Goal: Contribute content: Add original content to the website for others to see

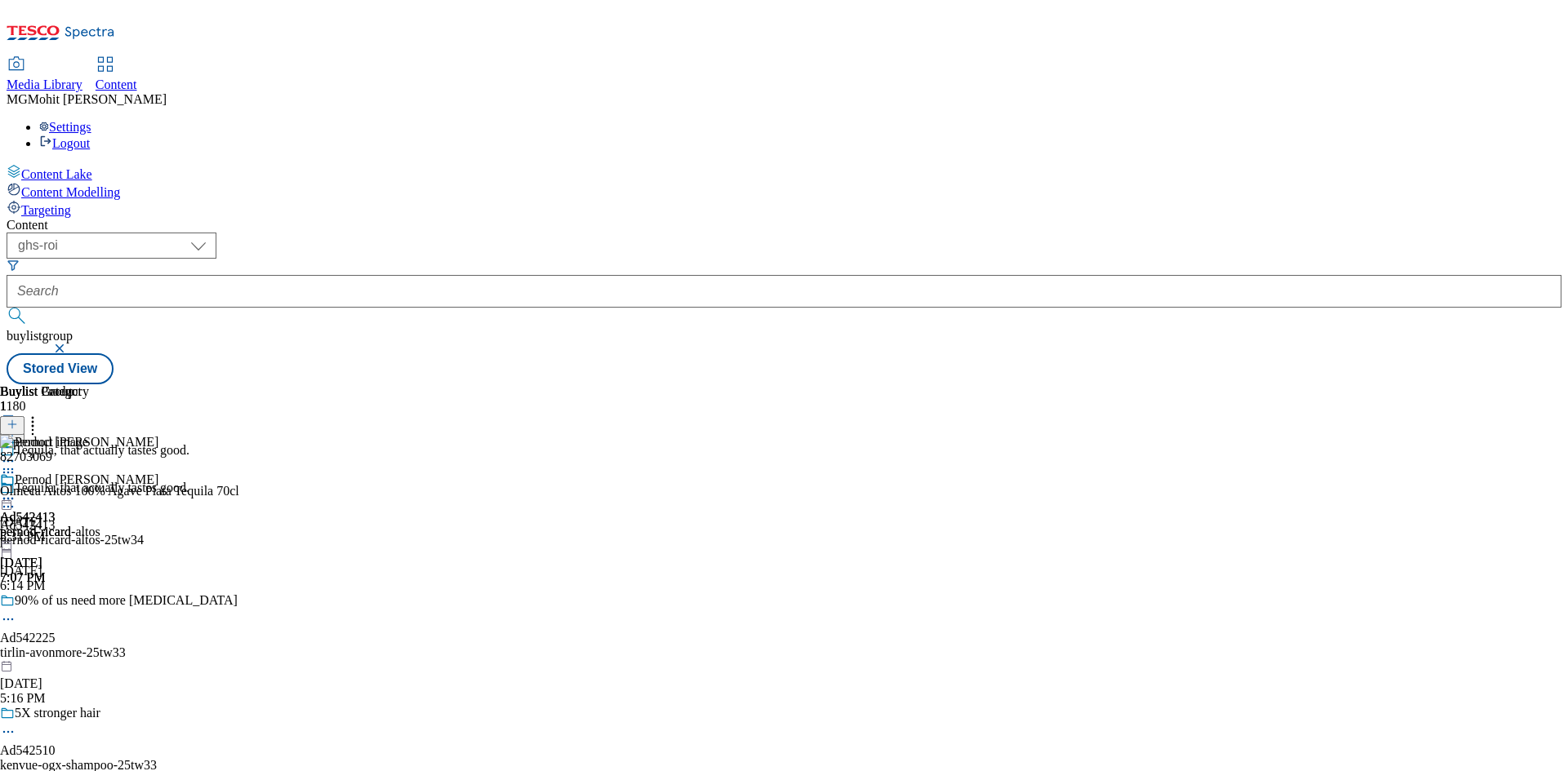
click at [70, 217] on div "Content Lake Content Modelling Targeting" at bounding box center [784, 191] width 1555 height 54
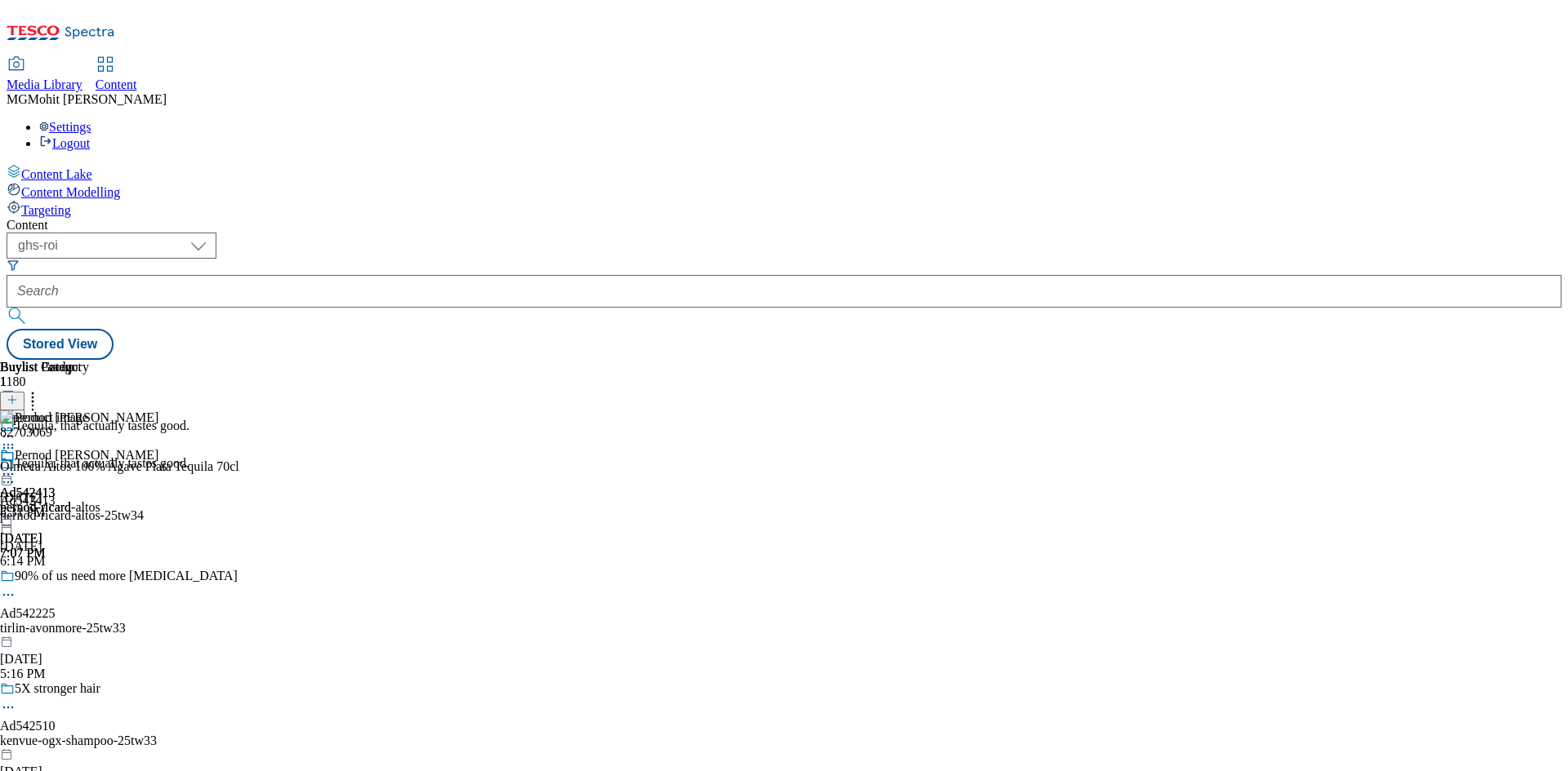
click at [16, 408] on line at bounding box center [12, 408] width 8 height 0
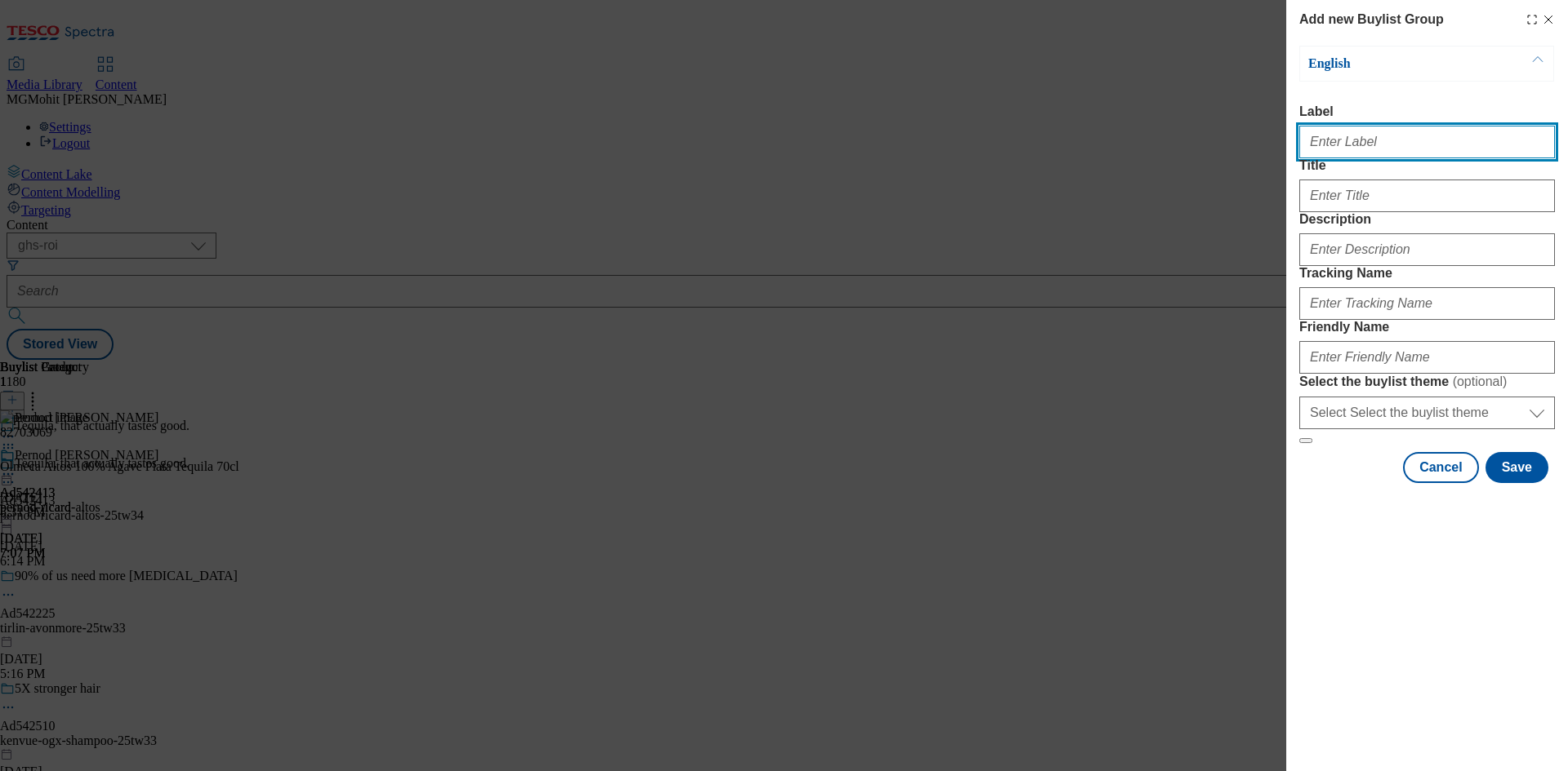
click at [1357, 156] on input "Label" at bounding box center [1427, 142] width 256 height 33
paste input "Ad542421 diageo"
type input "Ad542421 diageo"
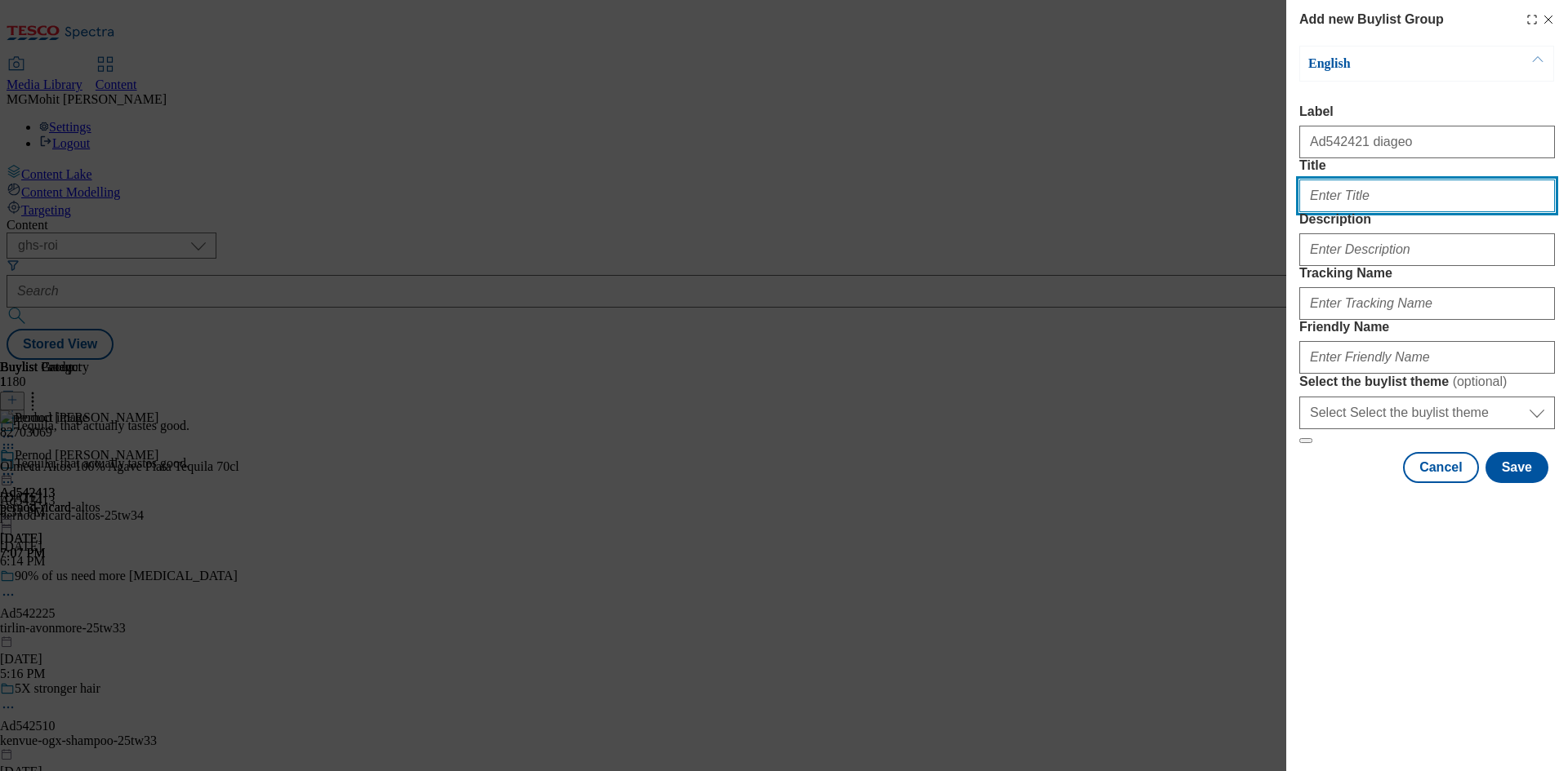
paste input "Ice cream?"
type input "Ice cream?"
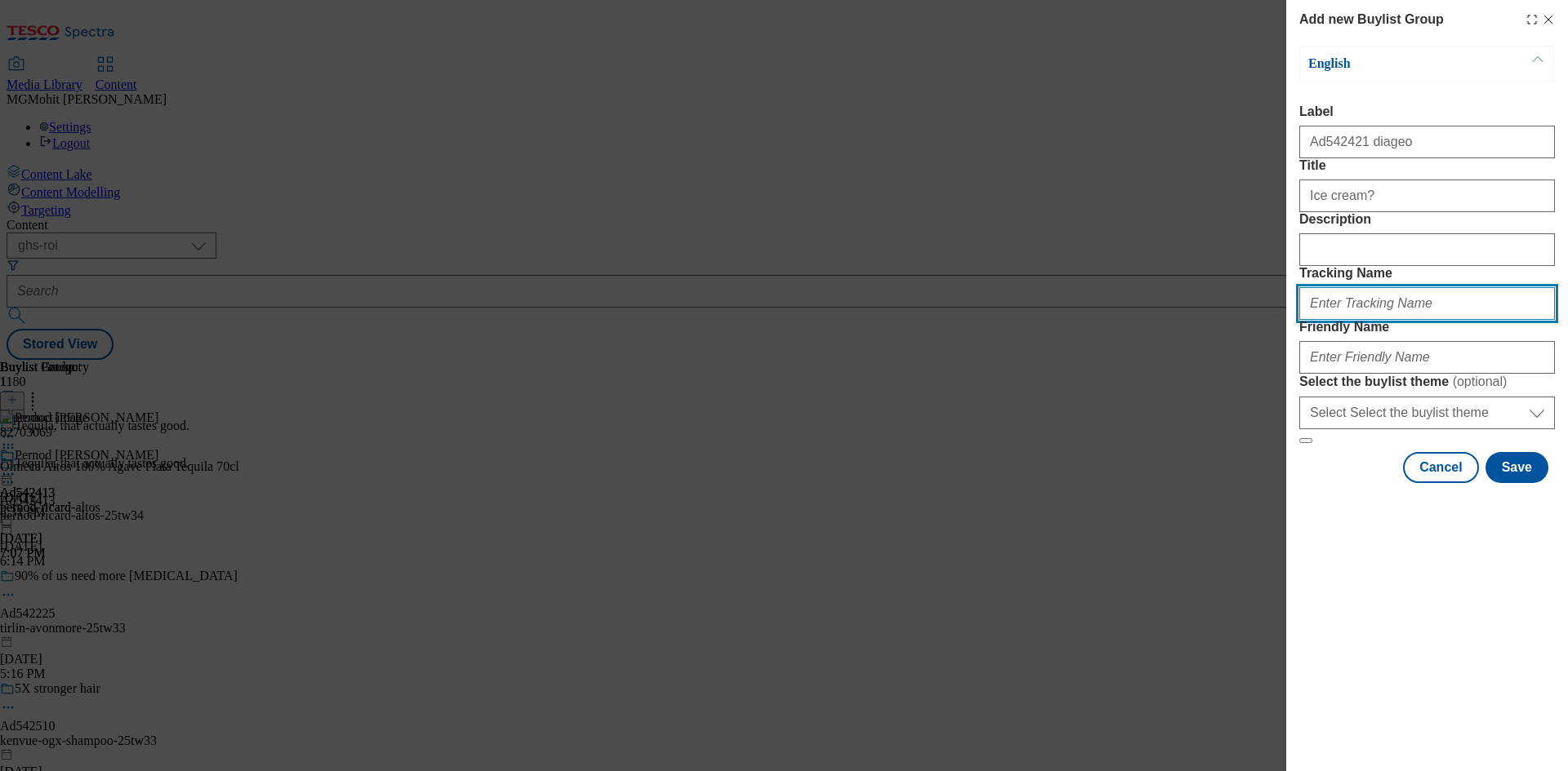
paste input "DH_AD542421"
type input "DH_AD542421"
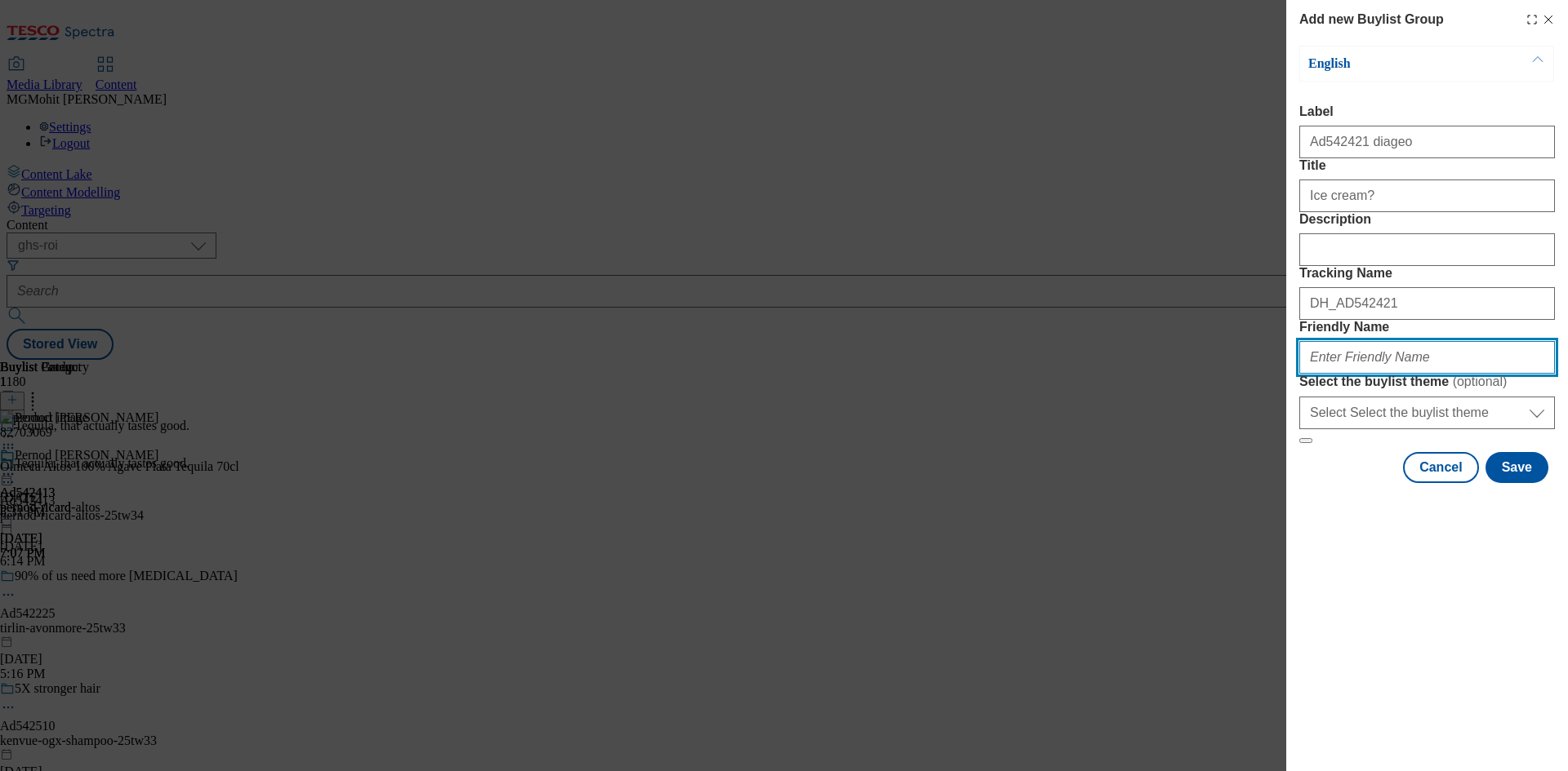
paste input "diageo-baileys-25tw32"
type input "diageo-baileys-25tw32"
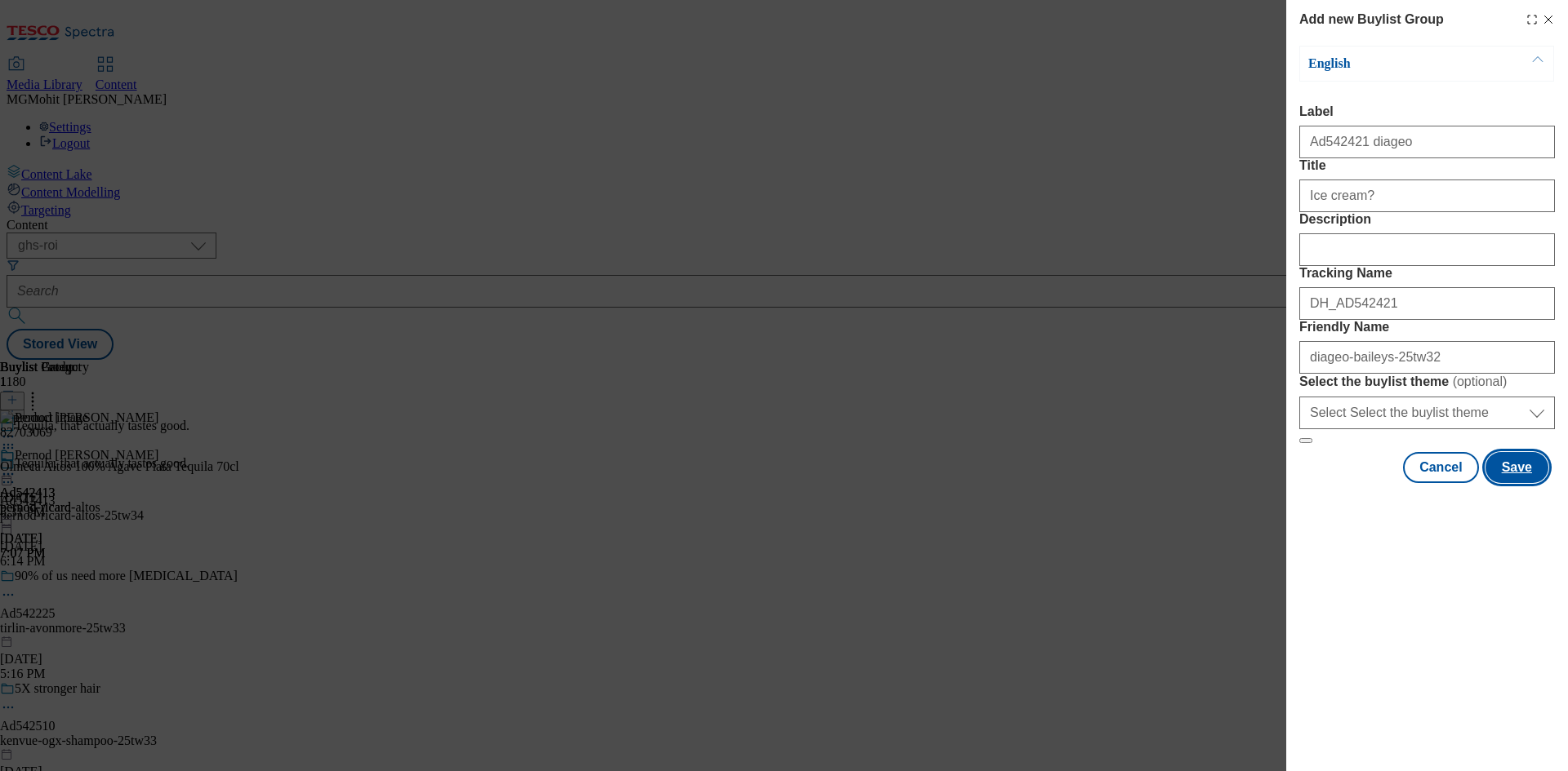
click at [1509, 484] on button "Save" at bounding box center [1516, 467] width 63 height 31
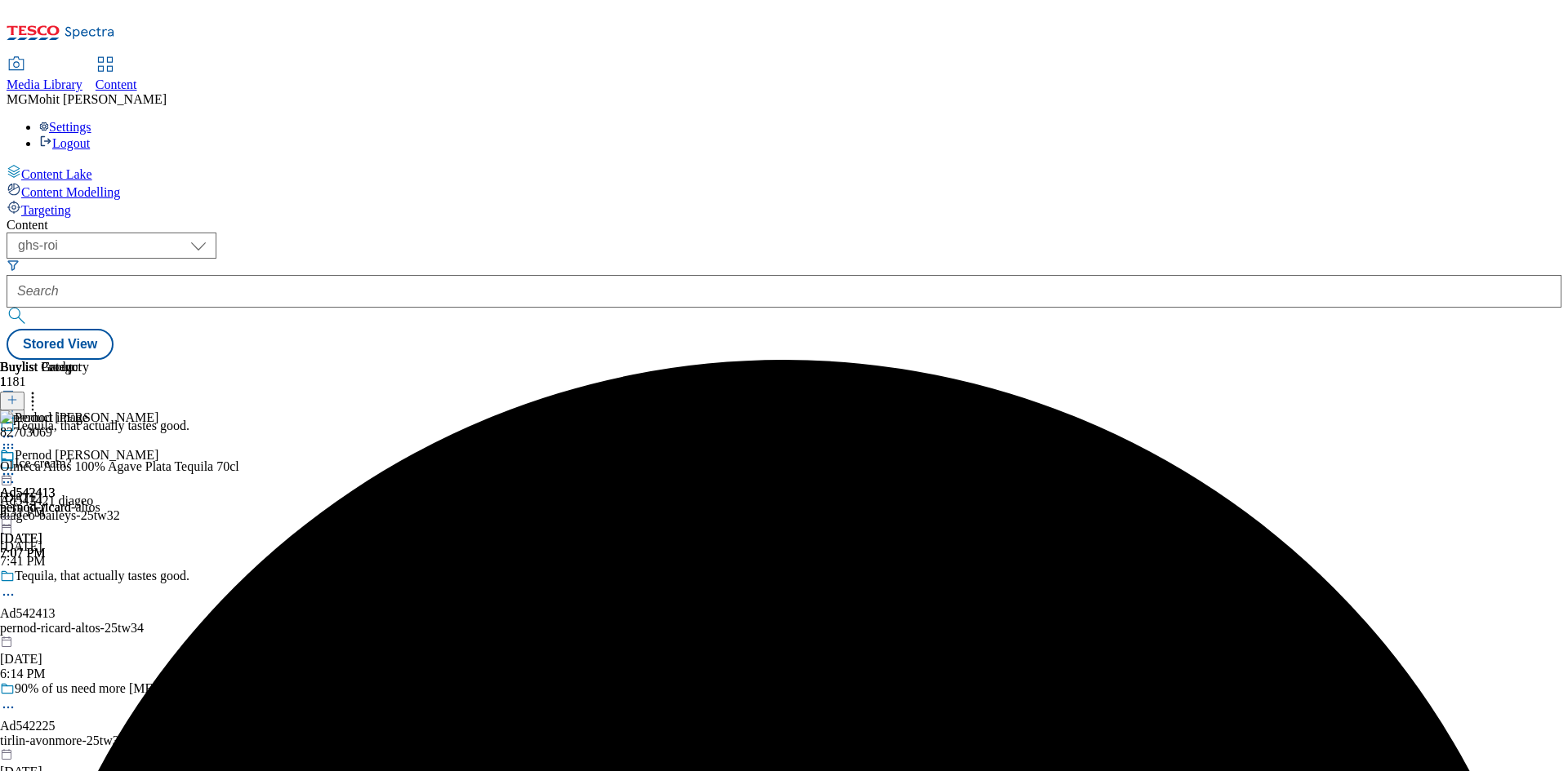
click at [249, 509] on div "diageo-baileys-25tw32" at bounding box center [124, 516] width 249 height 15
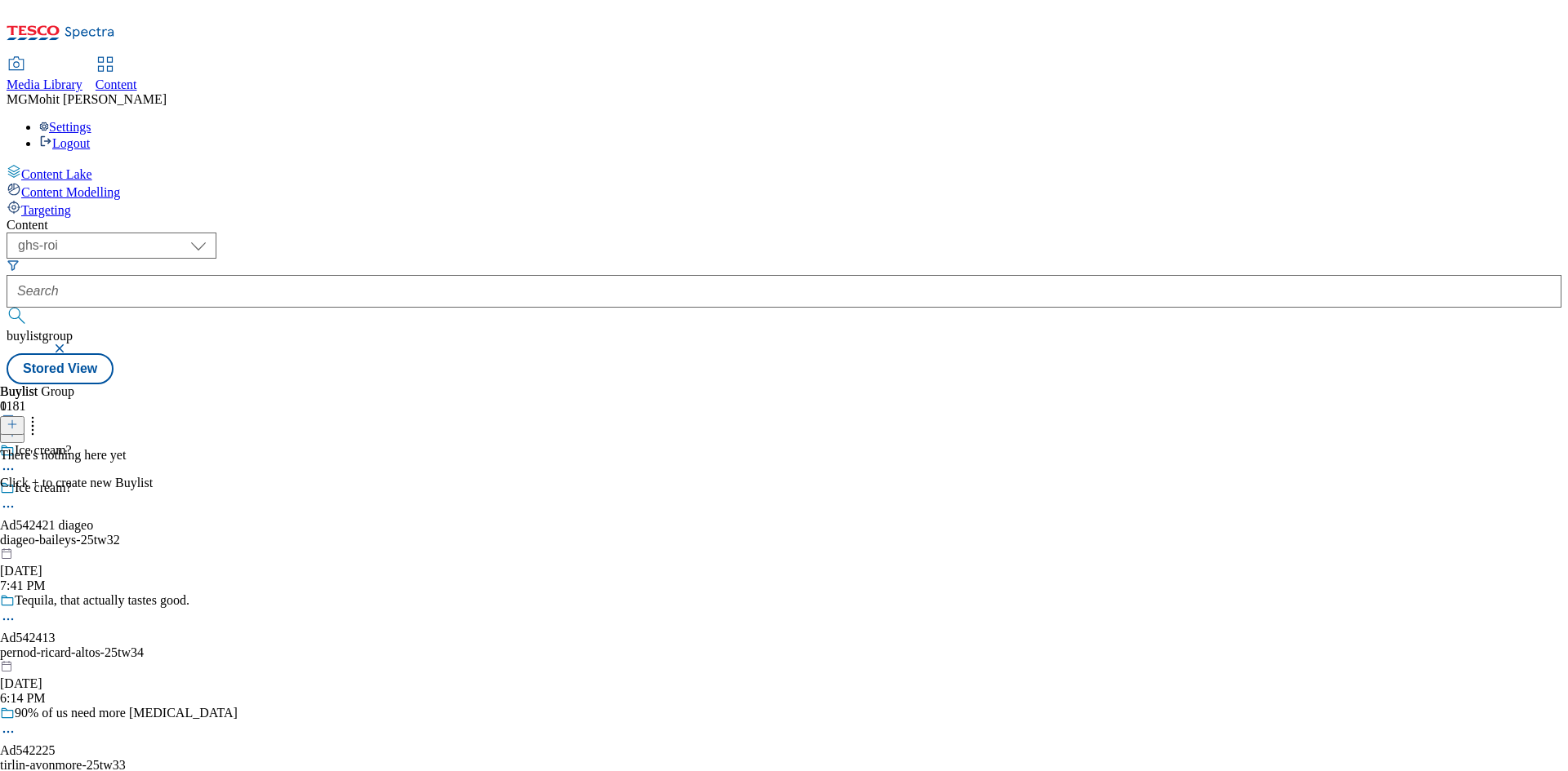
click at [18, 419] on icon at bounding box center [12, 425] width 11 height 11
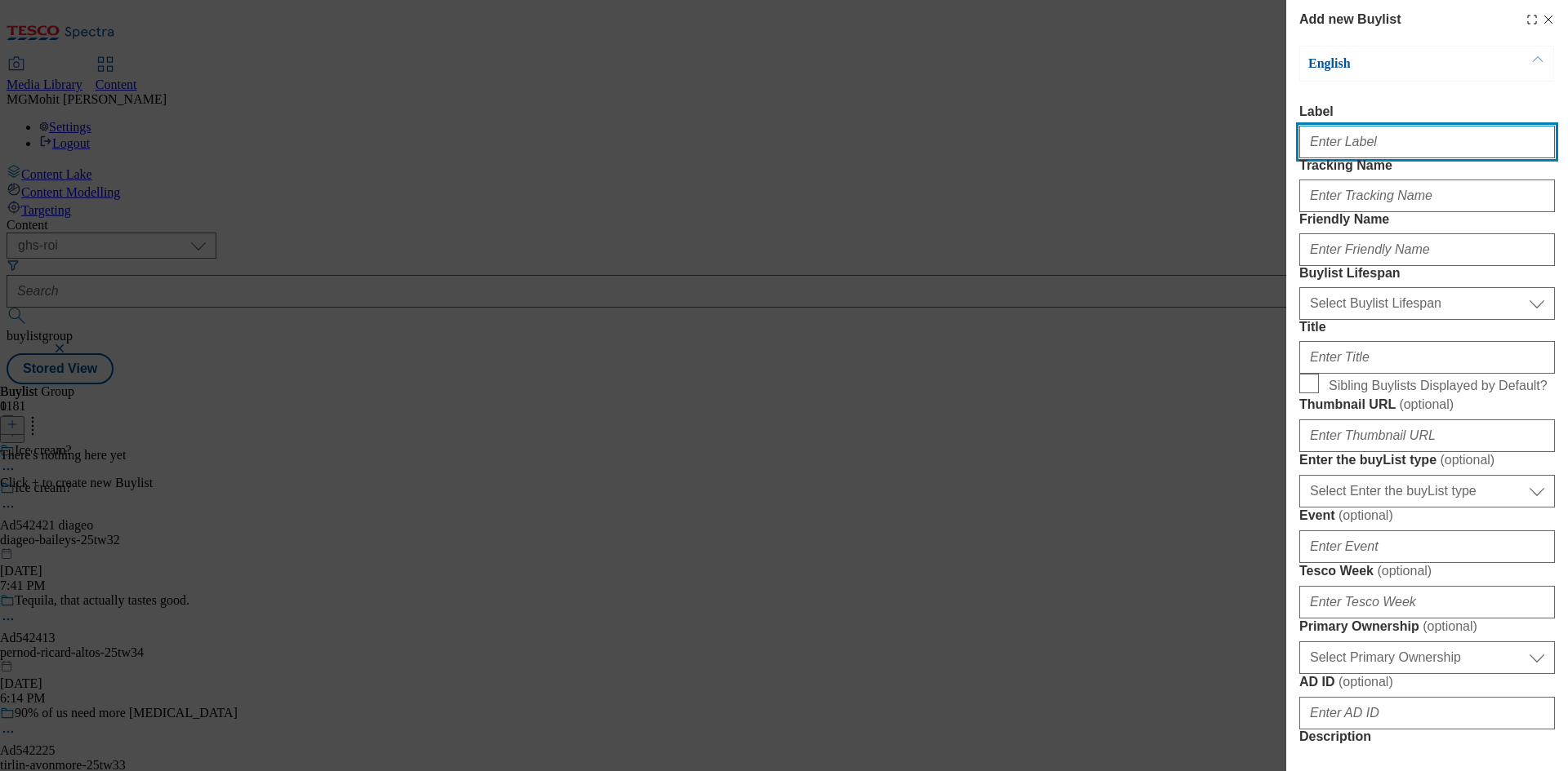
click at [1350, 146] on input "Label" at bounding box center [1427, 142] width 256 height 33
paste input "Ad542421"
type input "Ad542421"
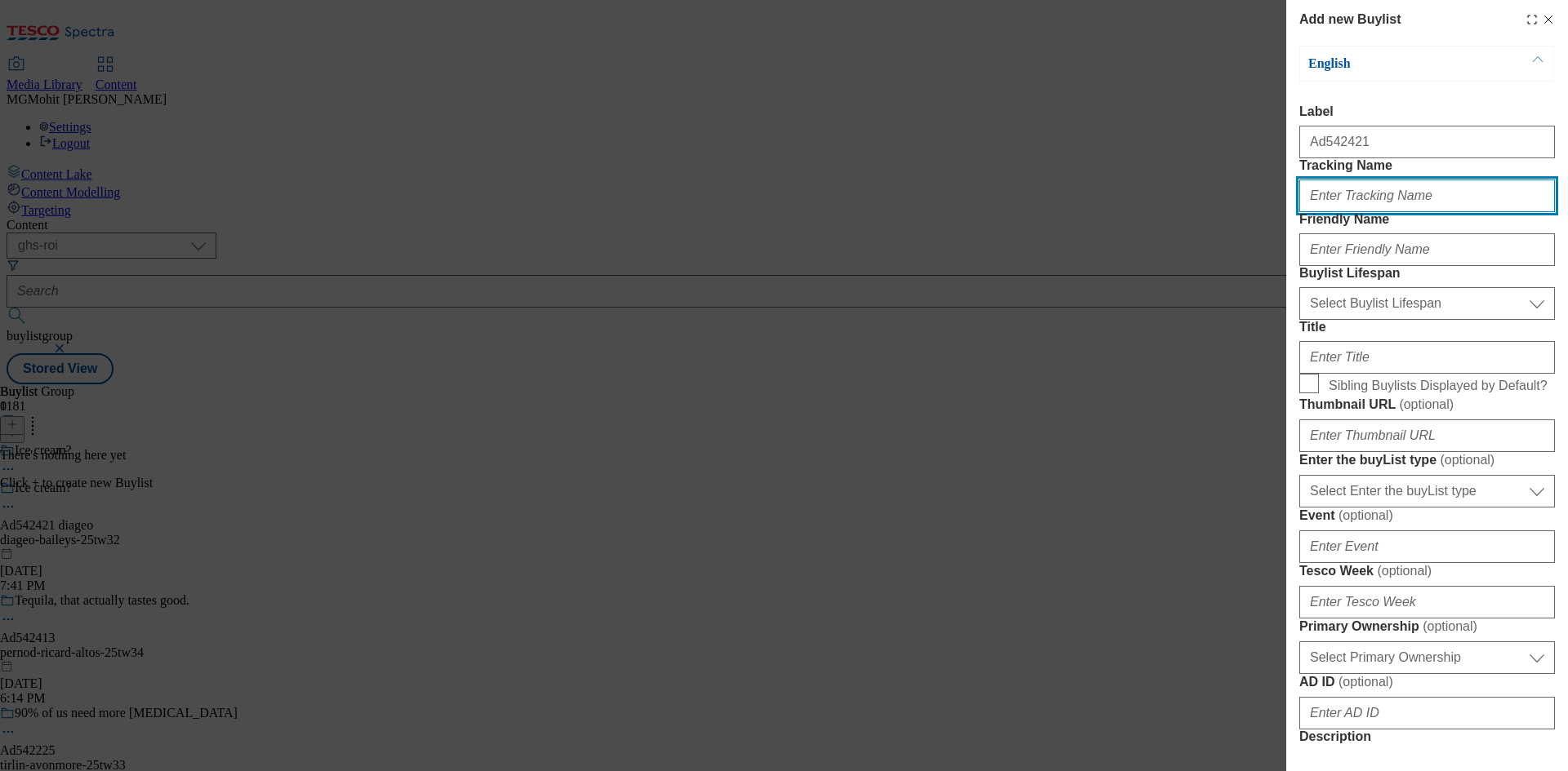
paste input "DH_AD542421"
type input "DH_AD542421"
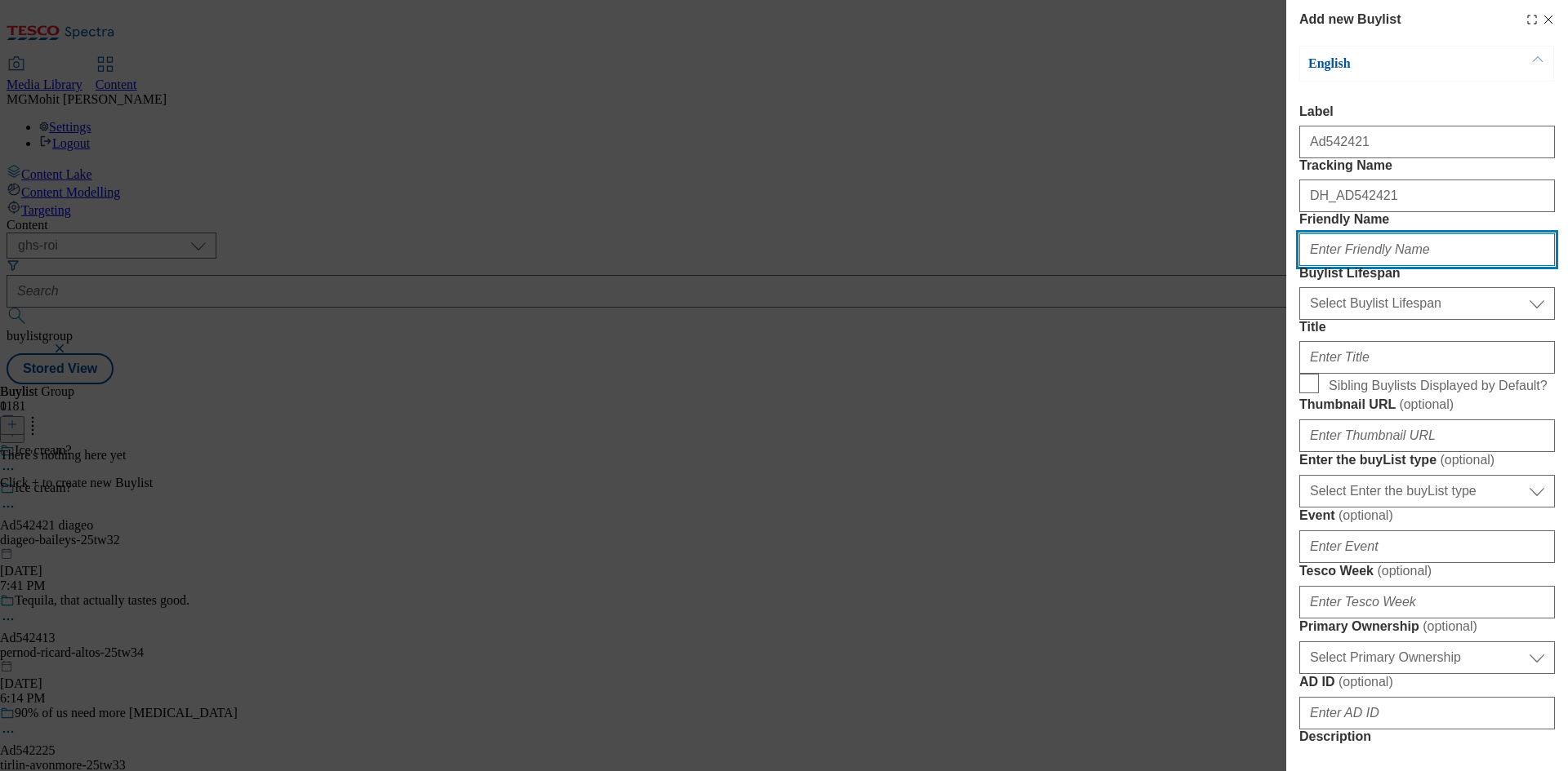
paste input "diageo"
type input "diageo"
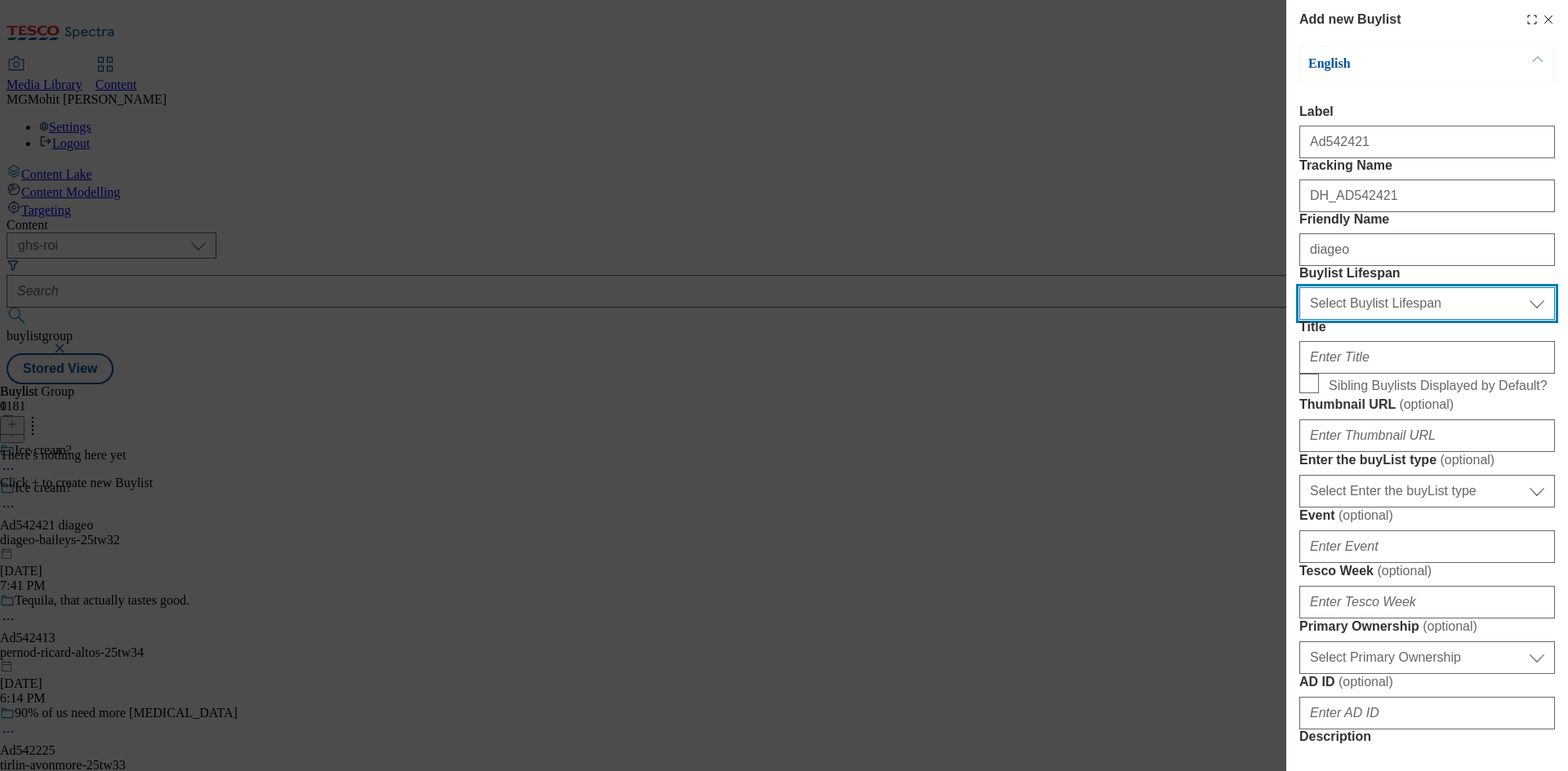
click at [1355, 320] on select "Select Buylist Lifespan evergreen seasonal tactical" at bounding box center [1427, 303] width 256 height 33
select select "tactical"
click at [1299, 320] on select "Select Buylist Lifespan evergreen seasonal tactical" at bounding box center [1427, 303] width 256 height 33
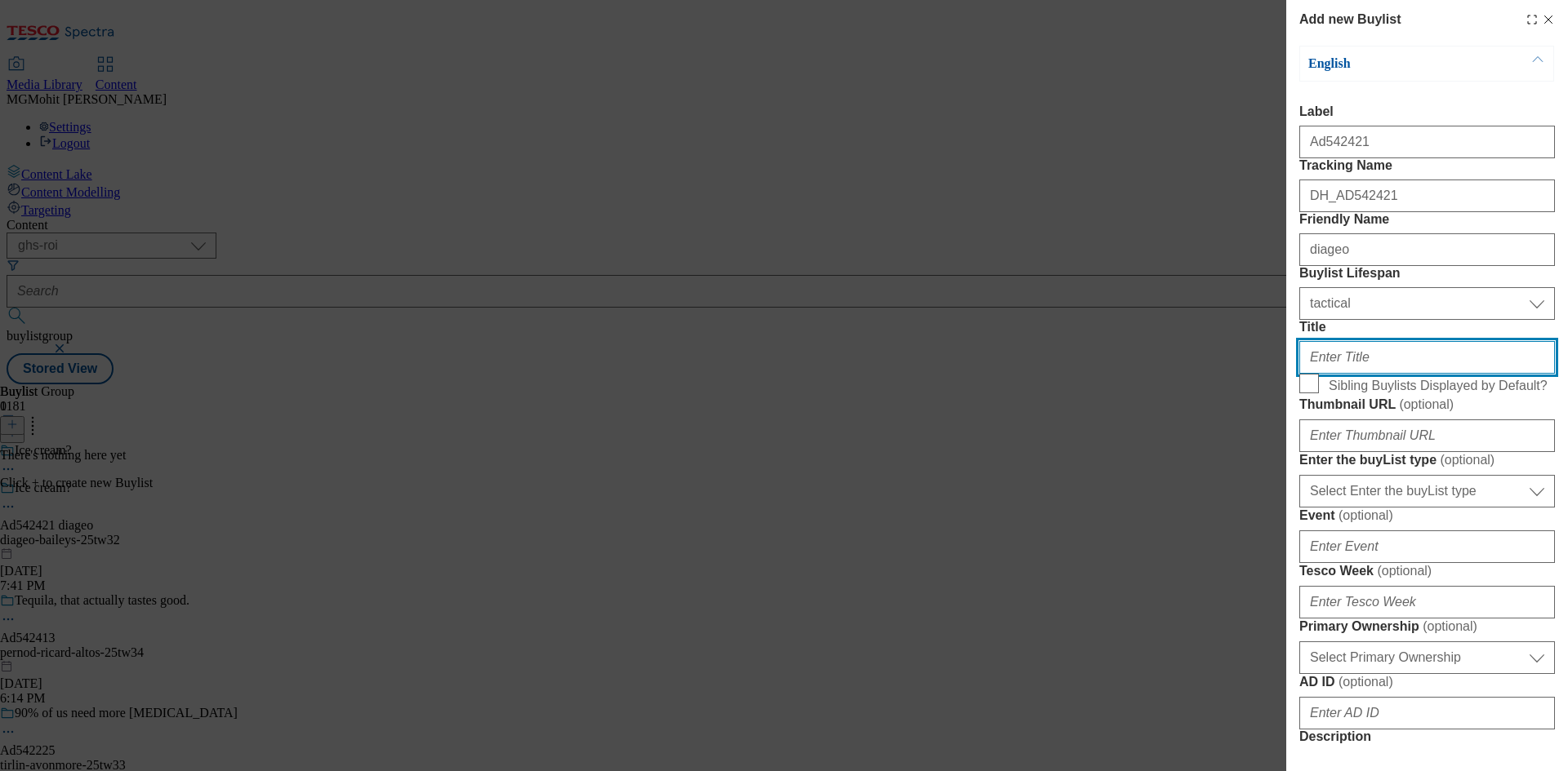
click at [1333, 373] on input "Title" at bounding box center [1427, 357] width 256 height 33
paste input "Baileys!"
type input "Baileys!"
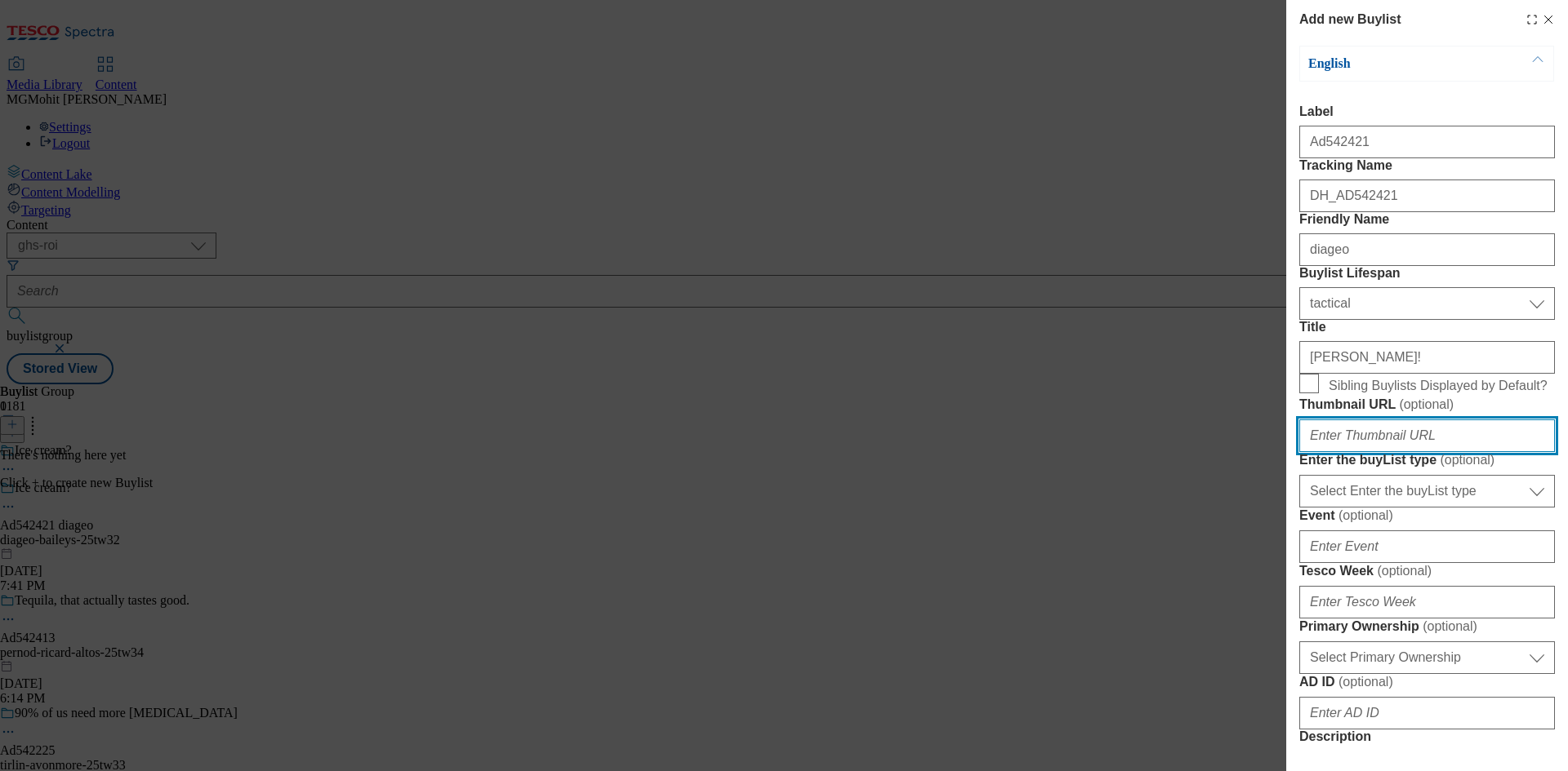
click at [1405, 452] on input "Thumbnail URL ( optional )" at bounding box center [1427, 435] width 256 height 33
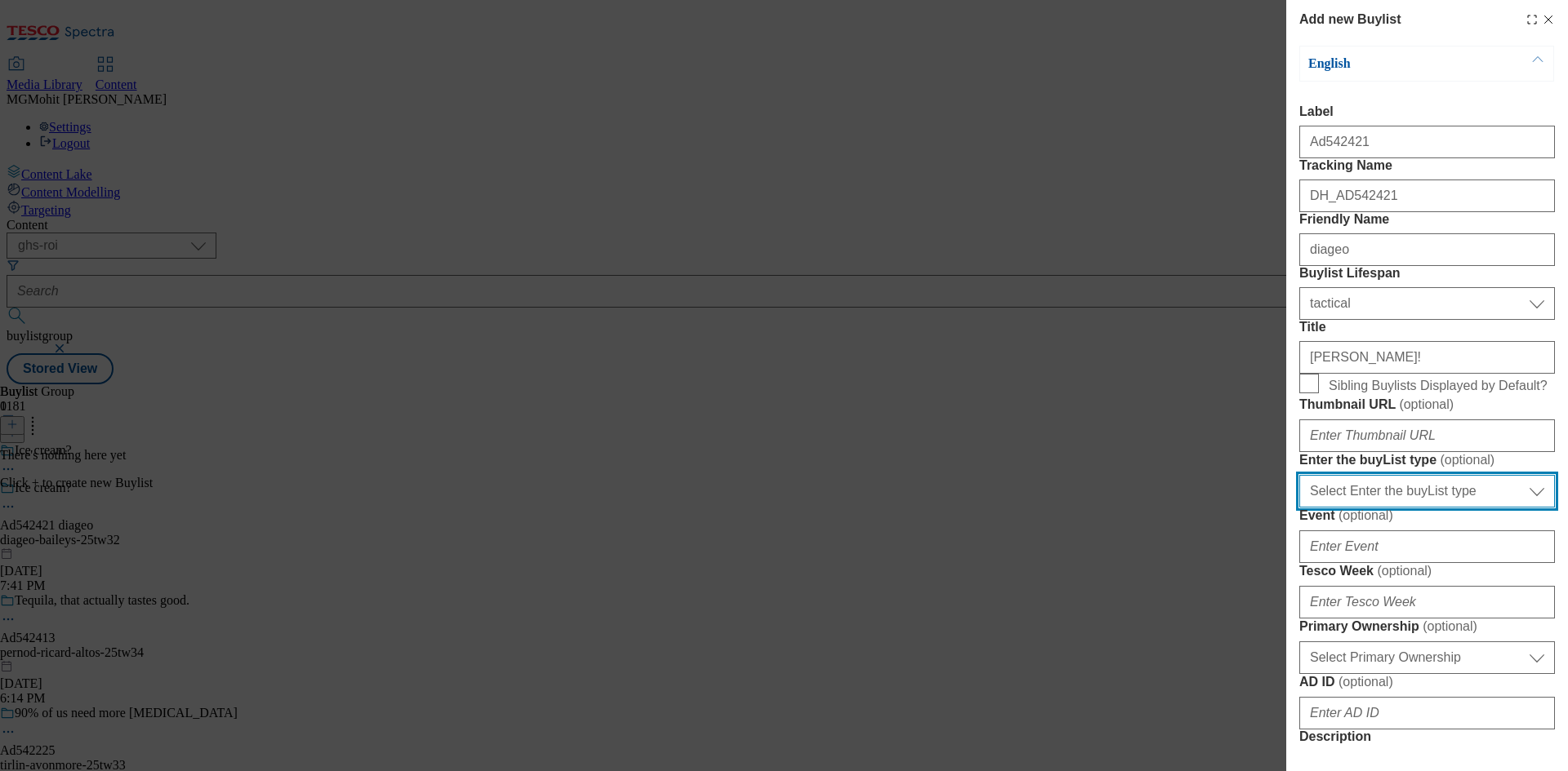
drag, startPoint x: 1391, startPoint y: 674, endPoint x: 1393, endPoint y: 666, distance: 8.2
click at [1391, 508] on select "Select Enter the buyList type event supplier funded long term >4 weeks supplier…" at bounding box center [1427, 491] width 256 height 33
select select "supplier funded short term 1-3 weeks"
click at [1299, 508] on select "Select Enter the buyList type event supplier funded long term >4 weeks supplier…" at bounding box center [1427, 491] width 256 height 33
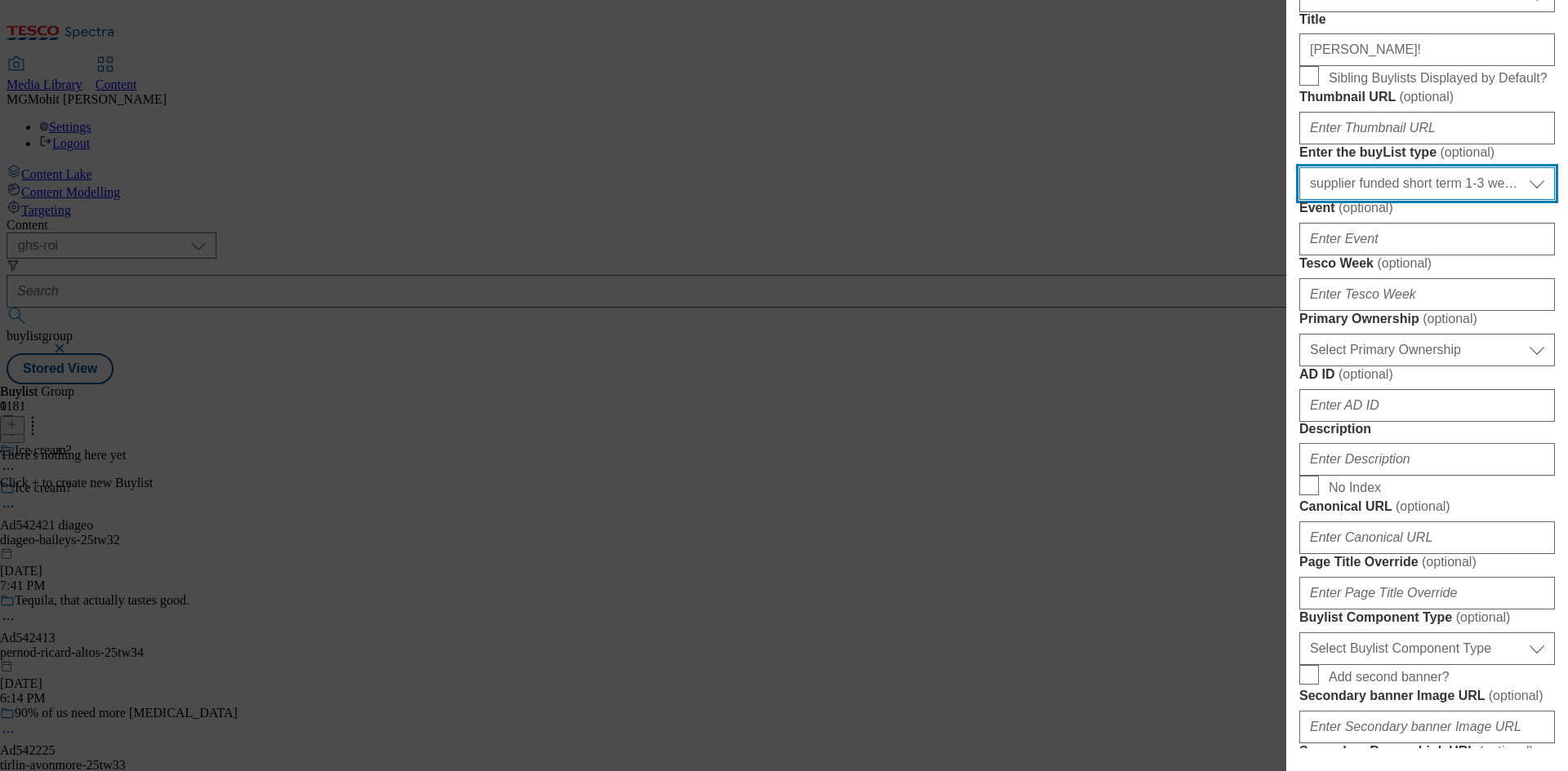
scroll to position [327, 0]
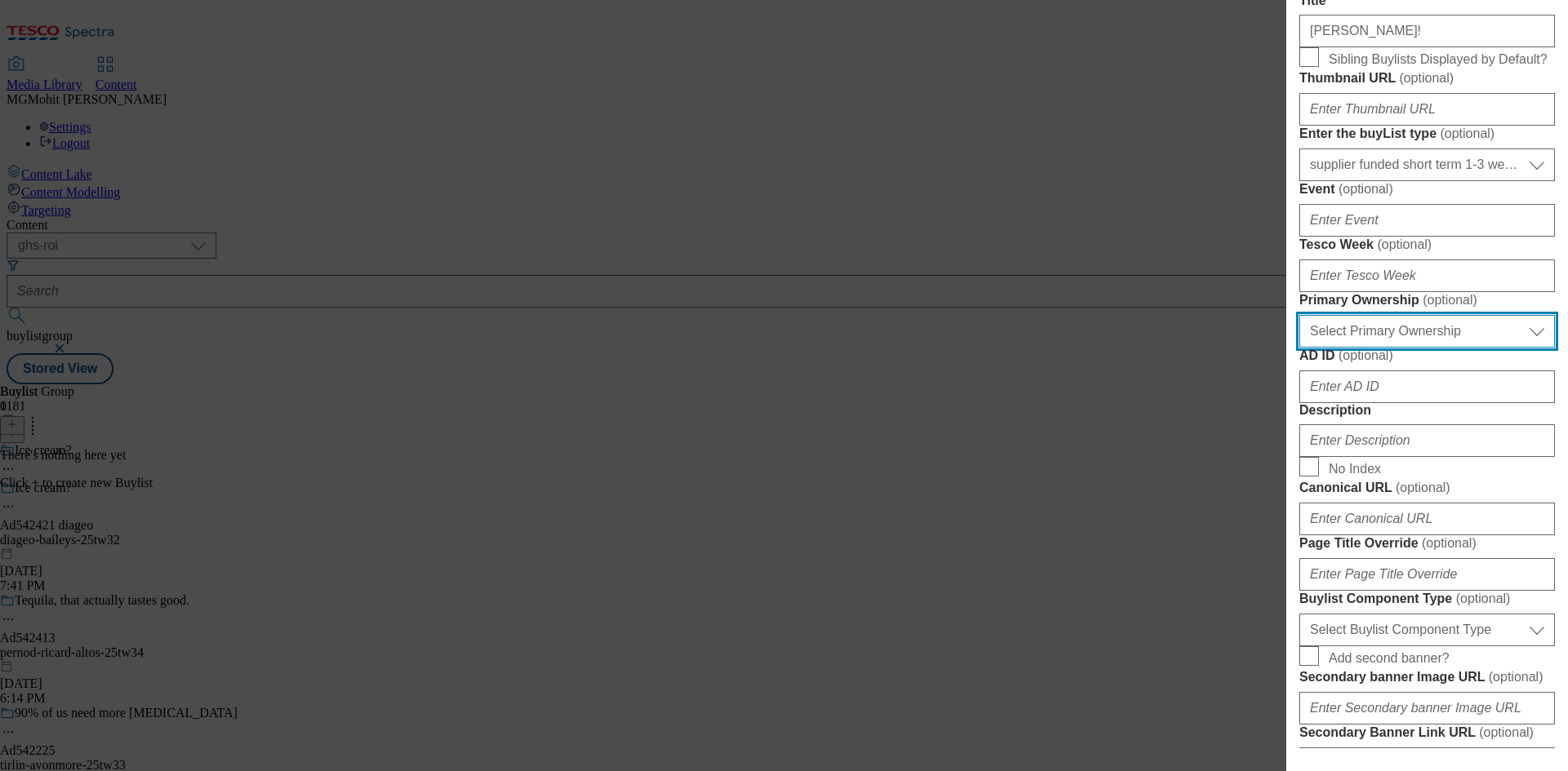
click at [1359, 347] on select "Select Primary Ownership tesco dunnhumby" at bounding box center [1427, 330] width 256 height 33
select select "dunnhumby"
click at [1299, 347] on select "Select Primary Ownership tesco dunnhumby" at bounding box center [1427, 330] width 256 height 33
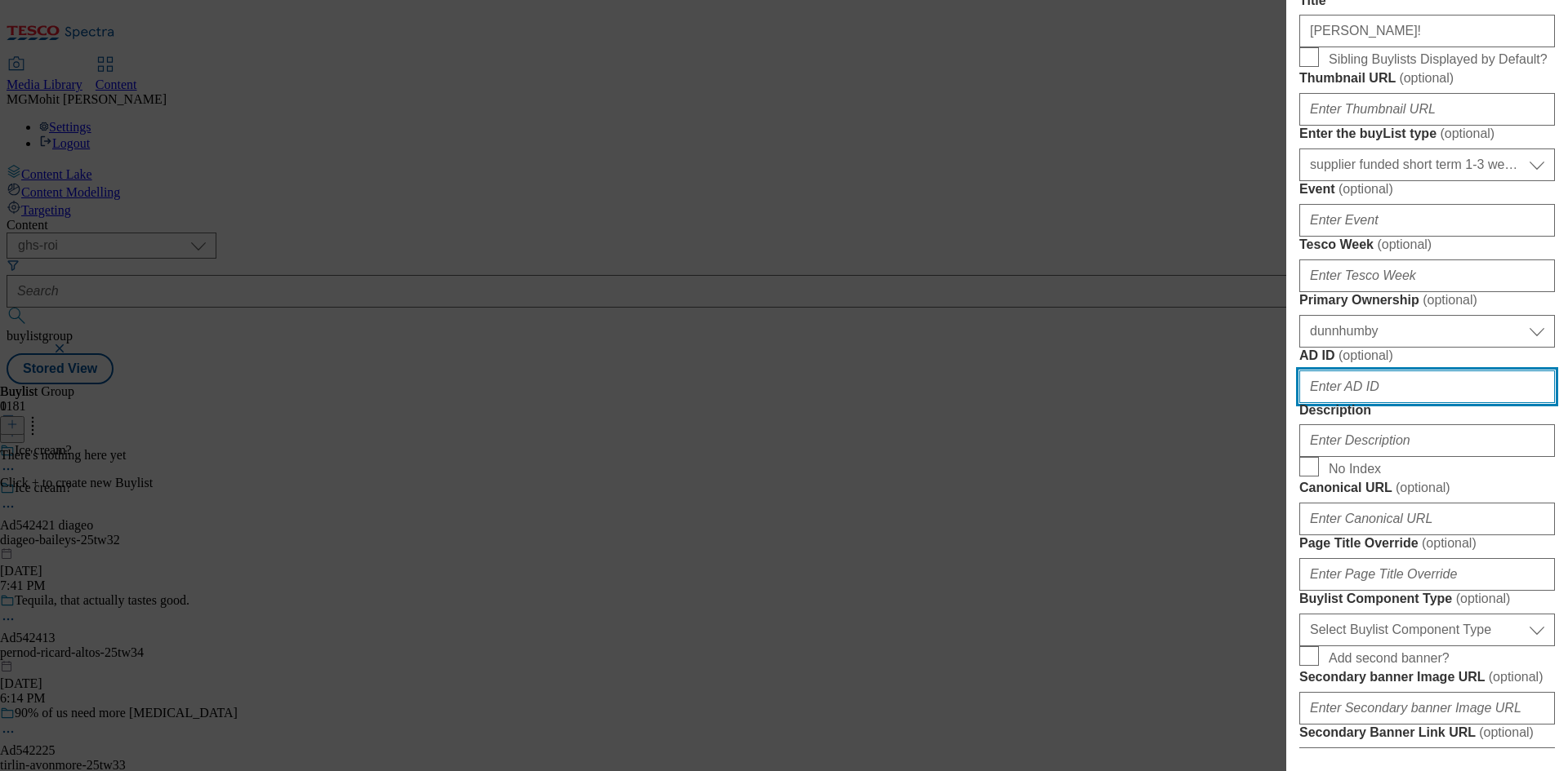
click at [1334, 403] on input "AD ID ( optional )" at bounding box center [1427, 386] width 256 height 33
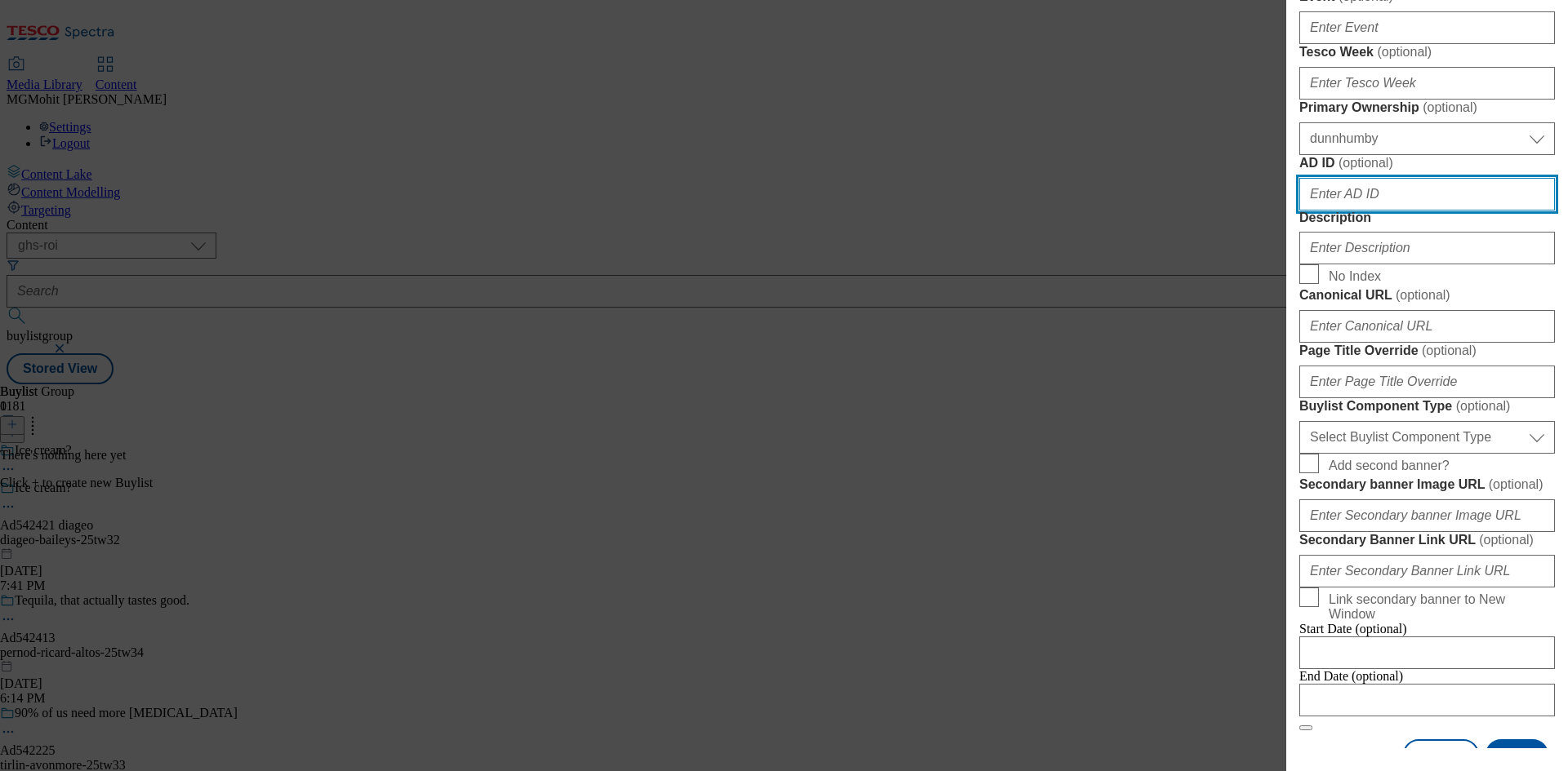
scroll to position [735, 0]
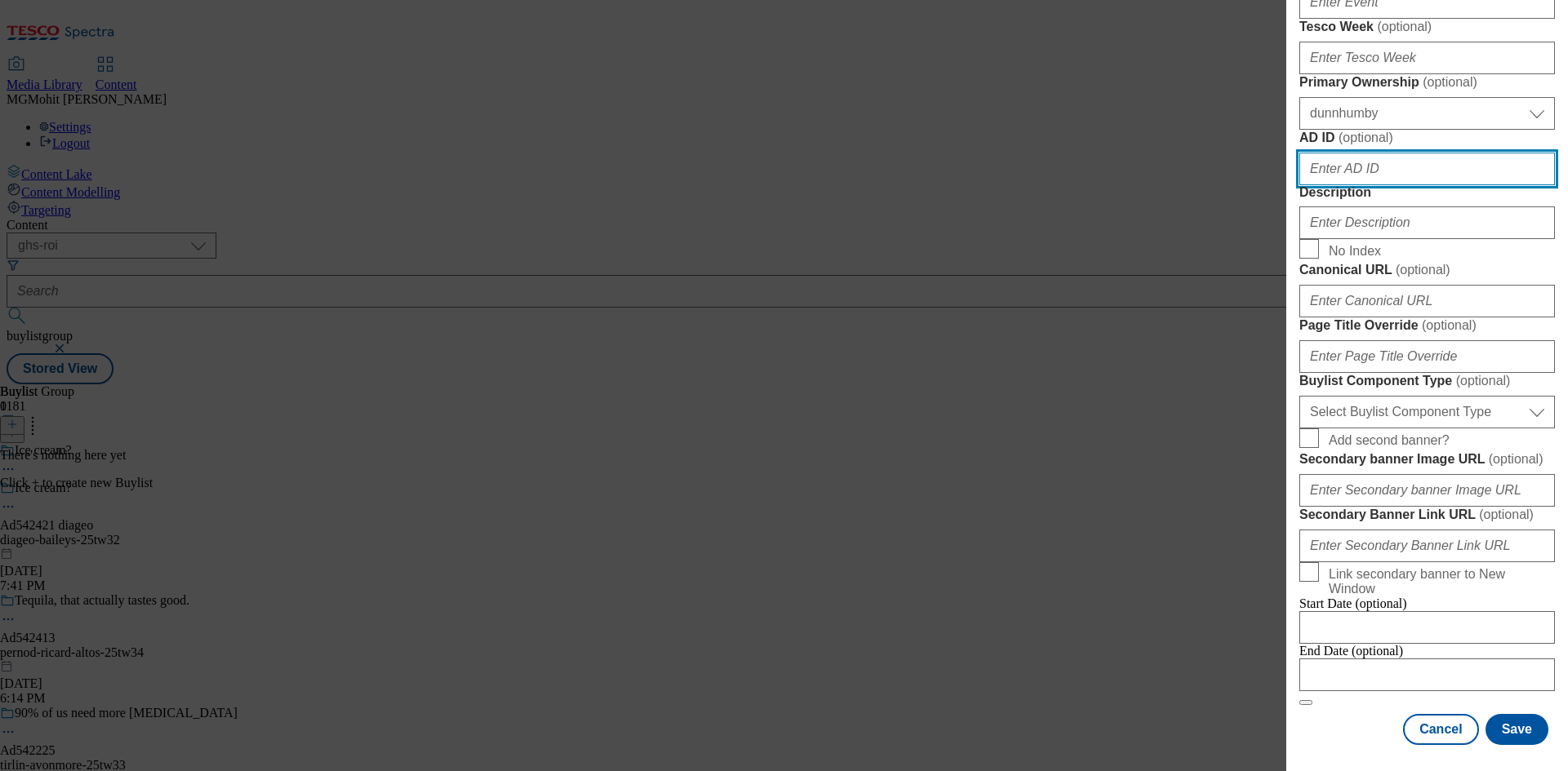
paste input "542421"
type input "542421"
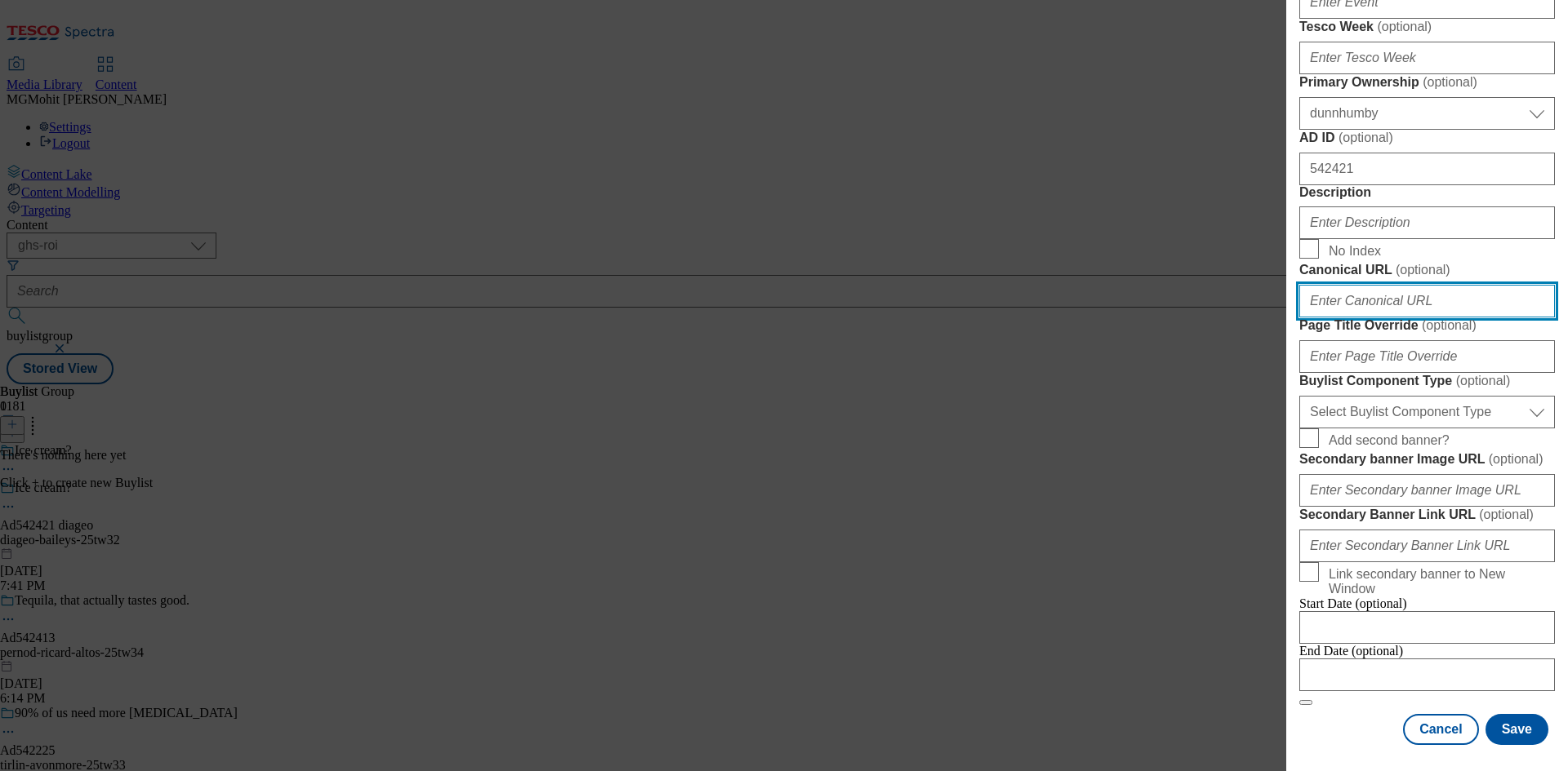
click at [1340, 317] on input "Canonical URL ( optional )" at bounding box center [1427, 301] width 256 height 33
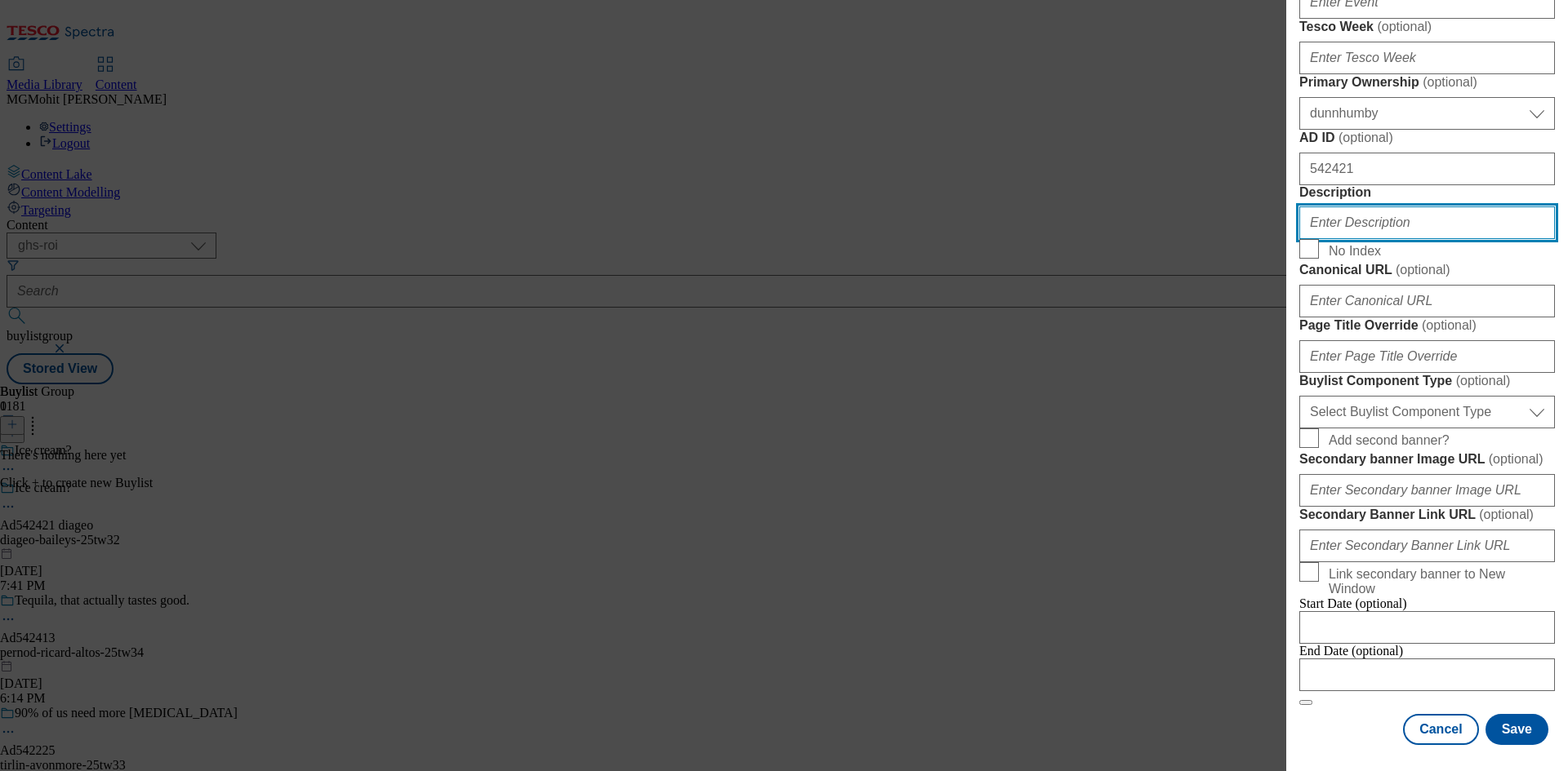
click at [1344, 239] on input "Description" at bounding box center [1427, 222] width 256 height 33
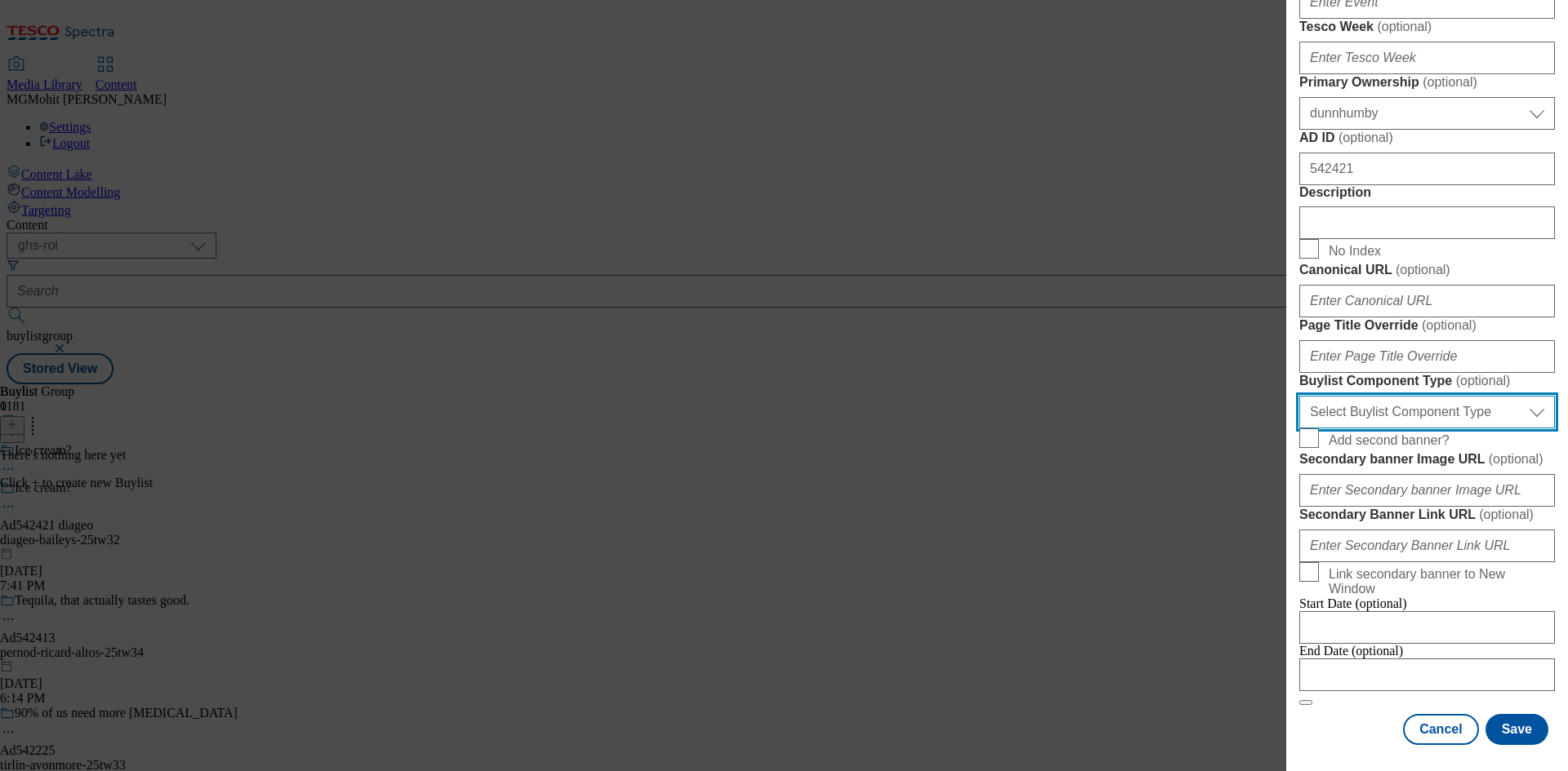
click at [1396, 396] on select "Select Buylist Component Type Banner Competition Header Meal" at bounding box center [1427, 412] width 256 height 33
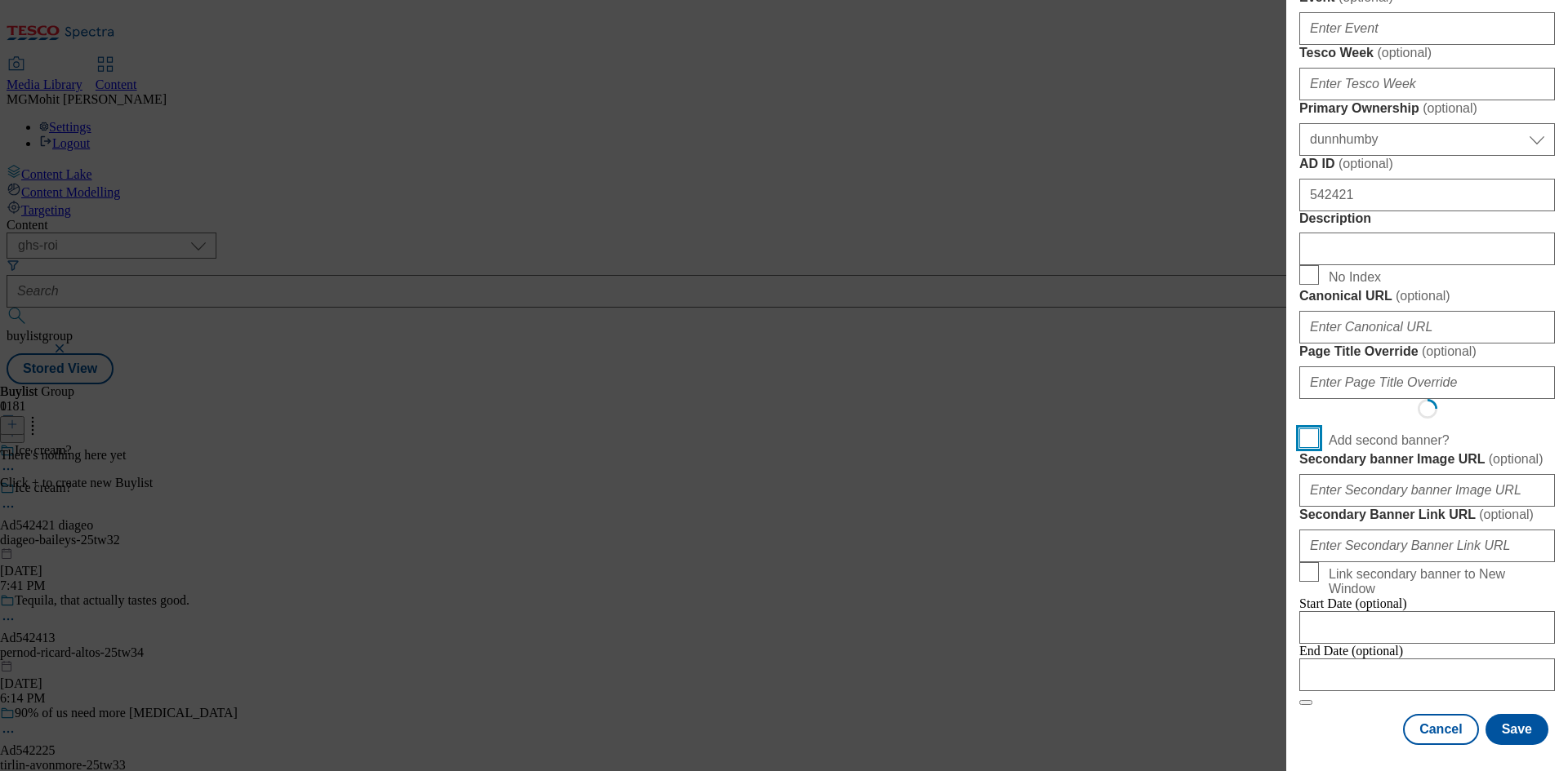
scroll to position [1086, 0]
select select "Banner"
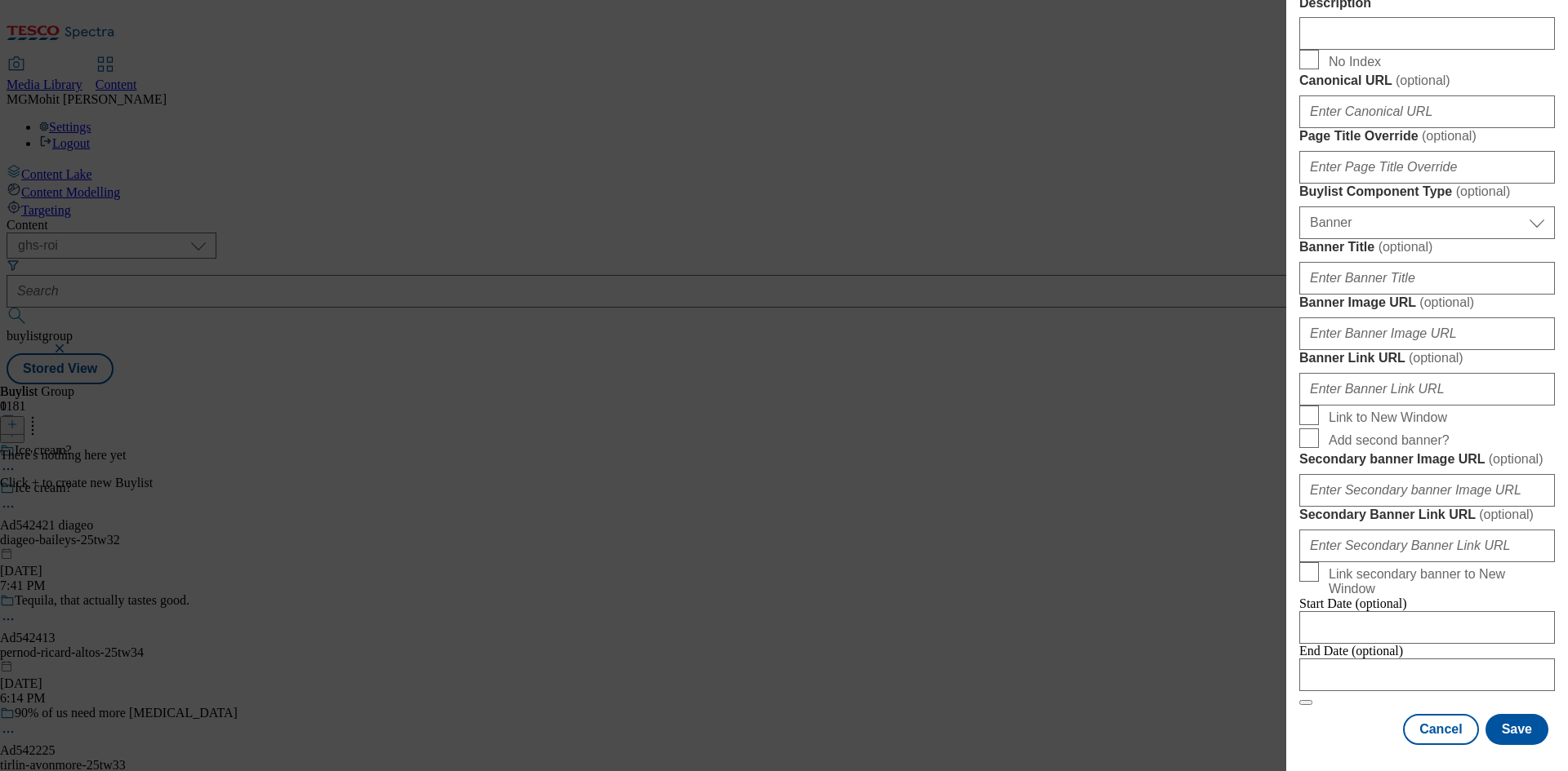
scroll to position [1431, 0]
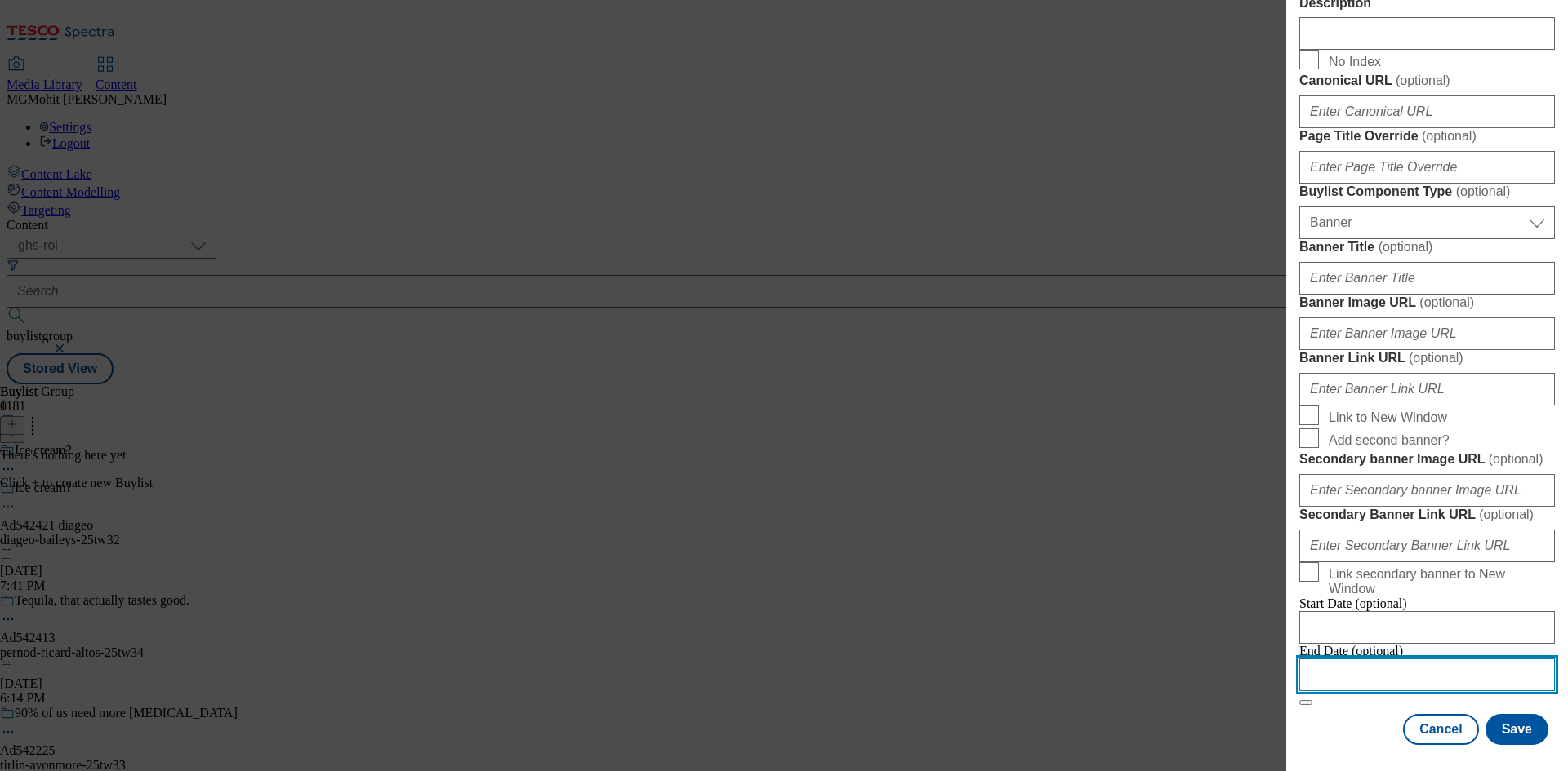
click at [1358, 664] on input "Modal" at bounding box center [1427, 675] width 256 height 33
select select "2025"
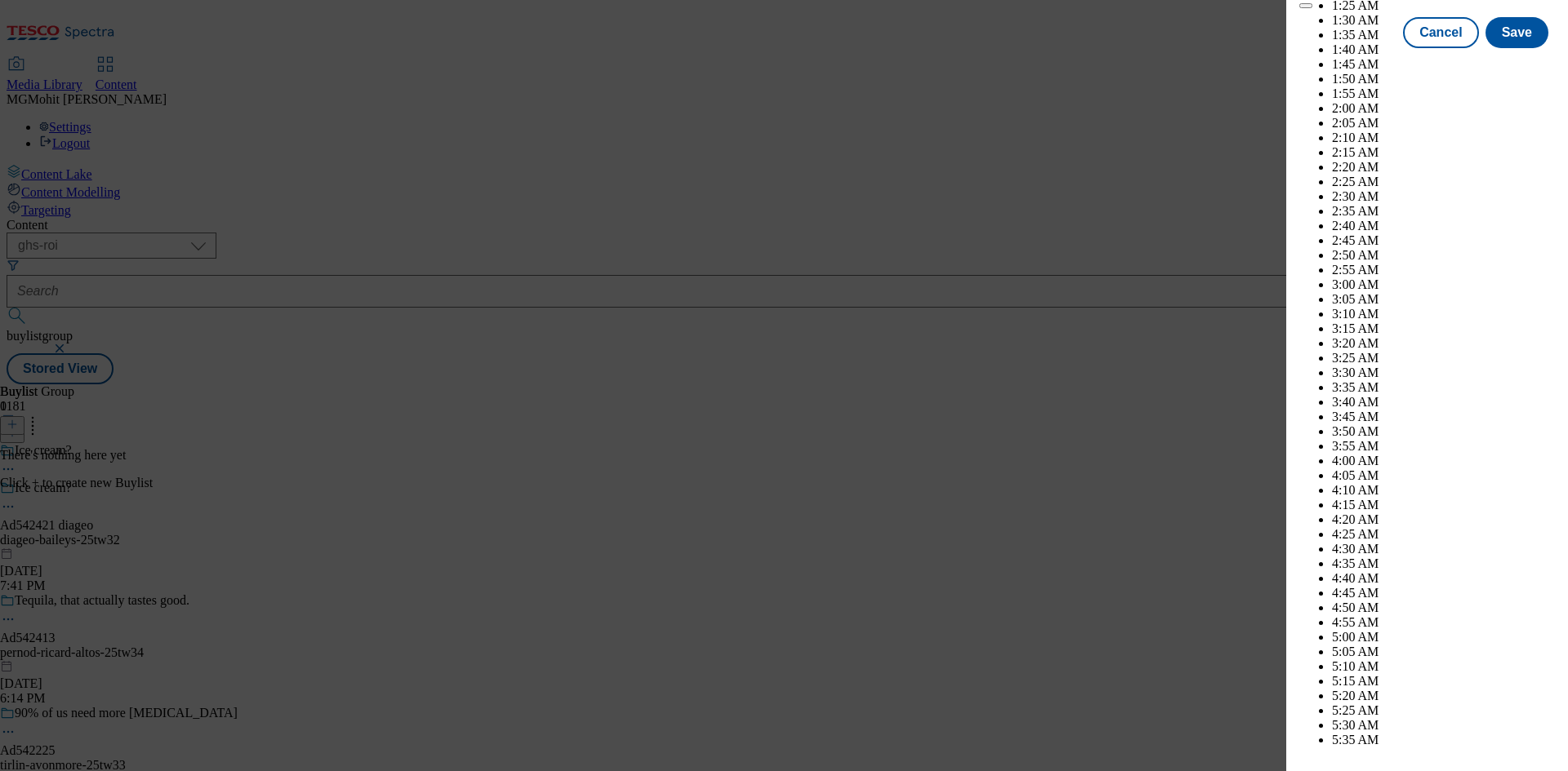
scroll to position [7118, 0]
select select "December"
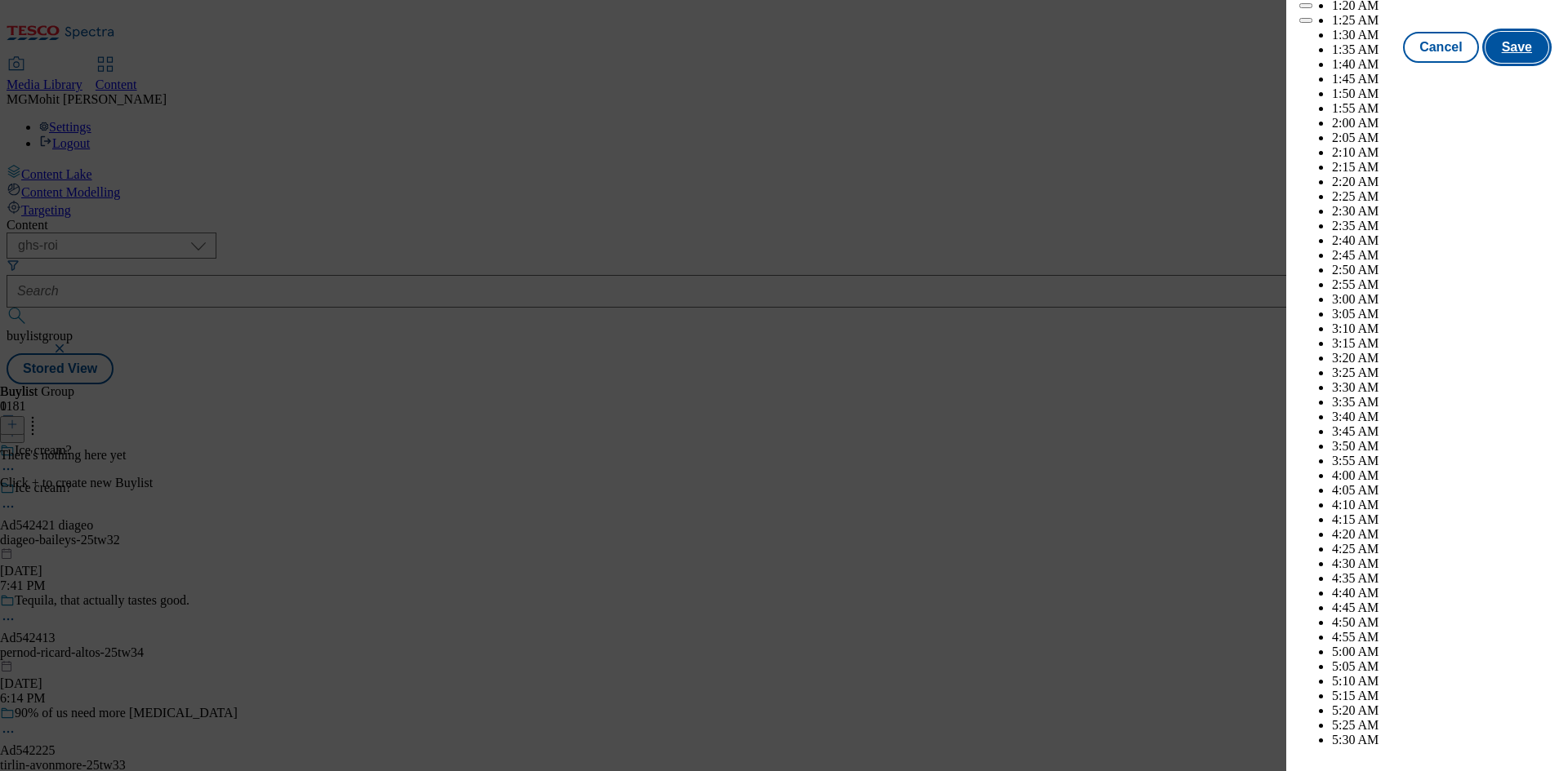
click at [1500, 63] on button "Save" at bounding box center [1516, 47] width 63 height 31
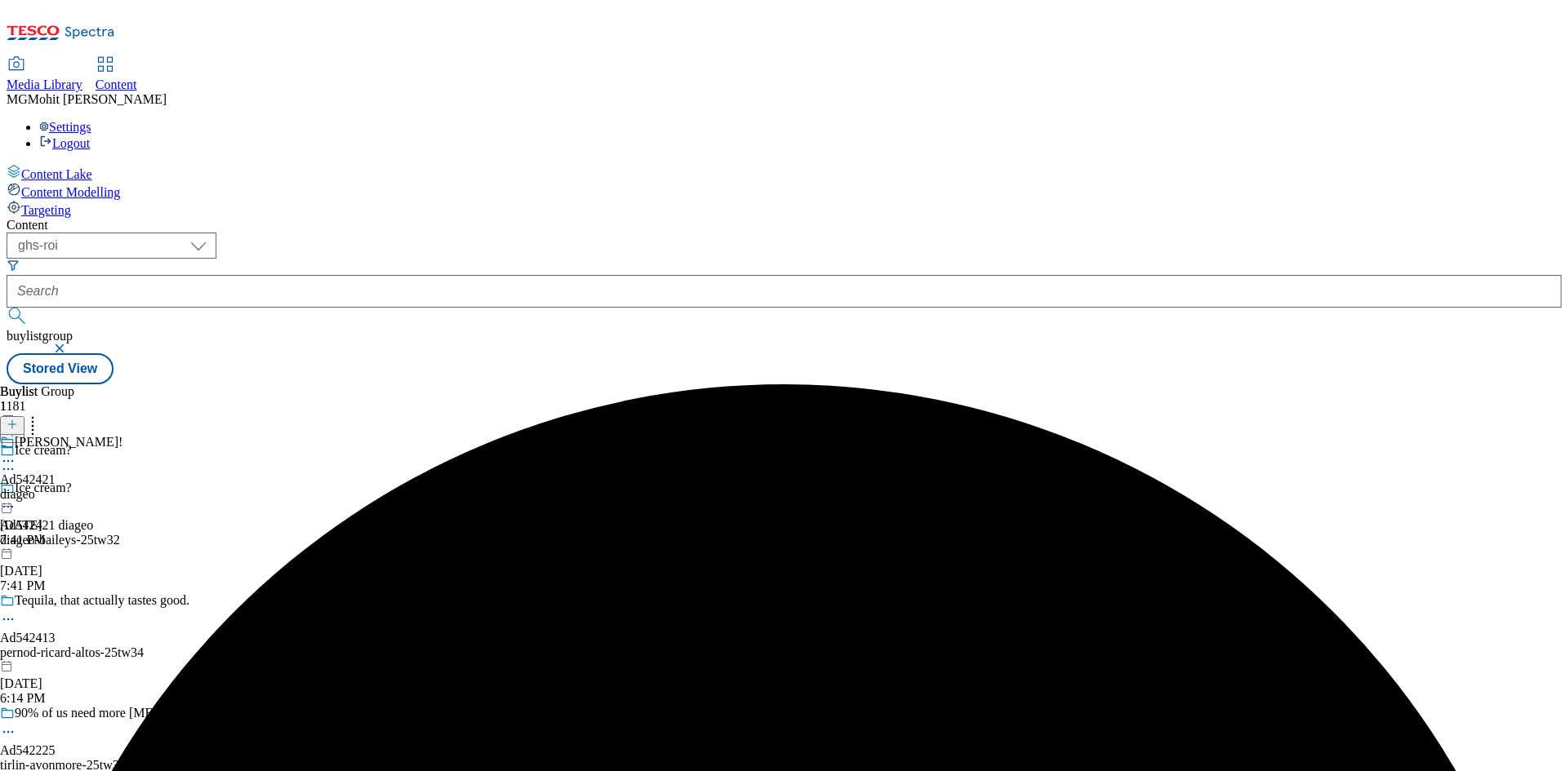
click at [122, 487] on div "diageo" at bounding box center [61, 495] width 122 height 15
click at [18, 419] on icon at bounding box center [12, 425] width 11 height 11
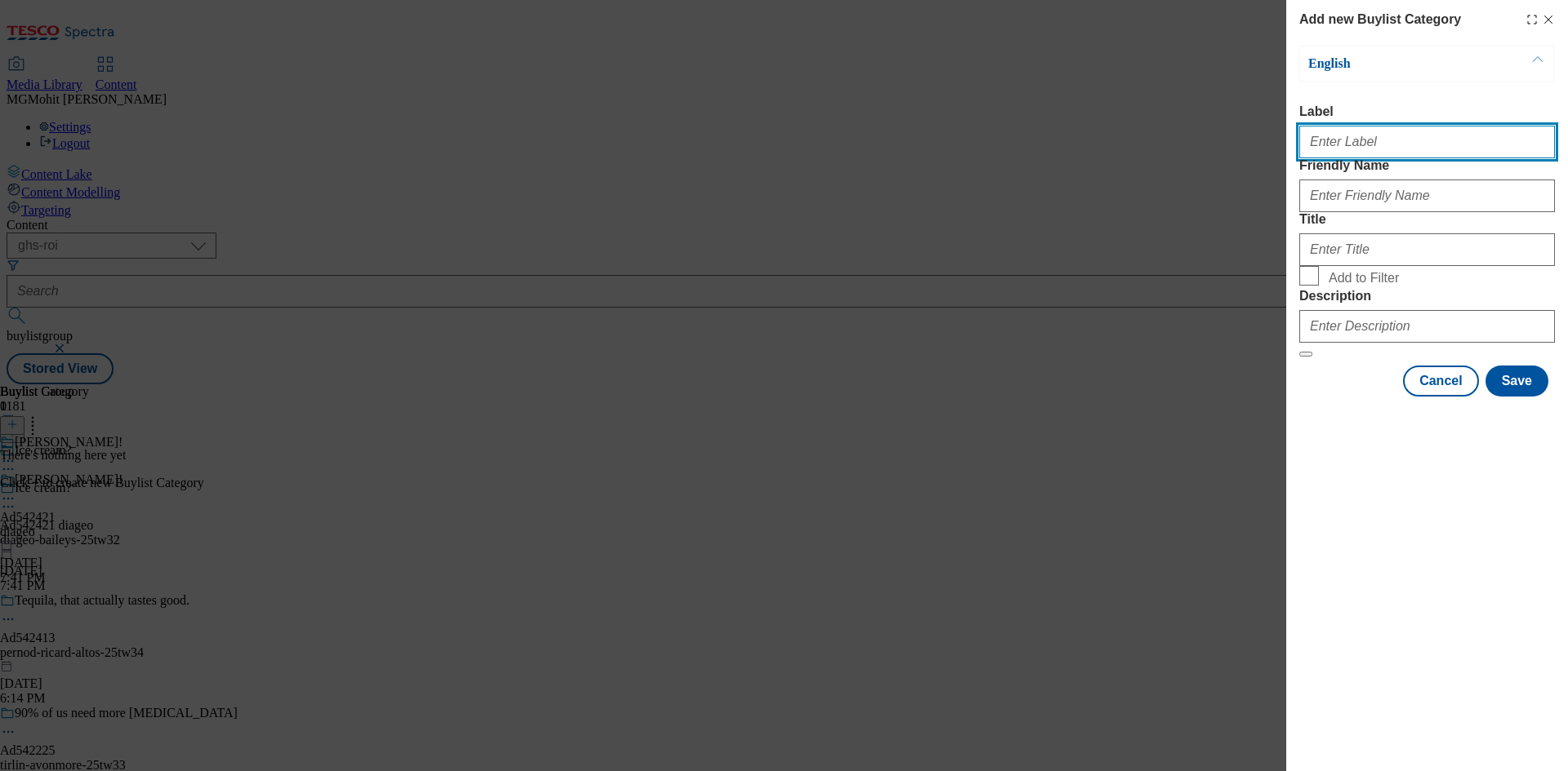
click at [1331, 150] on input "Label" at bounding box center [1427, 142] width 256 height 33
paste input "Ad542421"
type input "Ad542421"
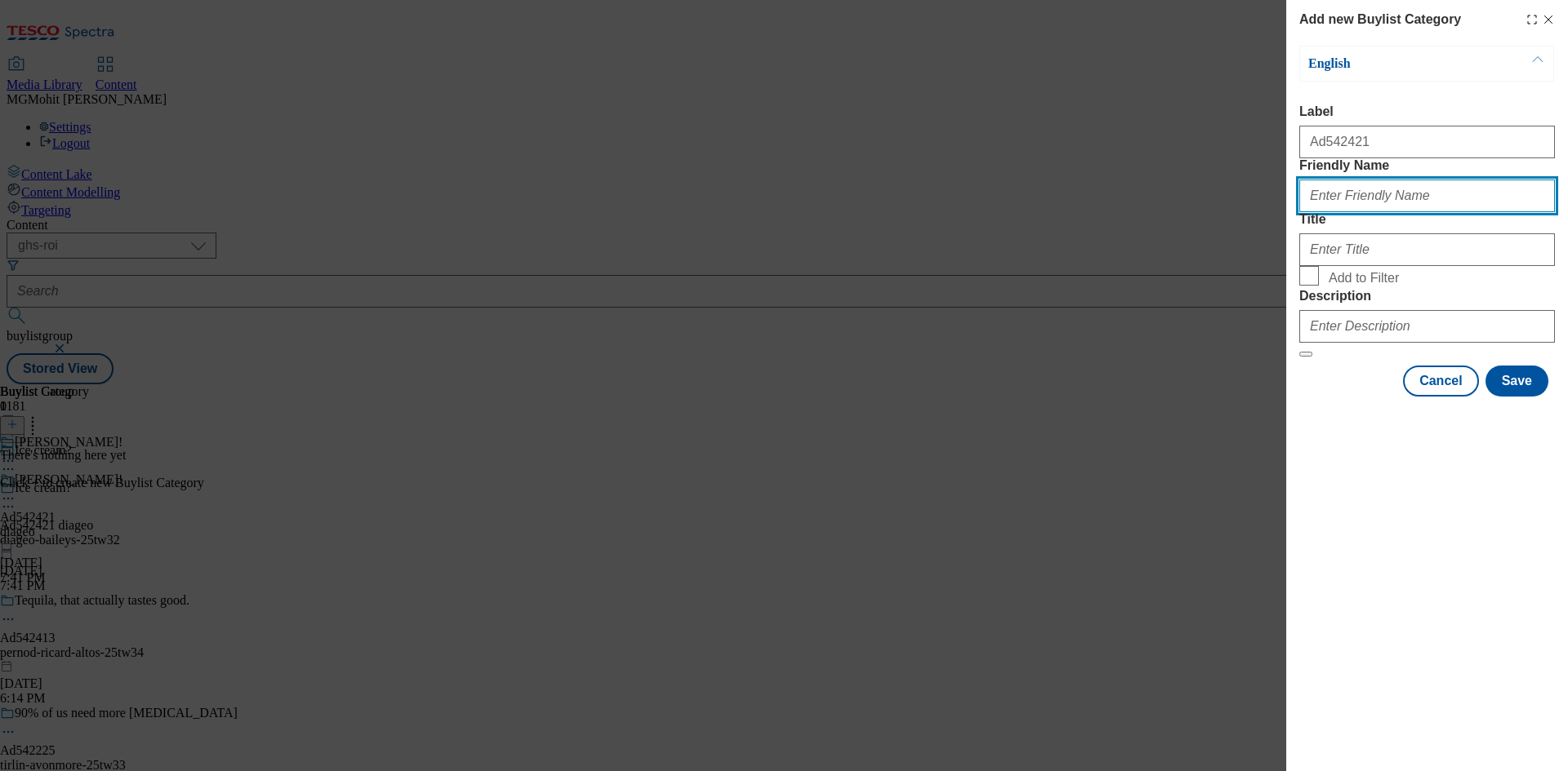
paste input "diageo-baileys"
type input "diageo-baileys"
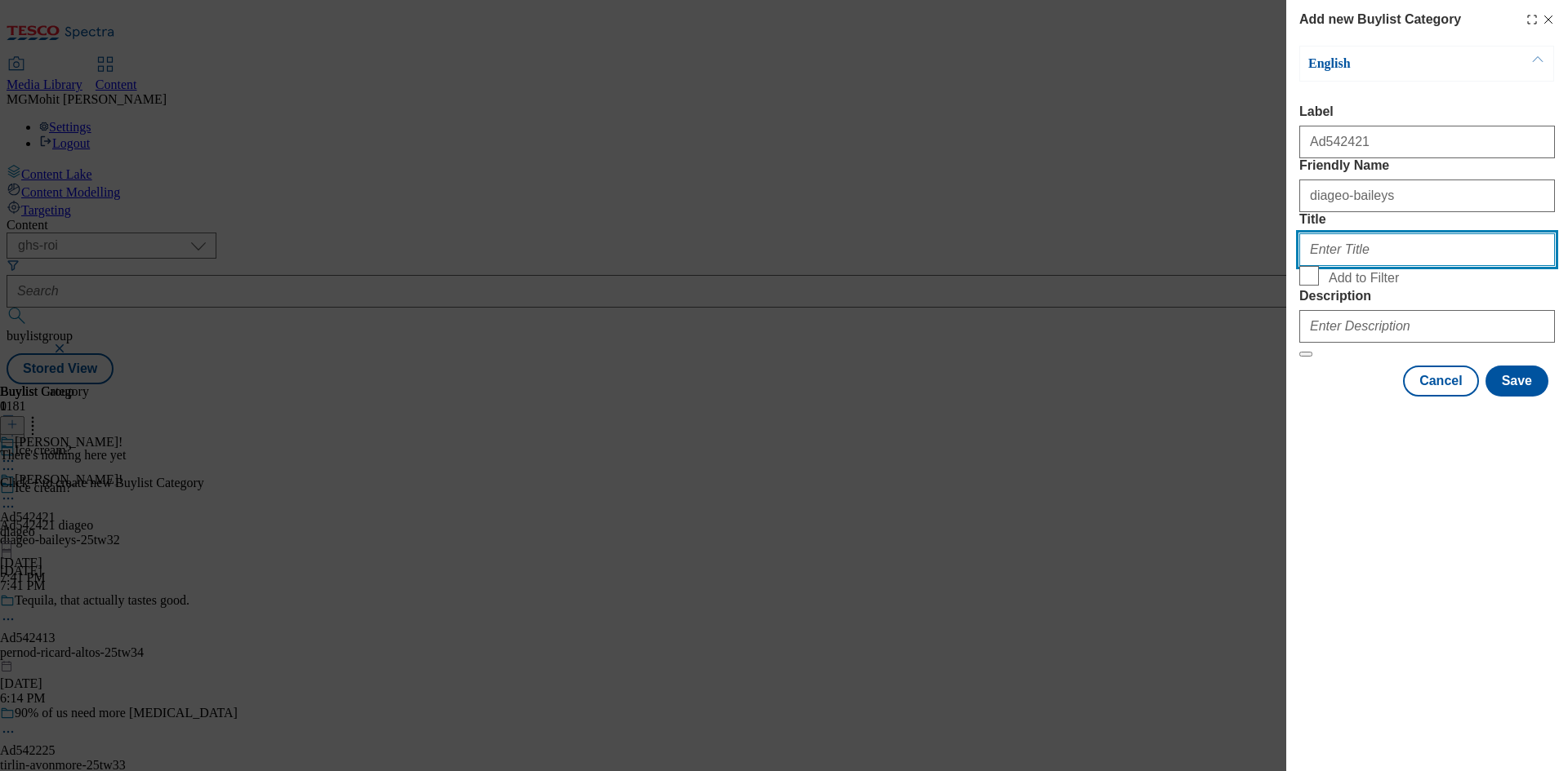
paste input "Diageo"
type input "Diageo"
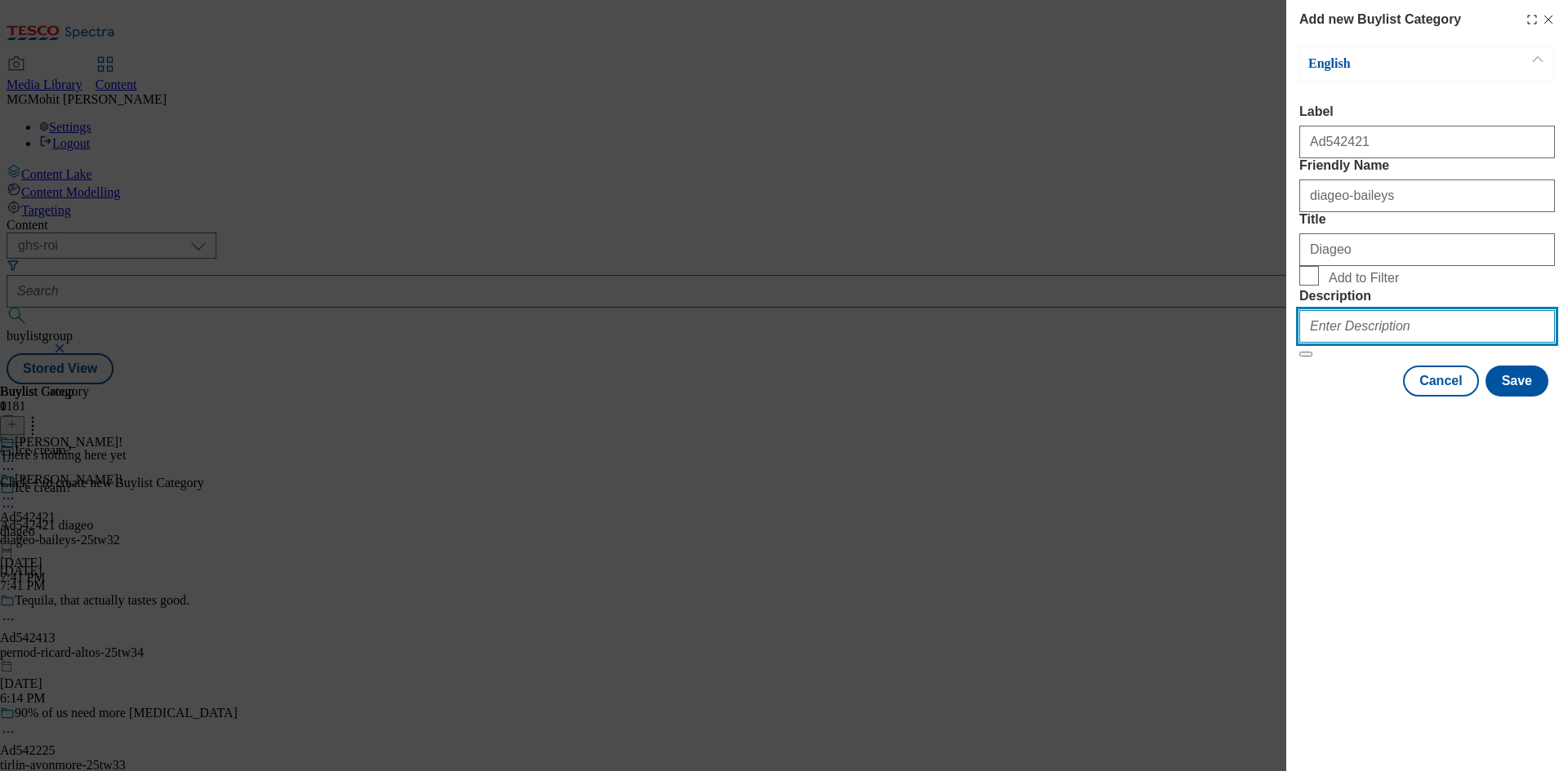
click at [1331, 343] on input "Description" at bounding box center [1427, 326] width 256 height 33
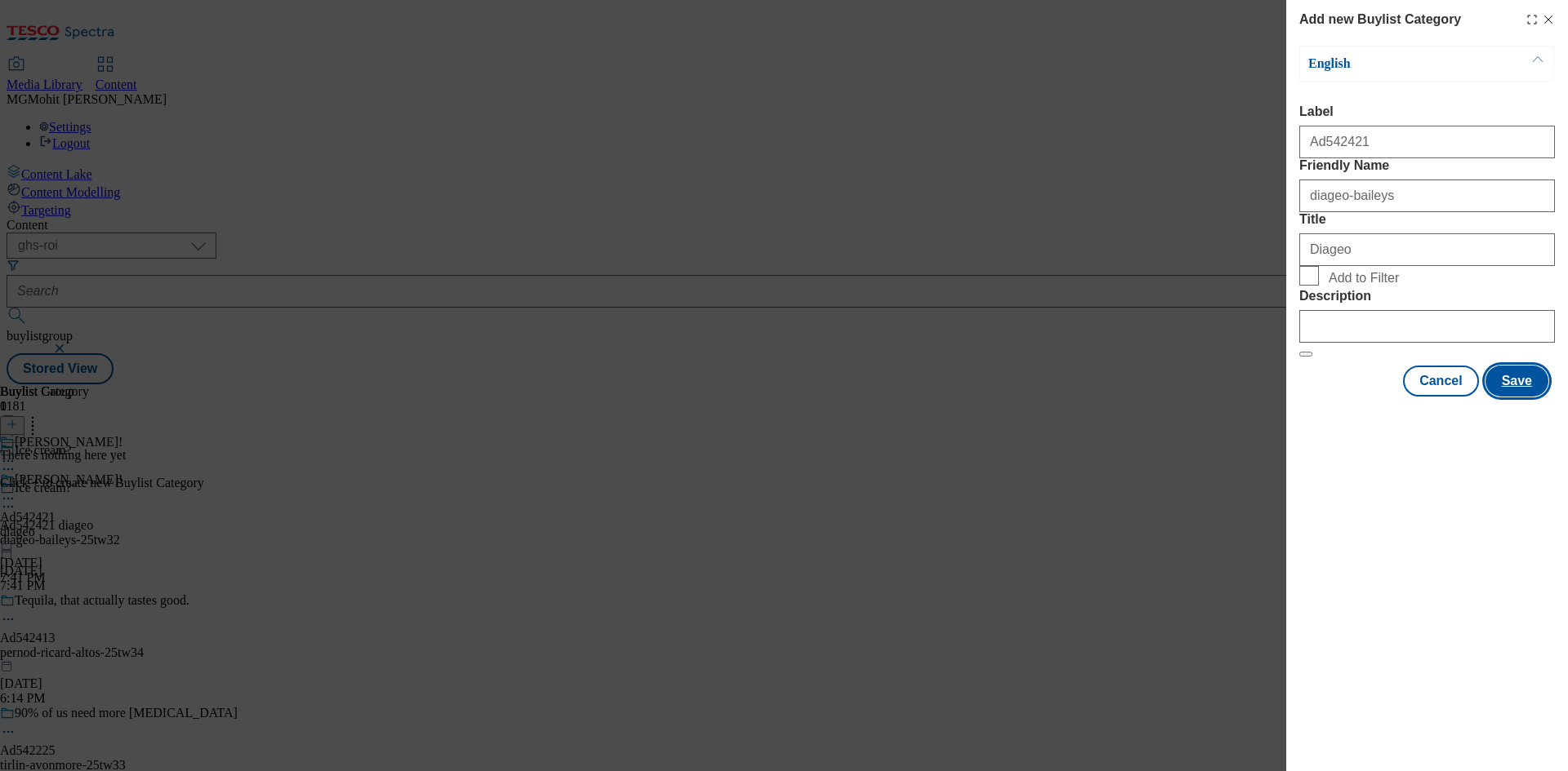
click at [1524, 397] on button "Save" at bounding box center [1516, 381] width 63 height 31
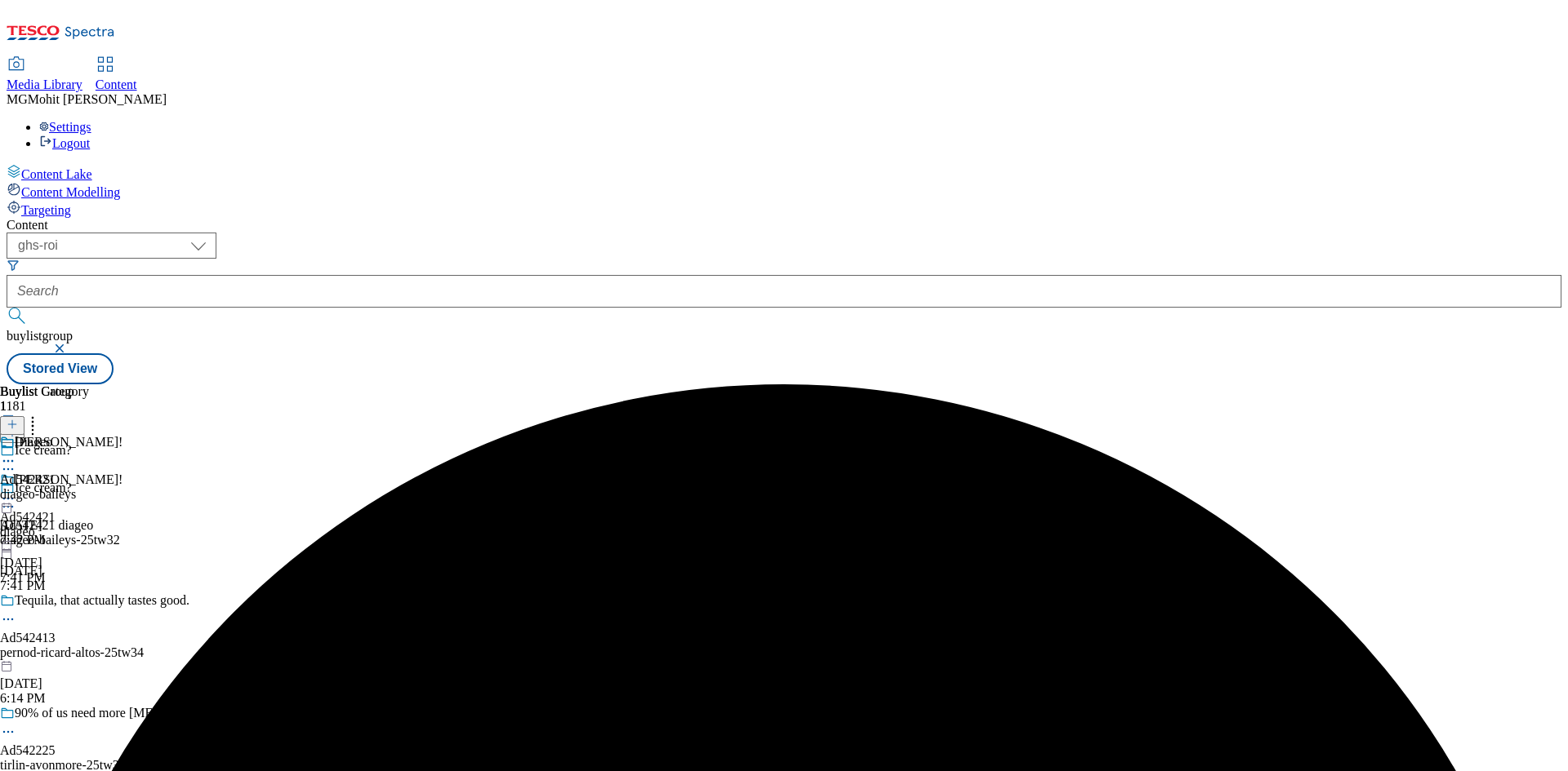
click at [89, 487] on div "diageo-baileys" at bounding box center [44, 495] width 89 height 15
click at [89, 525] on div "diageo-baileys" at bounding box center [44, 532] width 89 height 15
click at [18, 419] on icon at bounding box center [12, 425] width 11 height 11
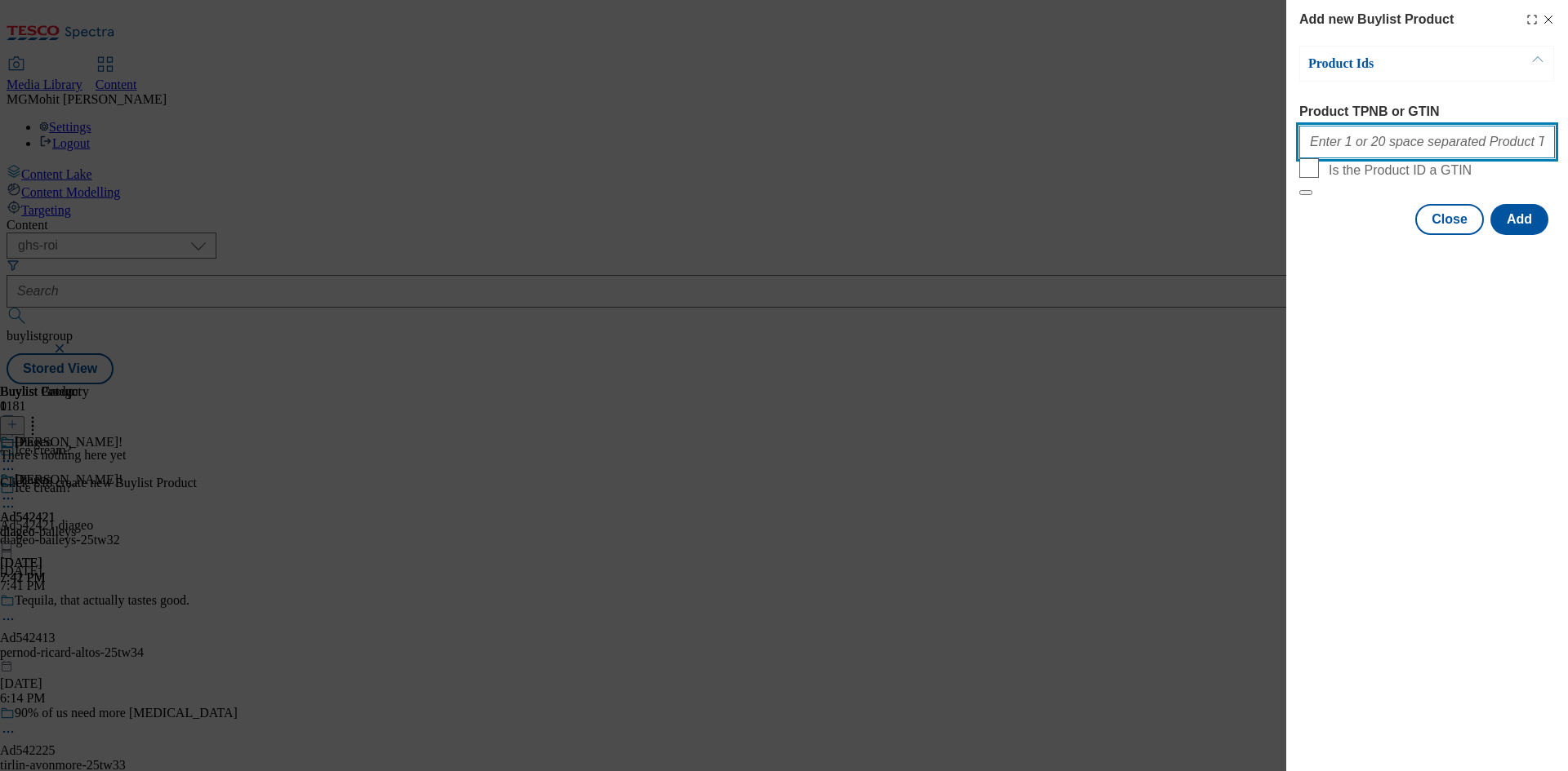
click at [1339, 140] on input "Product TPNB or GTIN" at bounding box center [1427, 142] width 256 height 33
paste input "97022477 50239120 93819019 50403093 51732571"
type input "97022477 50239120 93819019 50403093 51732571"
click at [1517, 235] on button "Add" at bounding box center [1519, 219] width 58 height 31
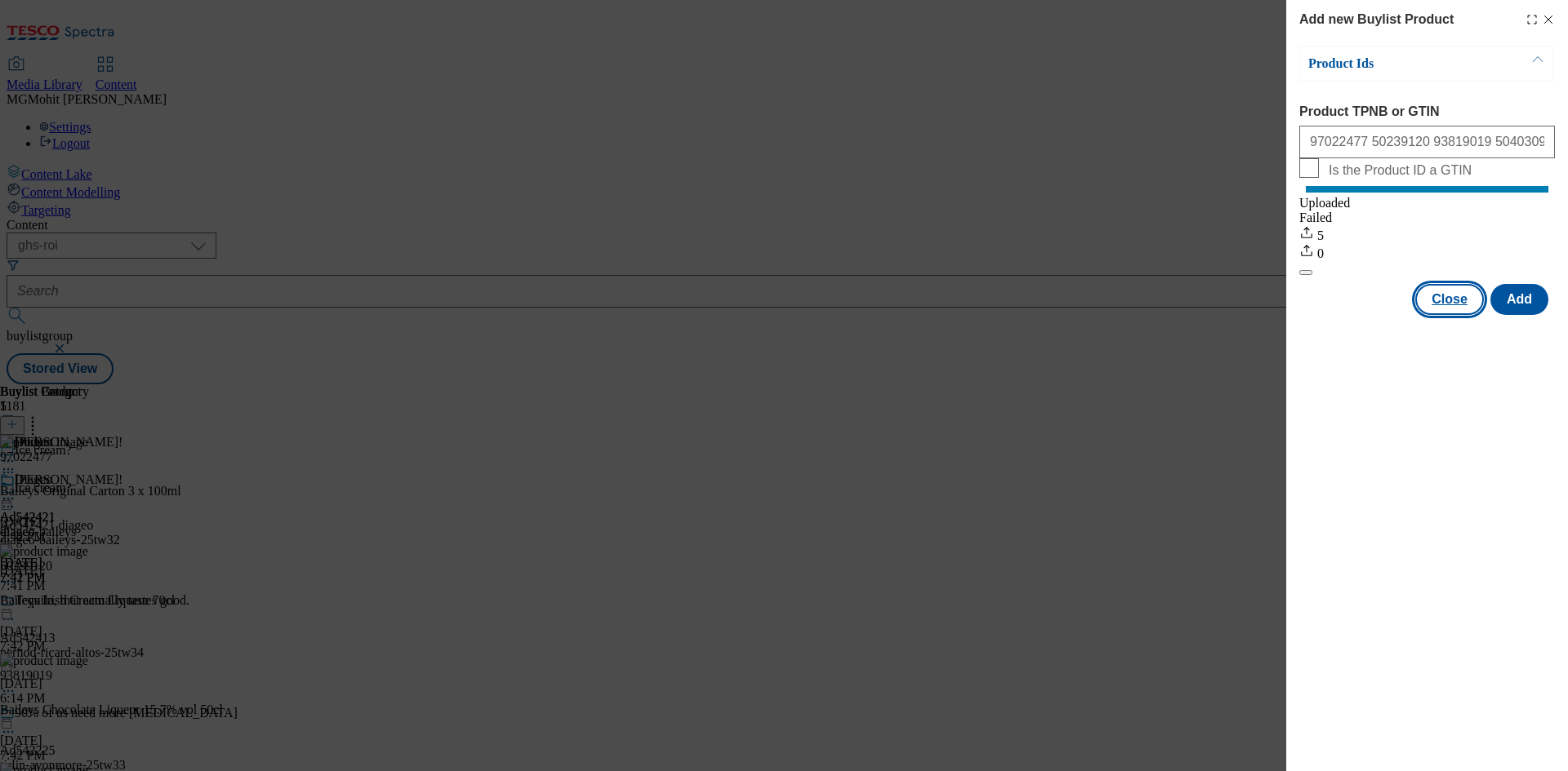
click at [1453, 315] on button "Close" at bounding box center [1448, 299] width 68 height 31
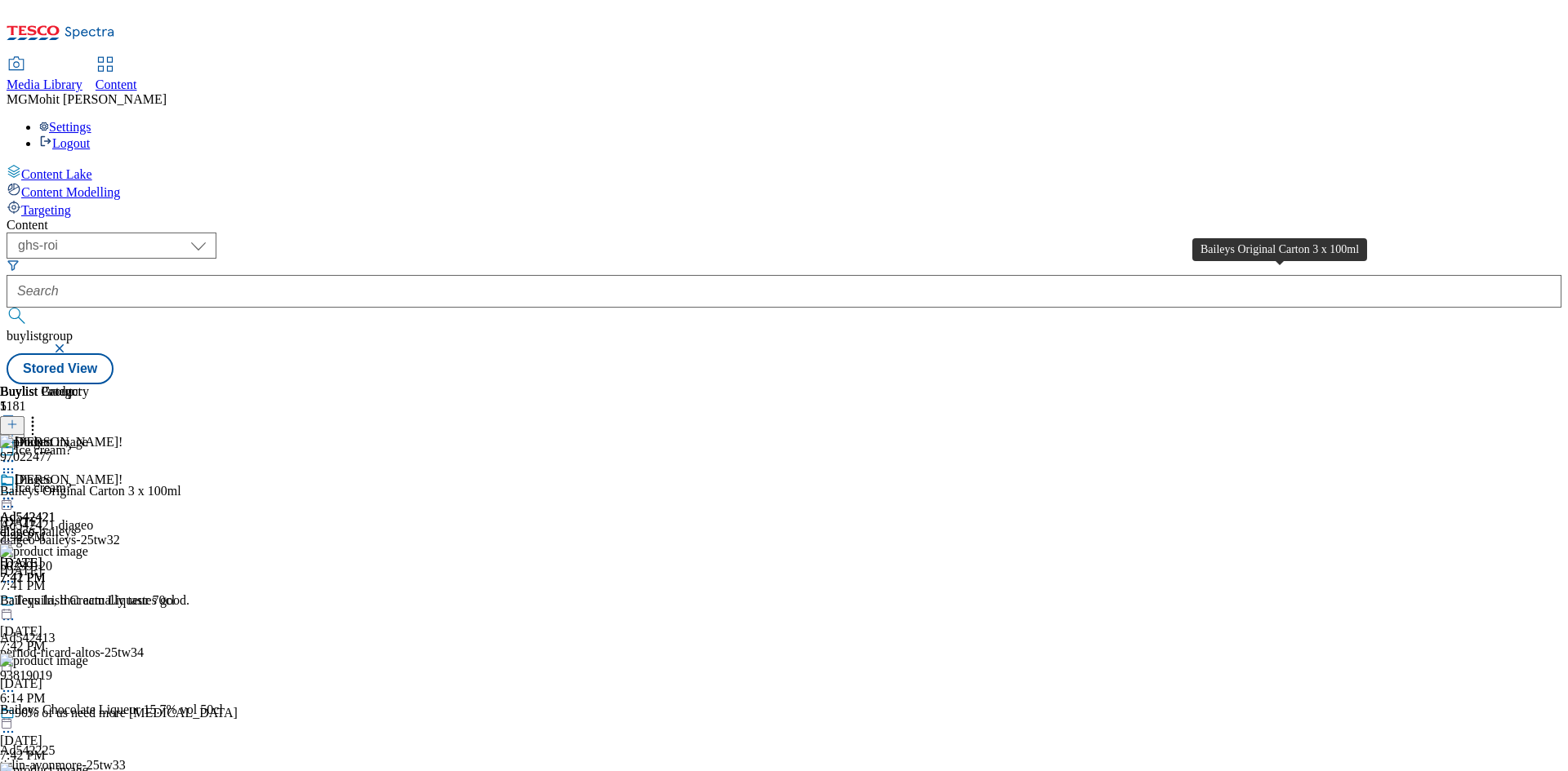
click at [181, 484] on div "Baileys Original Carton 3 x 100ml" at bounding box center [91, 491] width 181 height 15
click at [16, 490] on icon at bounding box center [7, 498] width 16 height 16
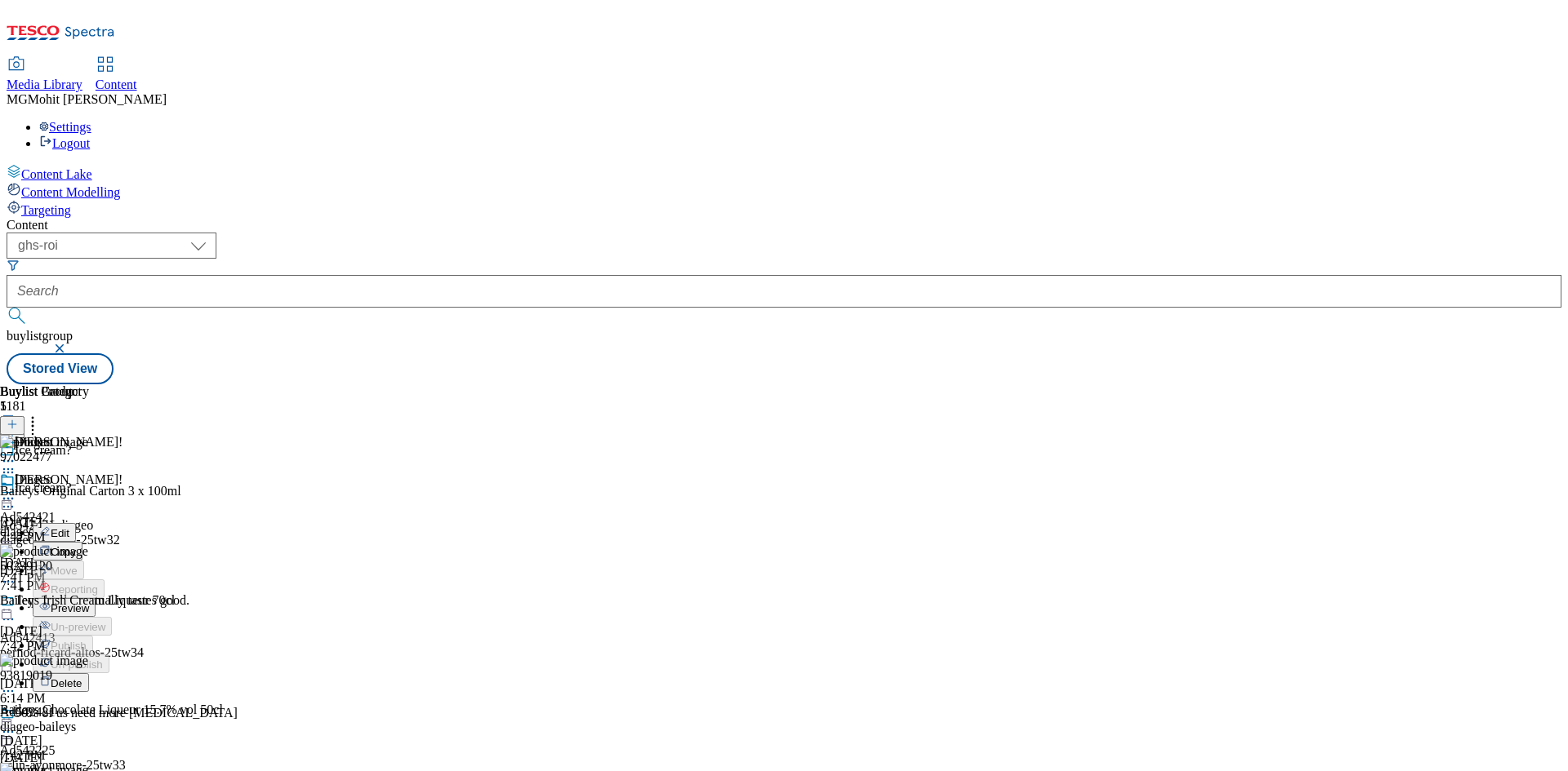
click at [69, 527] on span "Edit" at bounding box center [60, 533] width 19 height 12
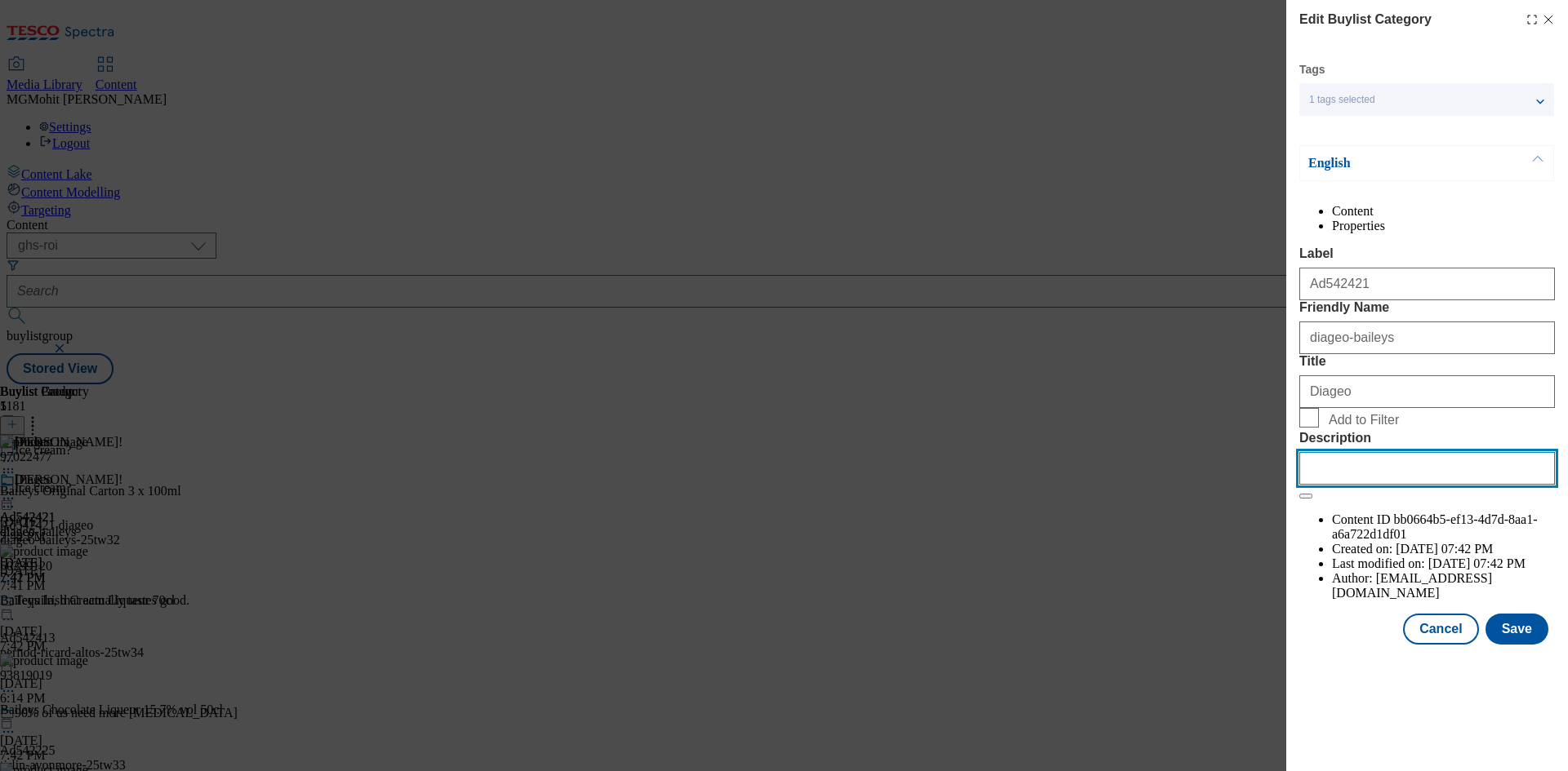
click at [1351, 484] on input "Description" at bounding box center [1427, 468] width 256 height 33
paste input "Baileys Original Carton 3 x 100ml"
type input "Baileys Original Carton 3 x 100ml"
click at [1523, 645] on button "Save" at bounding box center [1516, 628] width 63 height 31
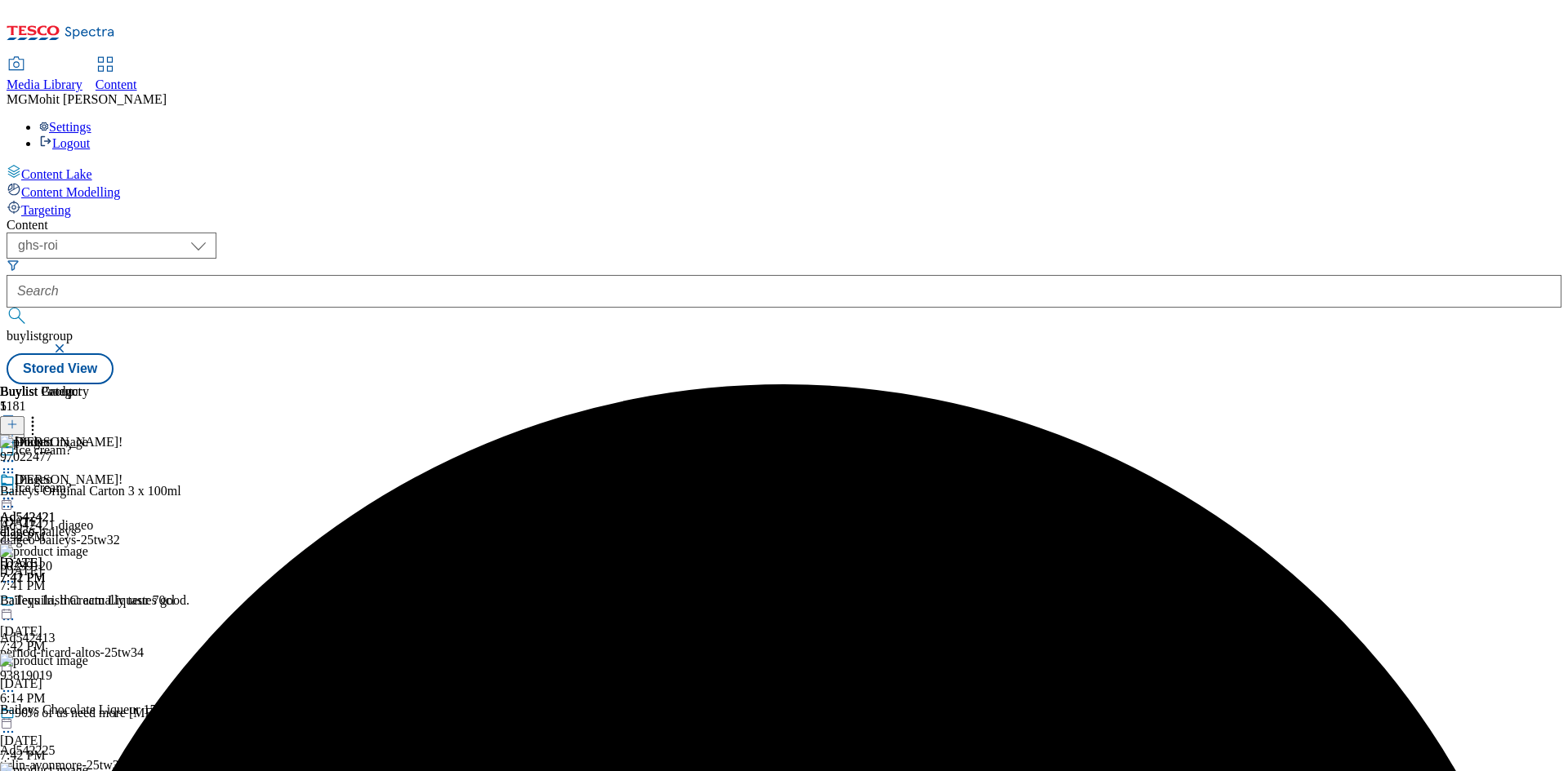
click at [16, 490] on icon at bounding box center [7, 498] width 16 height 16
click at [69, 527] on span "Edit" at bounding box center [60, 533] width 19 height 12
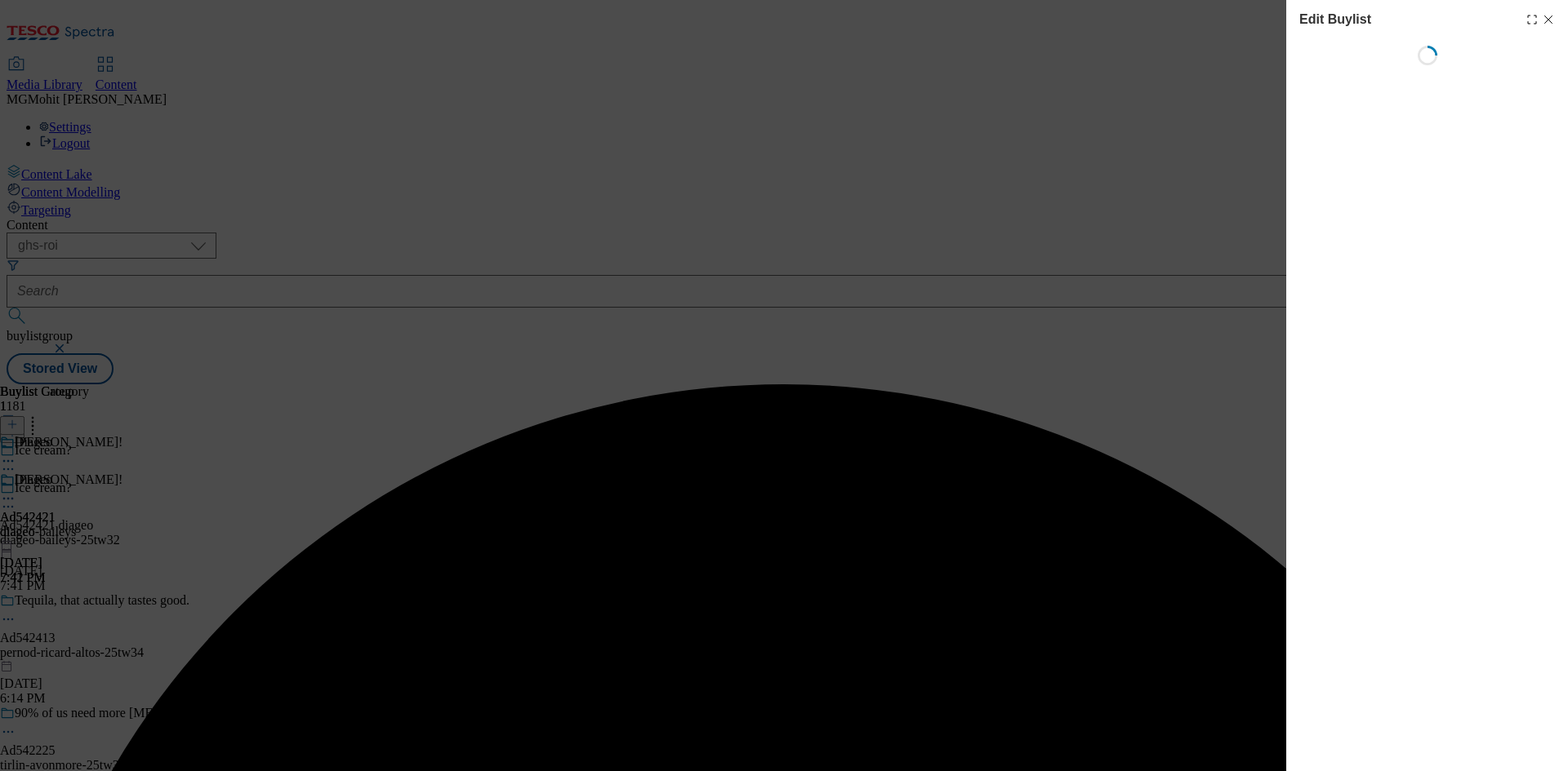
select select "tactical"
select select "supplier funded short term 1-3 weeks"
select select "dunnhumby"
select select "Banner"
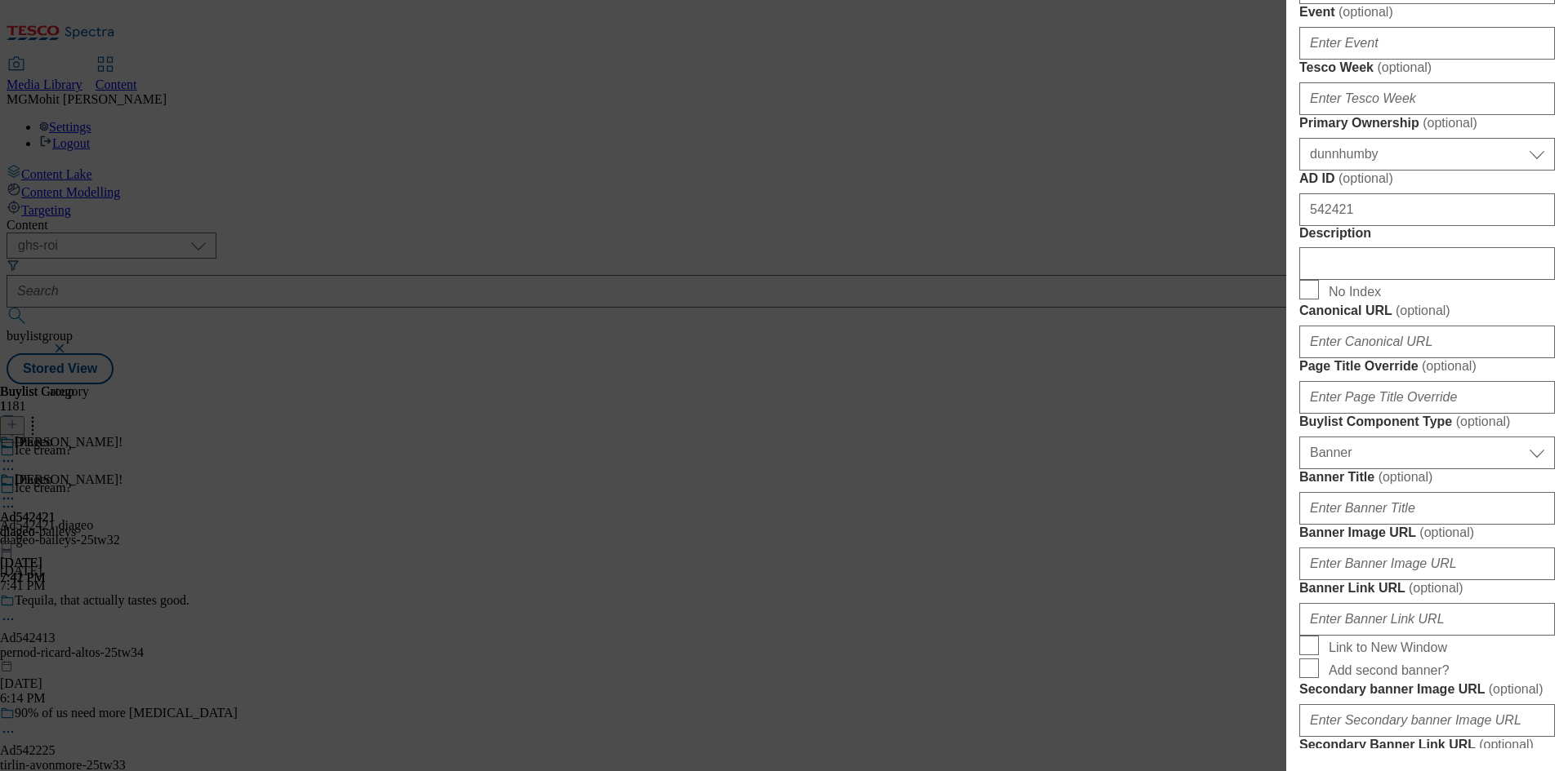
scroll to position [652, 0]
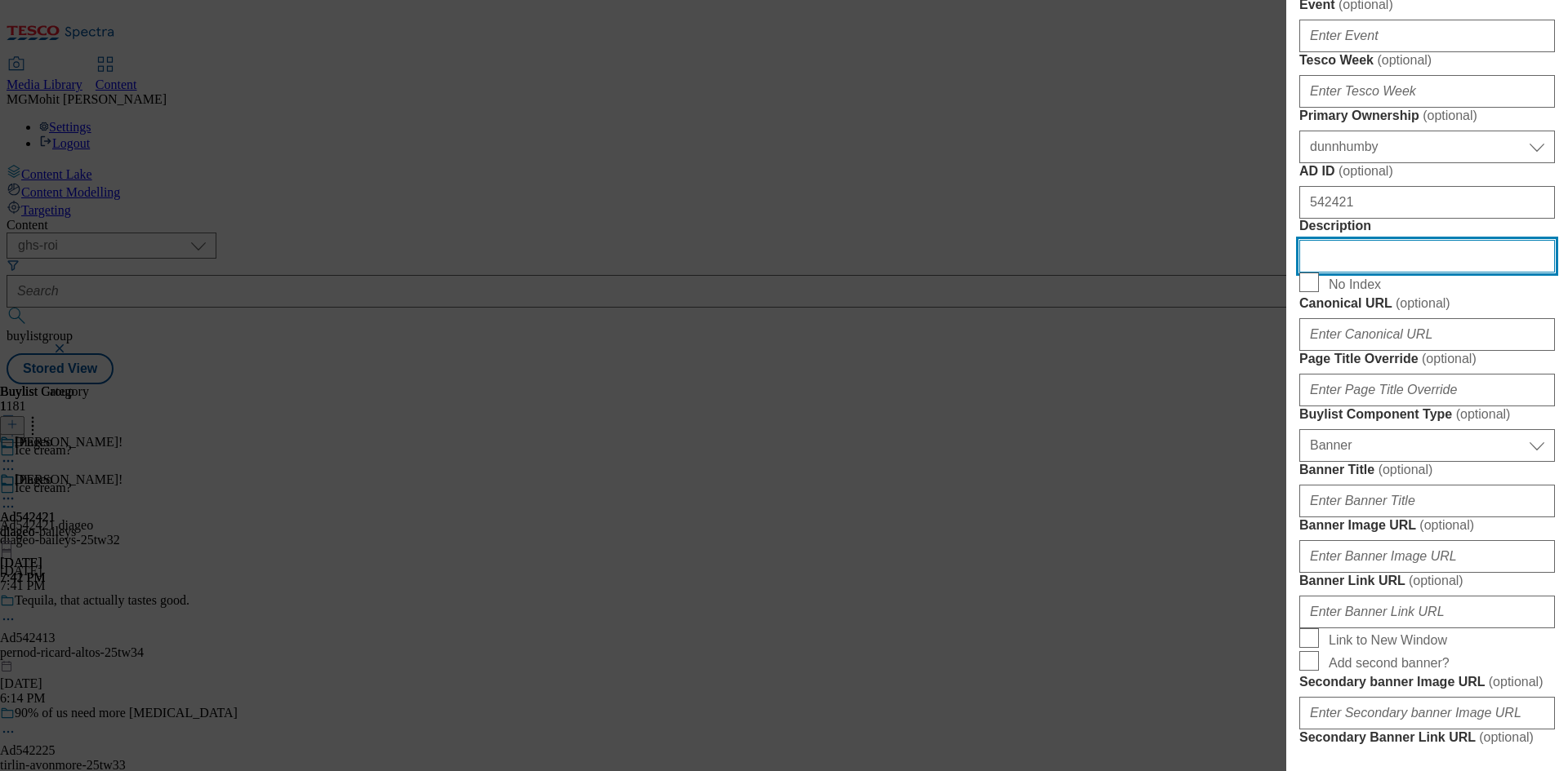
click at [1338, 273] on input "Description" at bounding box center [1427, 256] width 256 height 33
paste input "Baileys Original Carton 3 x 100ml"
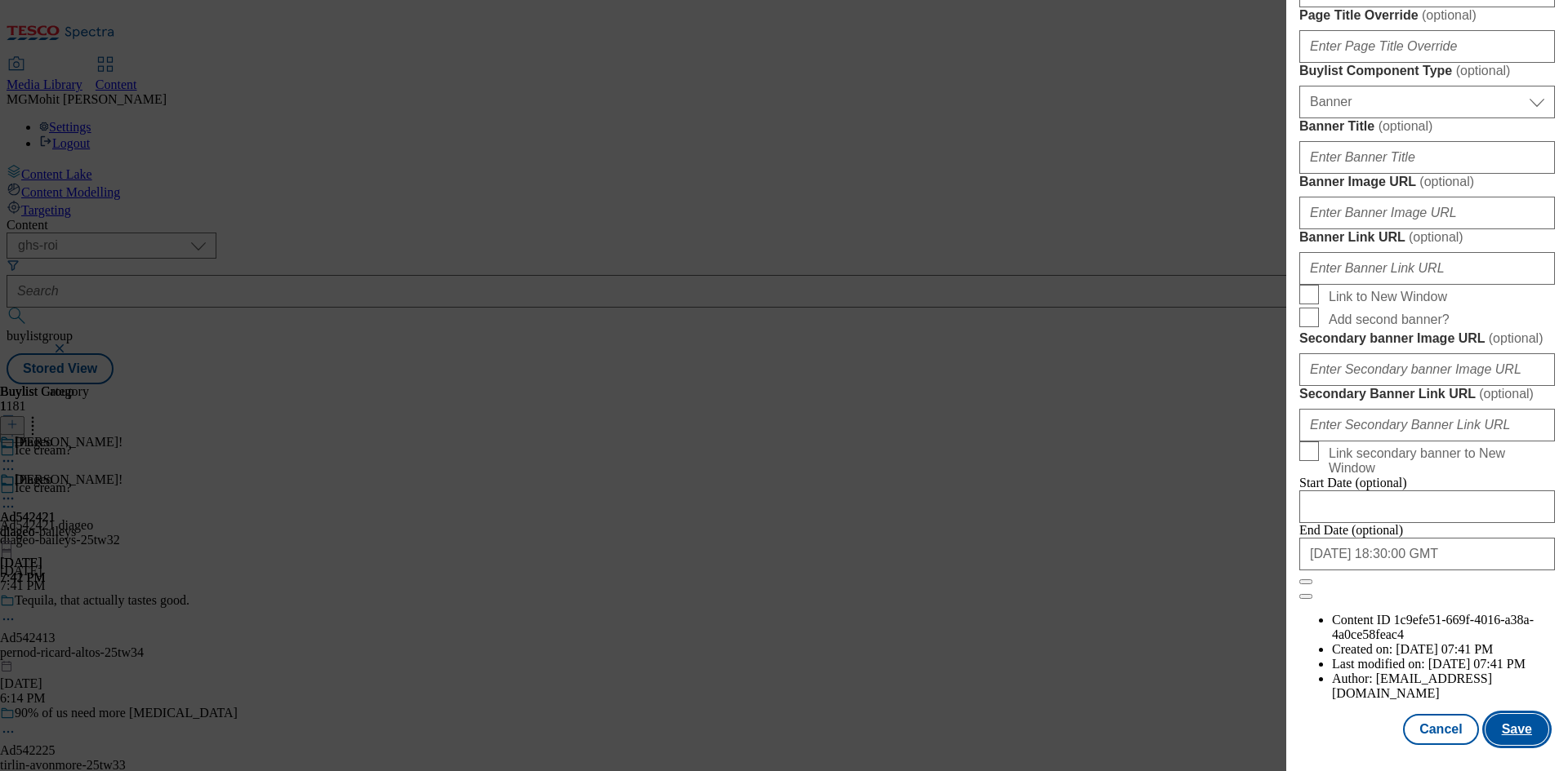
scroll to position [1603, 0]
type input "Baileys Original Carton 3 x 100ml"
click at [1502, 725] on button "Save" at bounding box center [1516, 729] width 63 height 31
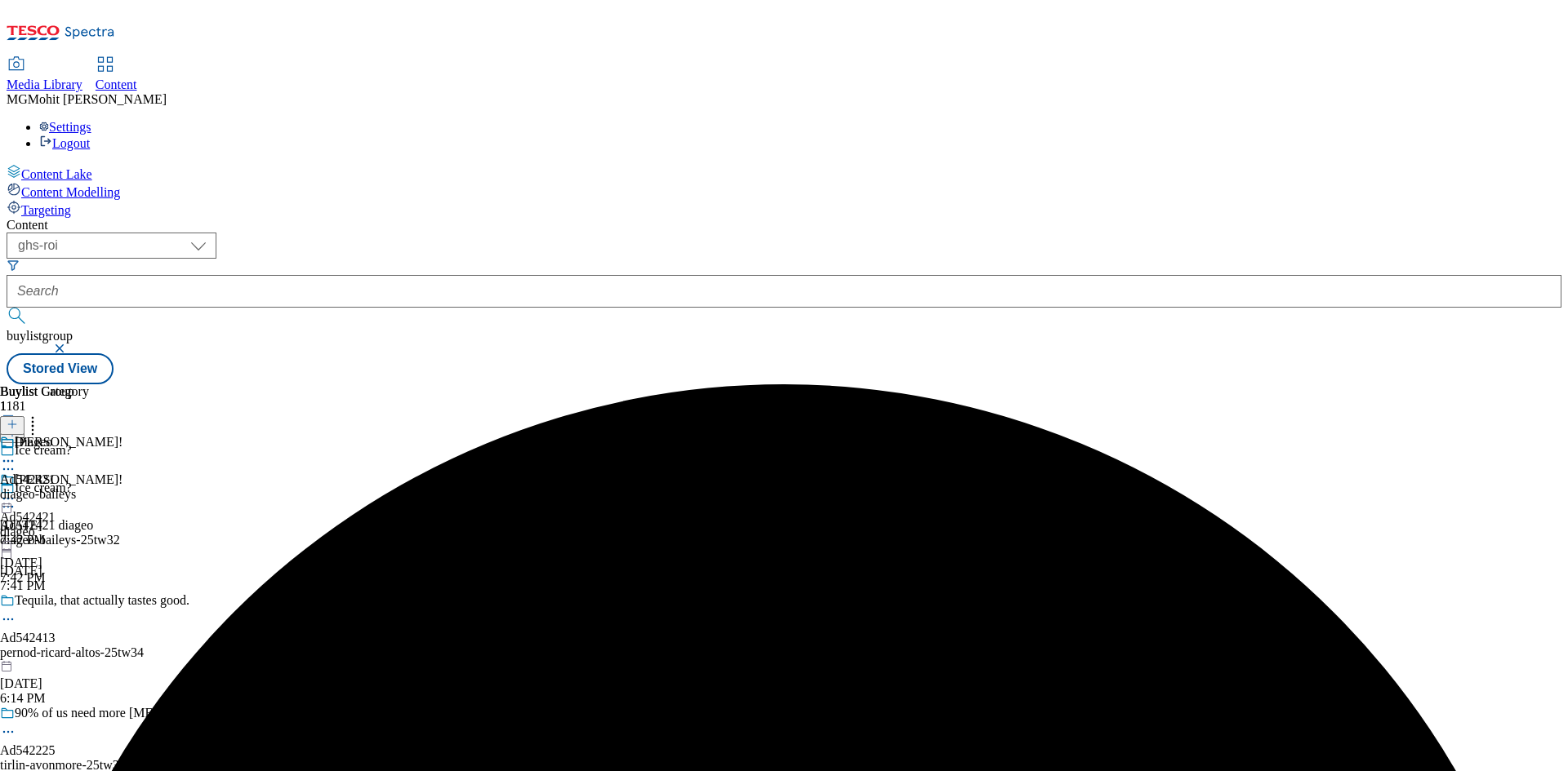
click at [16, 498] on icon at bounding box center [7, 506] width 16 height 16
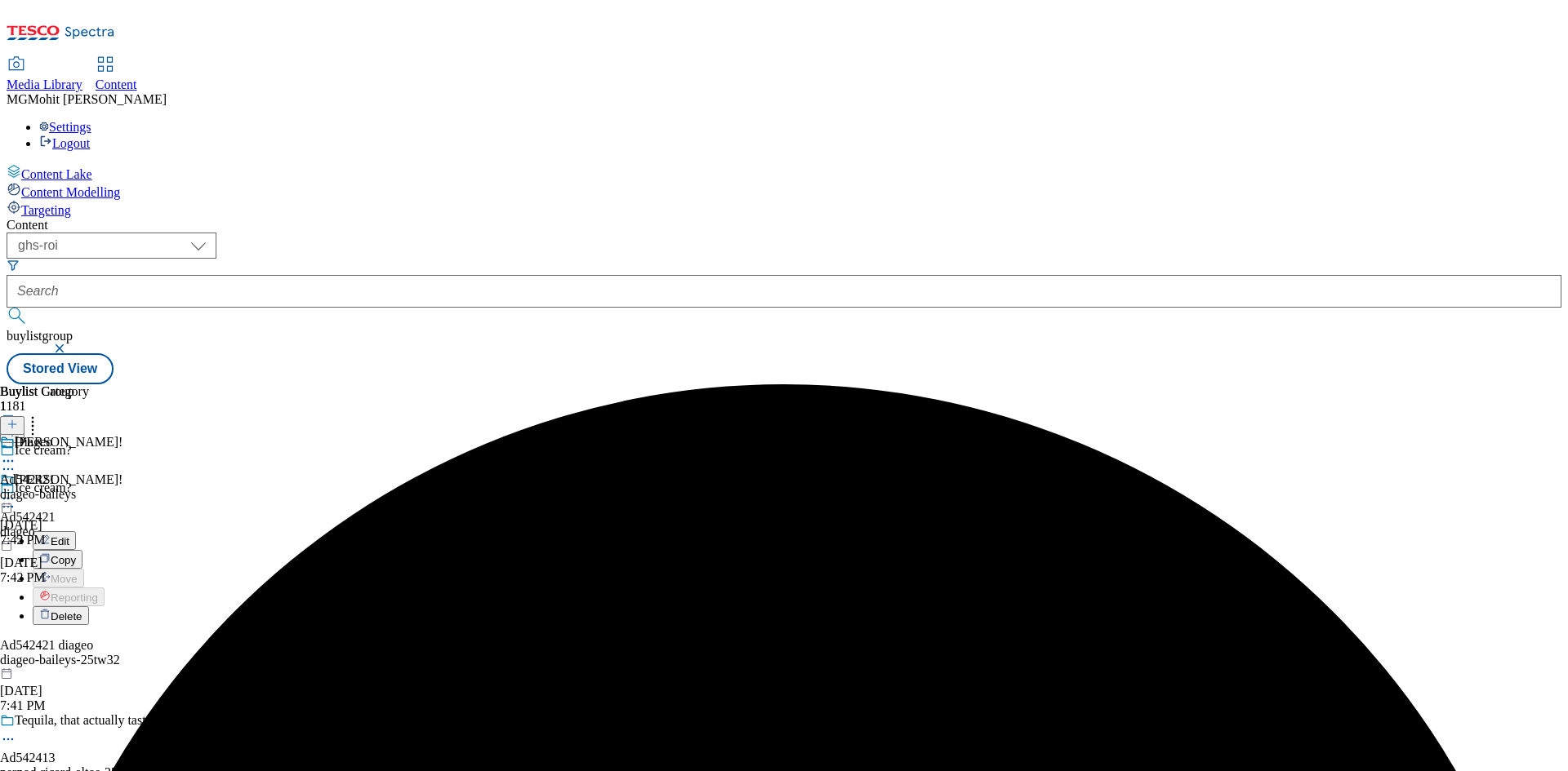
click at [69, 536] on span "Edit" at bounding box center [60, 541] width 19 height 12
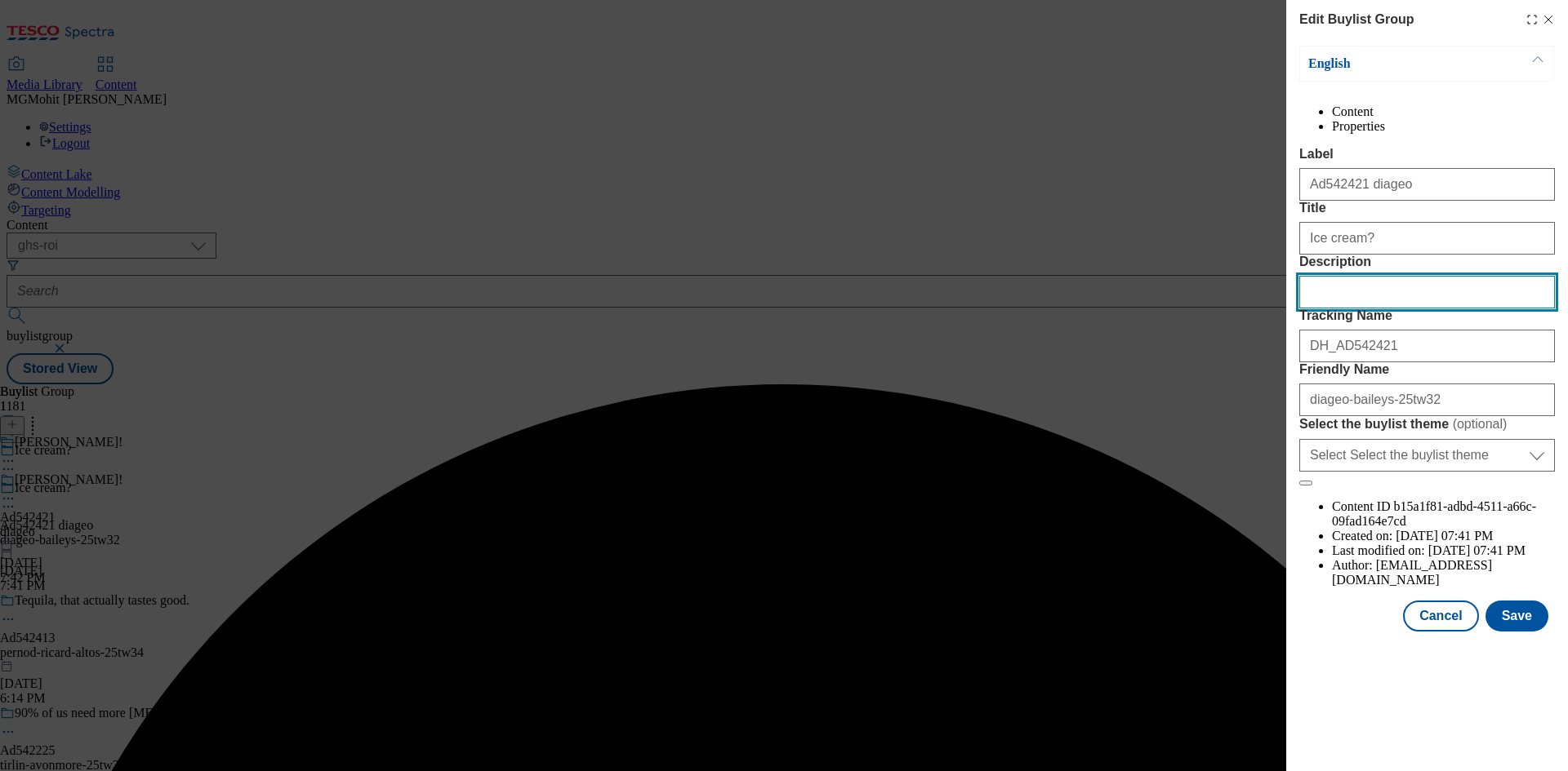
click at [1354, 308] on input "Description" at bounding box center [1427, 292] width 256 height 33
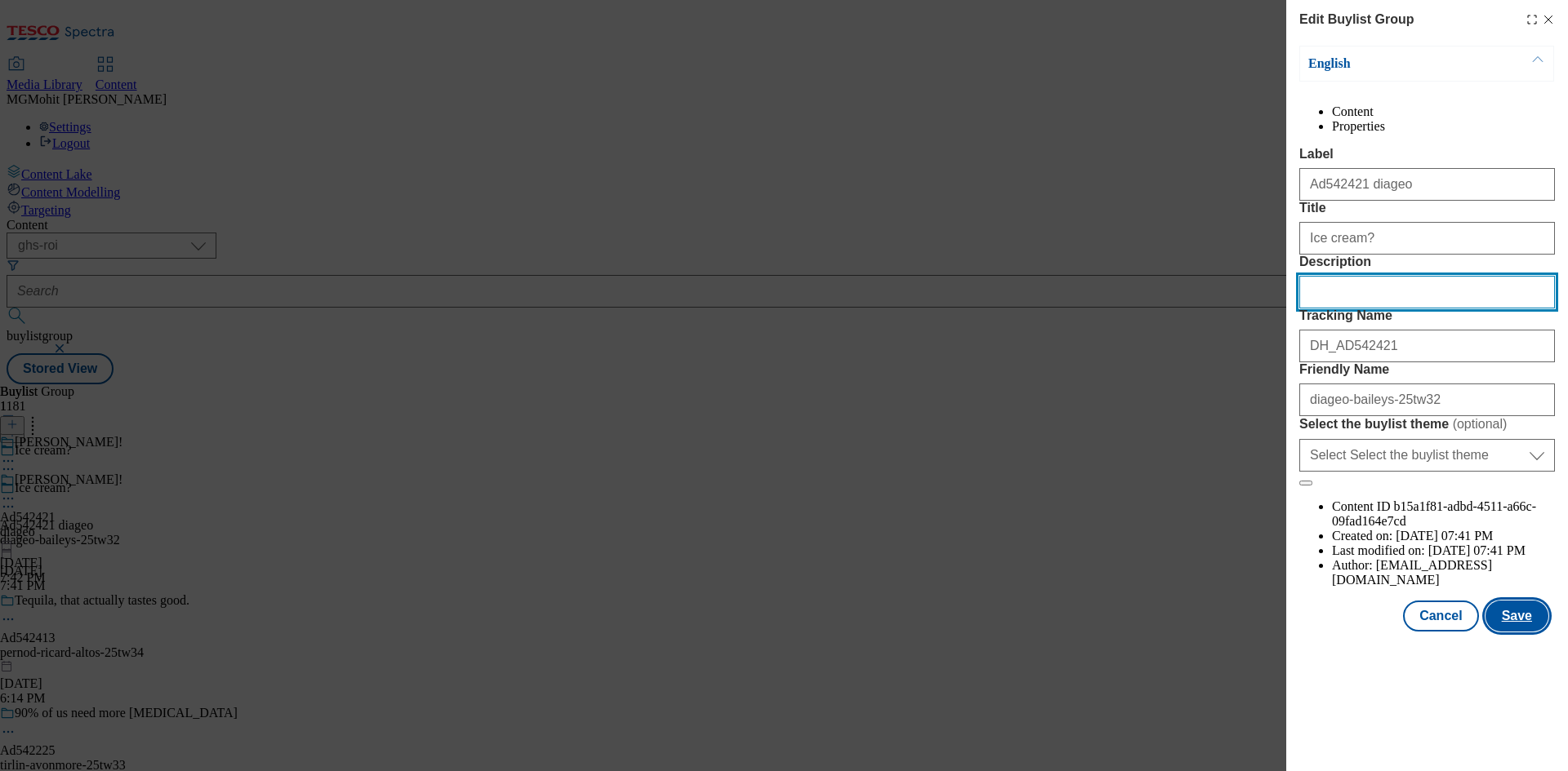
paste input "Baileys Original Carton 3 x 100ml"
type input "Baileys Original Carton 3 x 100ml"
click at [1523, 632] on button "Save" at bounding box center [1516, 615] width 63 height 31
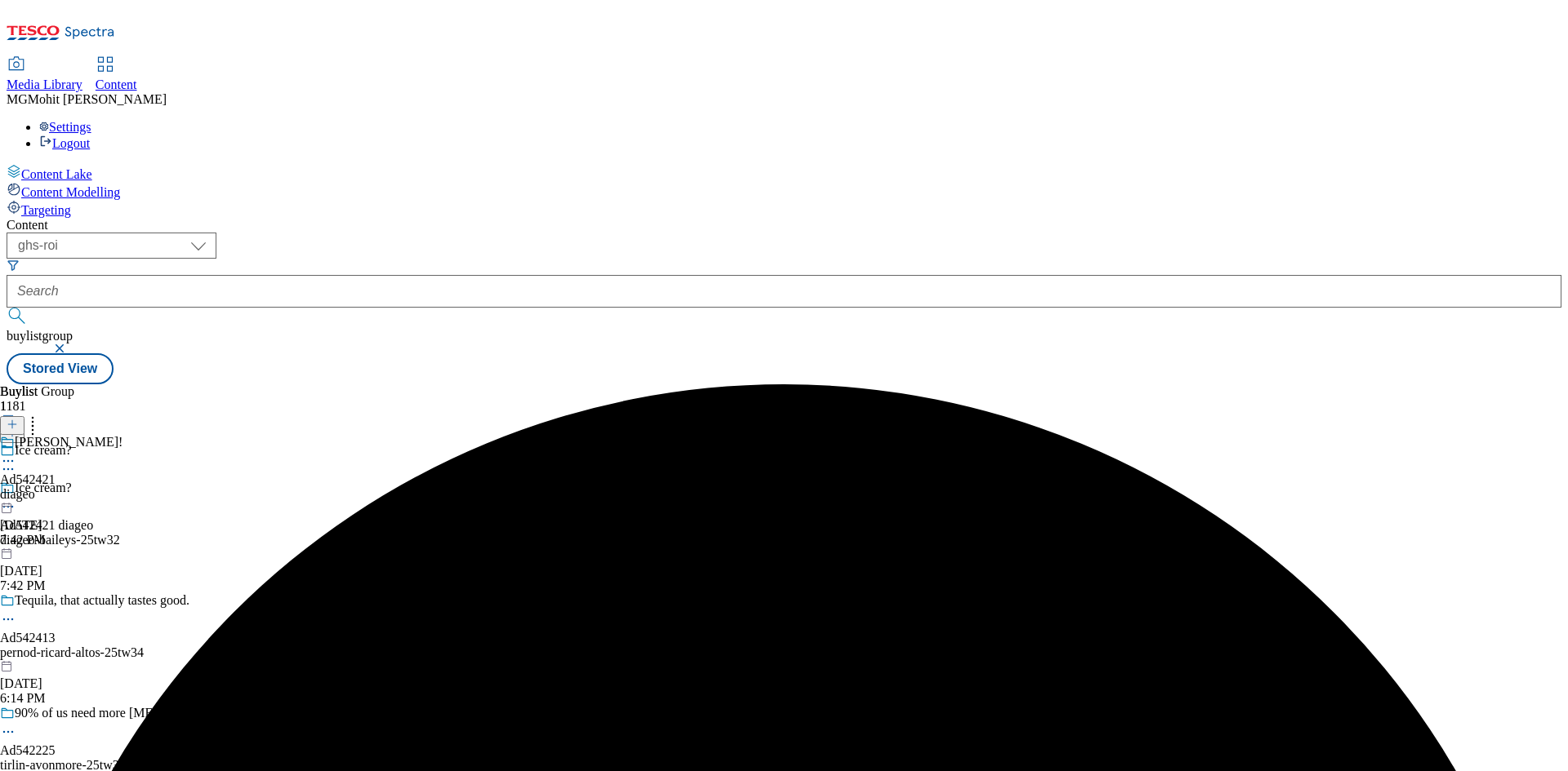
click at [16, 453] on icon at bounding box center [7, 460] width 16 height 16
click at [76, 485] on button "Edit" at bounding box center [54, 495] width 43 height 19
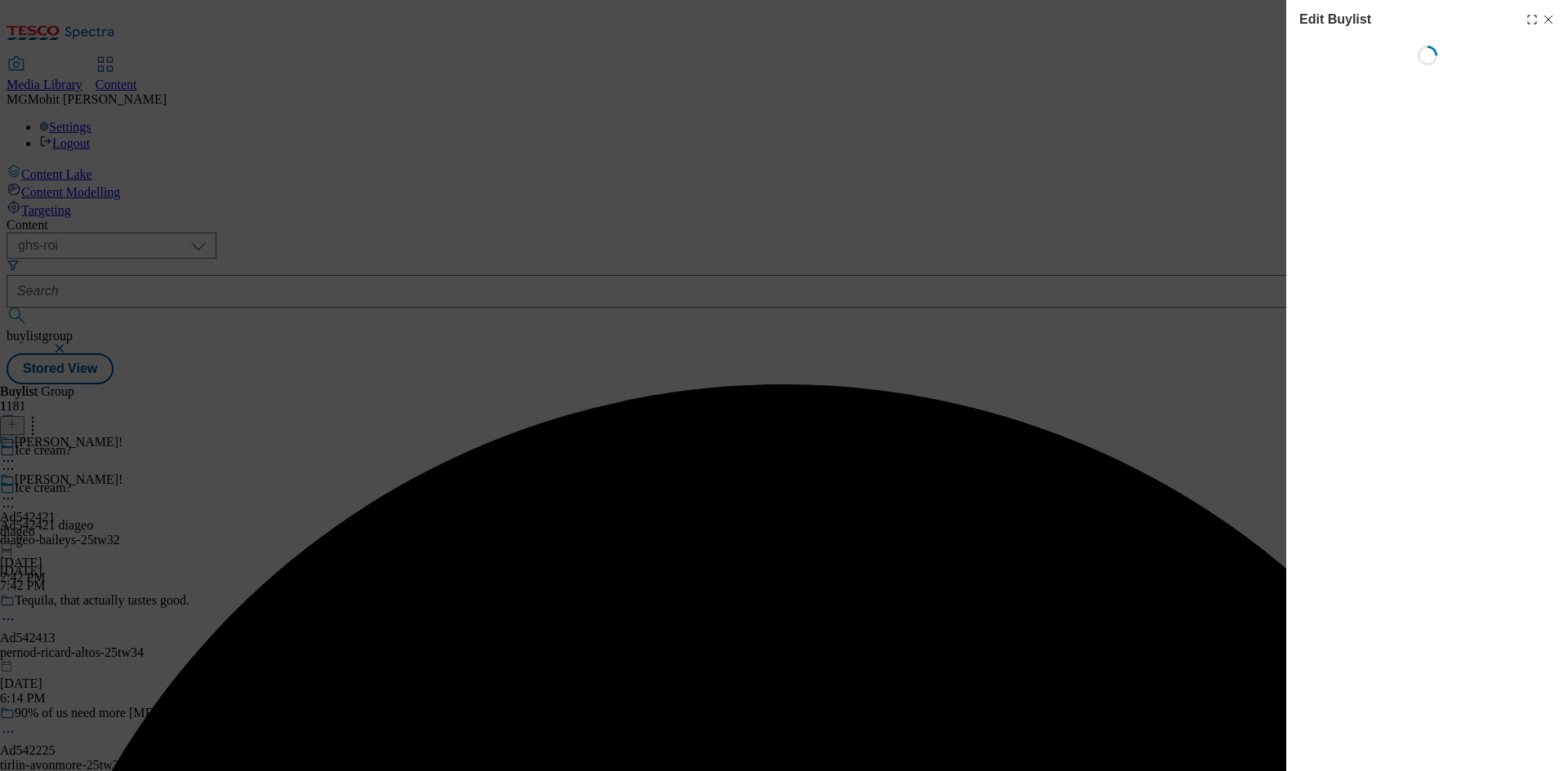
select select "tactical"
select select "supplier funded short term 1-3 weeks"
select select "dunnhumby"
select select "Banner"
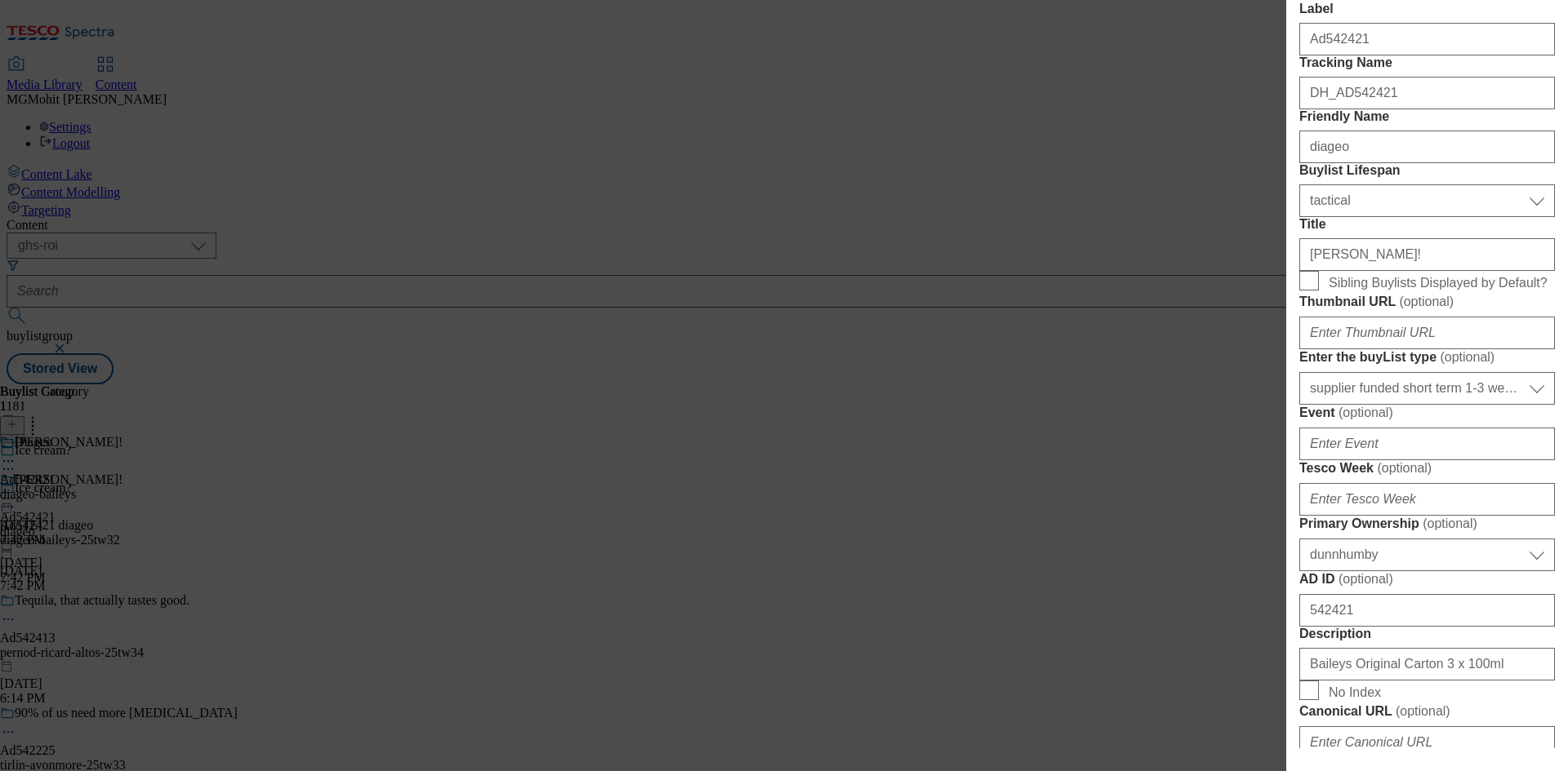
scroll to position [735, 0]
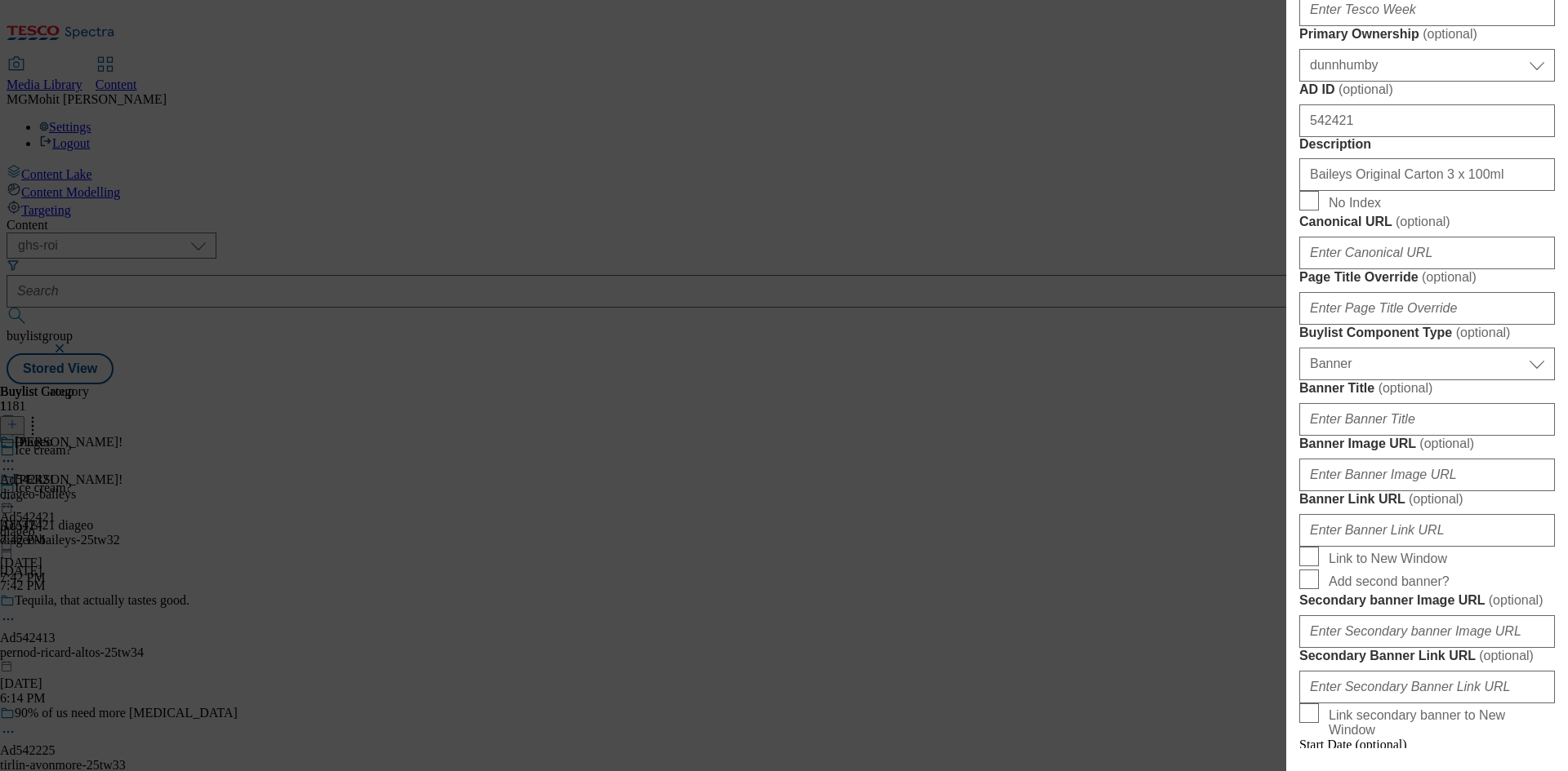
click at [1045, 526] on div "Edit Buylist Tags 1 tags selected buylist English Content Properties Label Ad54…" at bounding box center [784, 386] width 1568 height 771
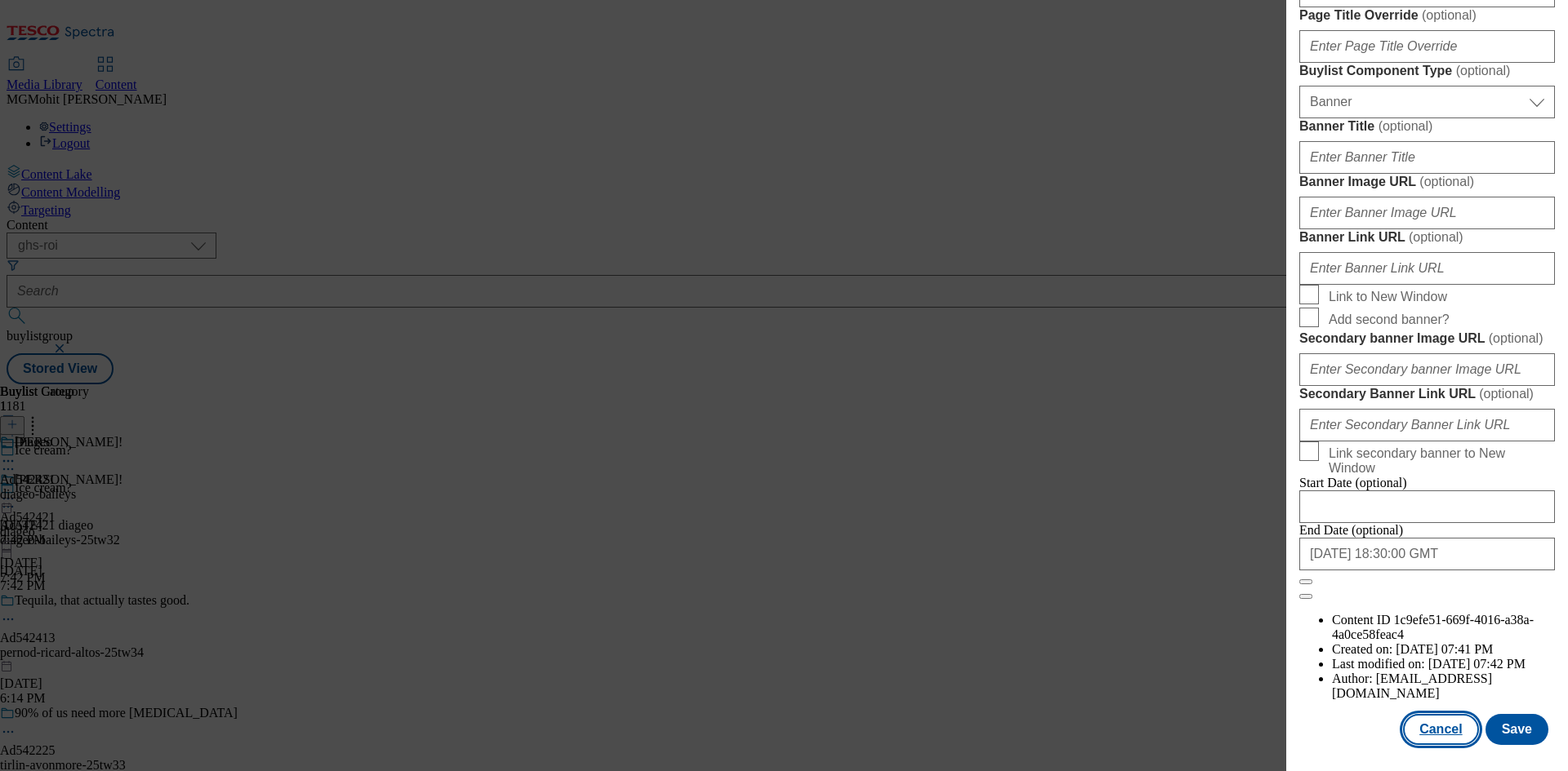
click at [1458, 729] on button "Cancel" at bounding box center [1440, 729] width 75 height 31
select select "tactical"
select select "supplier funded short term 1-3 weeks"
select select "dunnhumby"
select select "Banner"
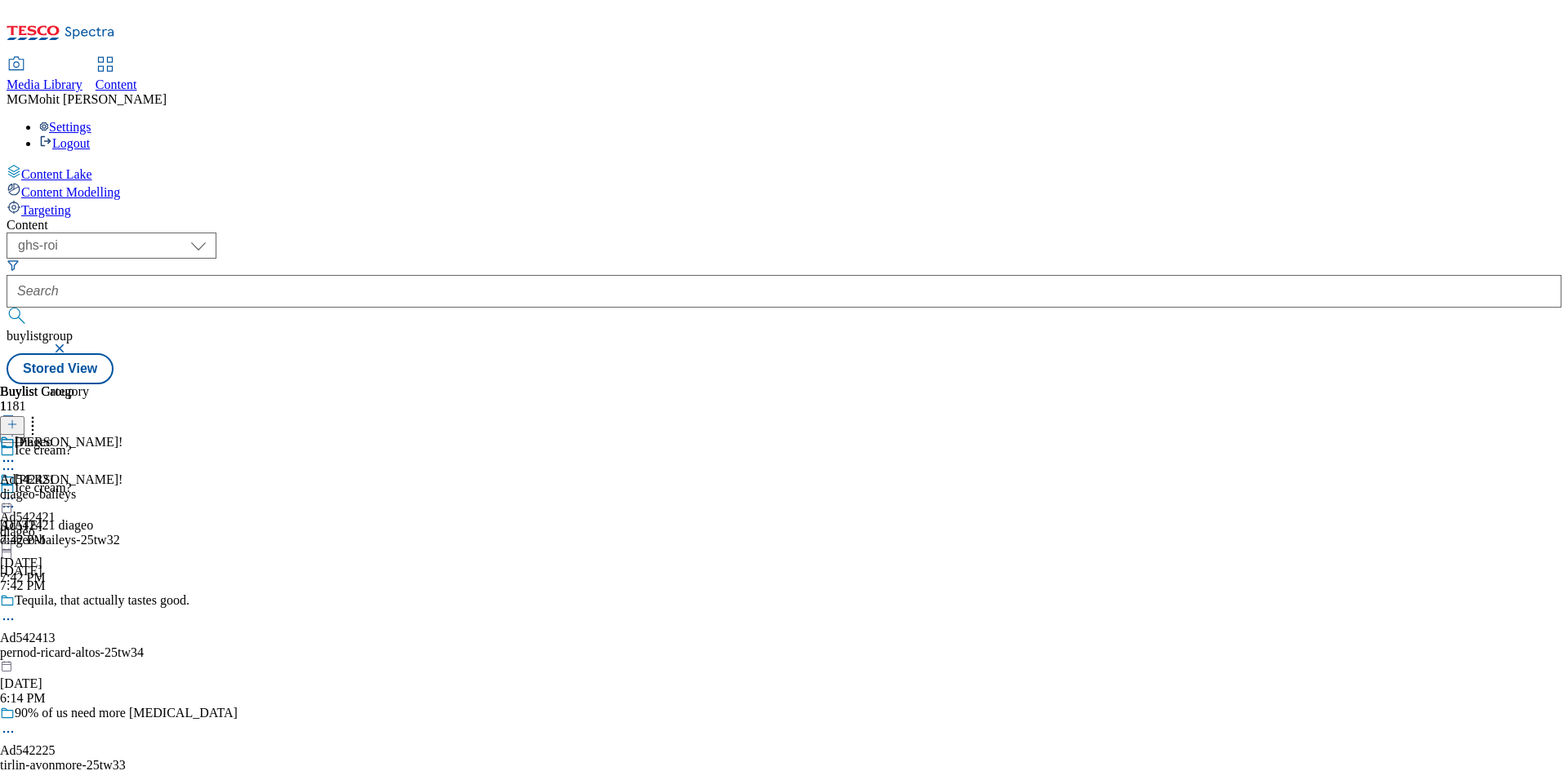
scroll to position [1237, 0]
click at [9, 498] on circle at bounding box center [8, 498] width 3 height 3
click at [95, 598] on button "Preview" at bounding box center [64, 608] width 63 height 19
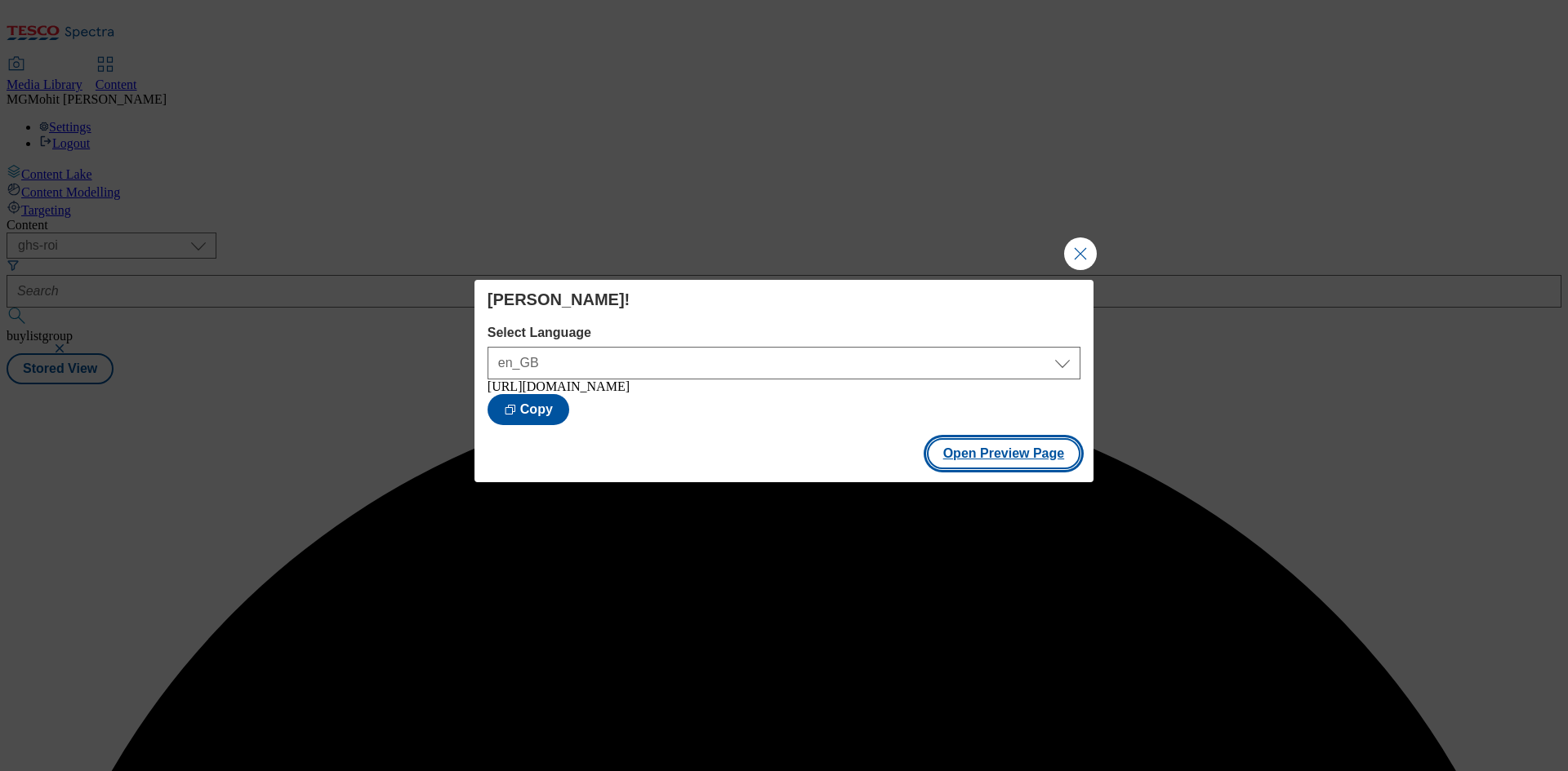
click at [1013, 451] on button "Open Preview Page" at bounding box center [1003, 453] width 154 height 31
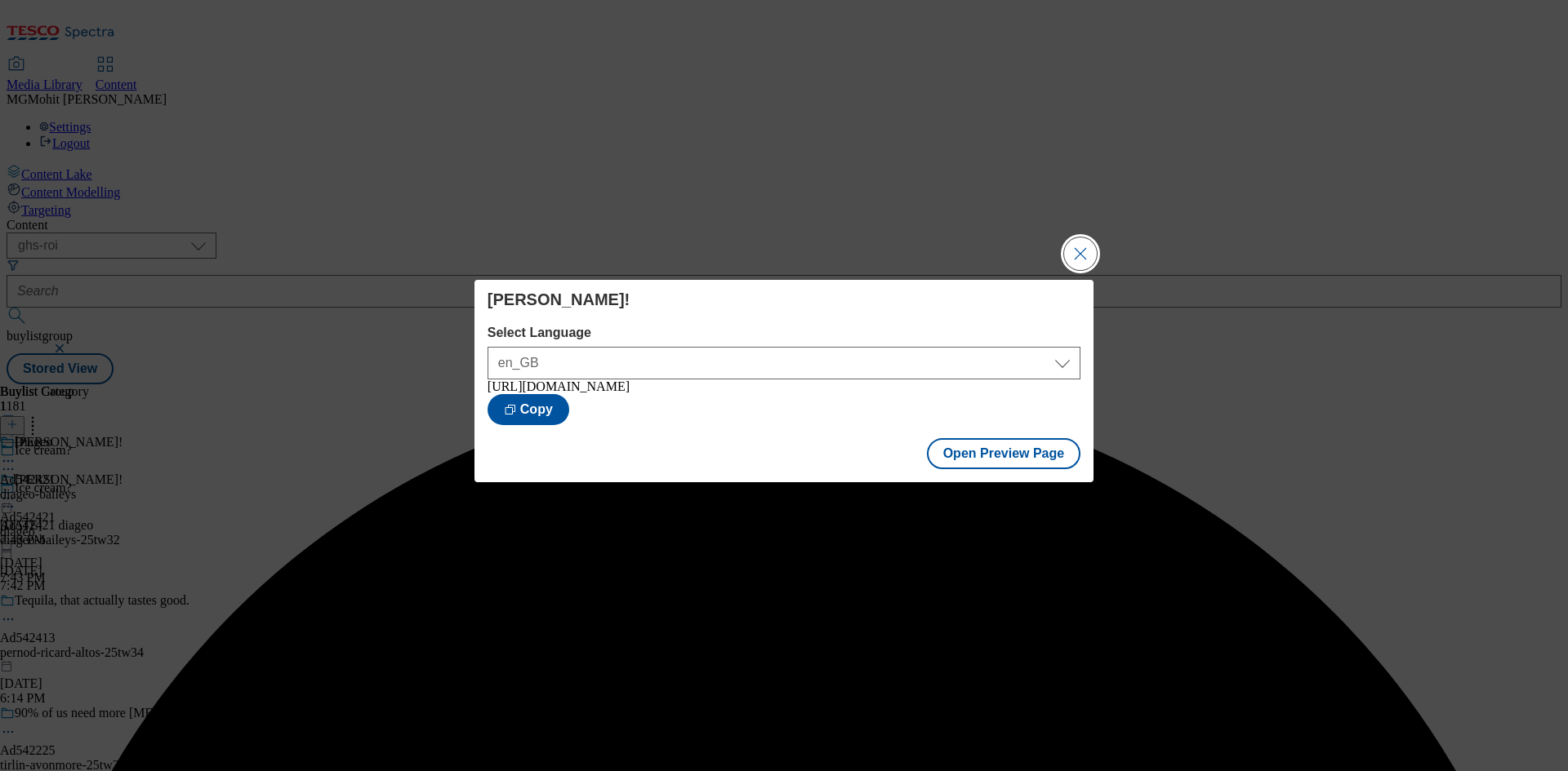
click at [1082, 248] on button "Close Modal" at bounding box center [1080, 253] width 33 height 33
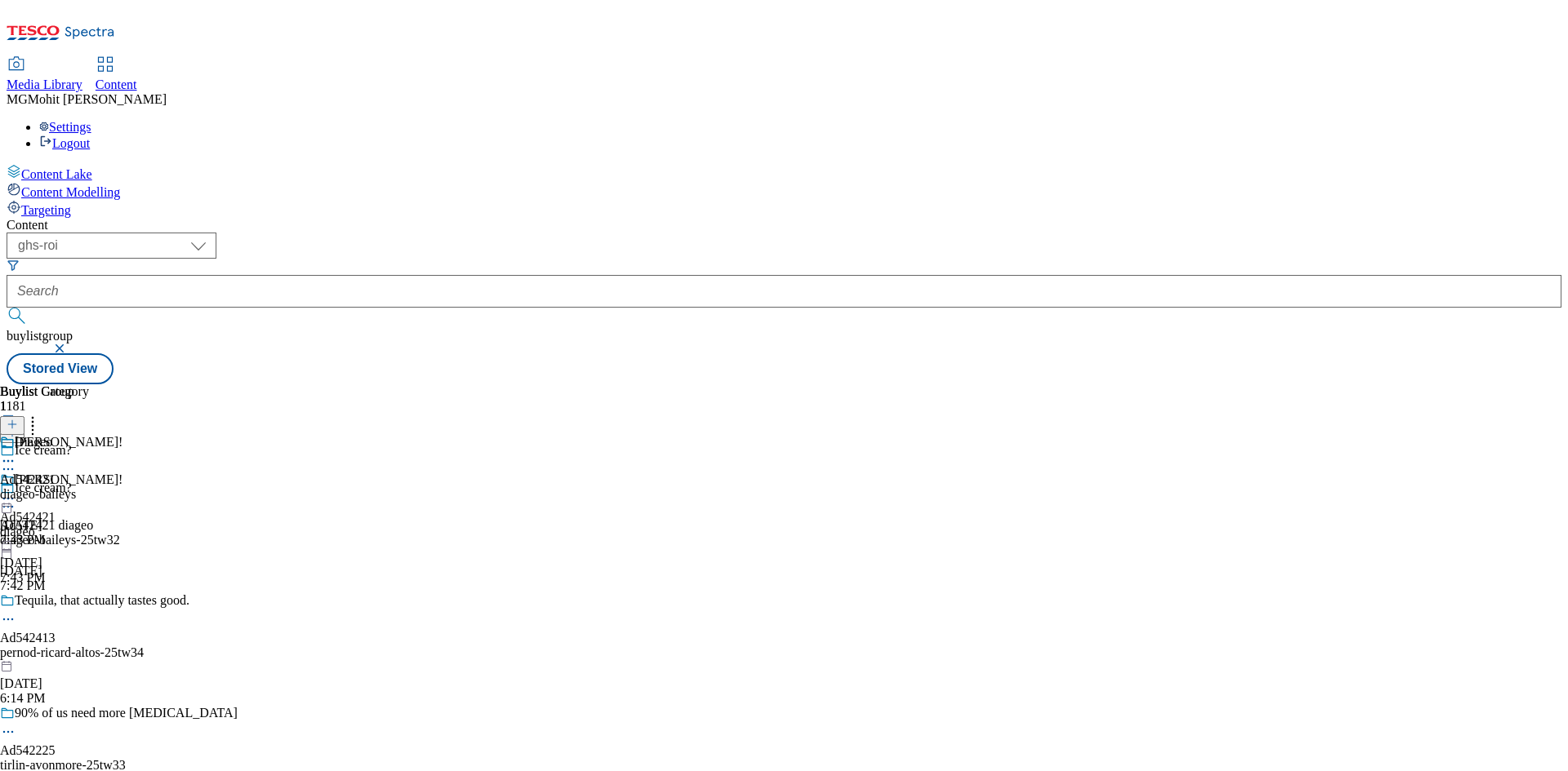
click at [16, 490] on icon at bounding box center [7, 498] width 16 height 16
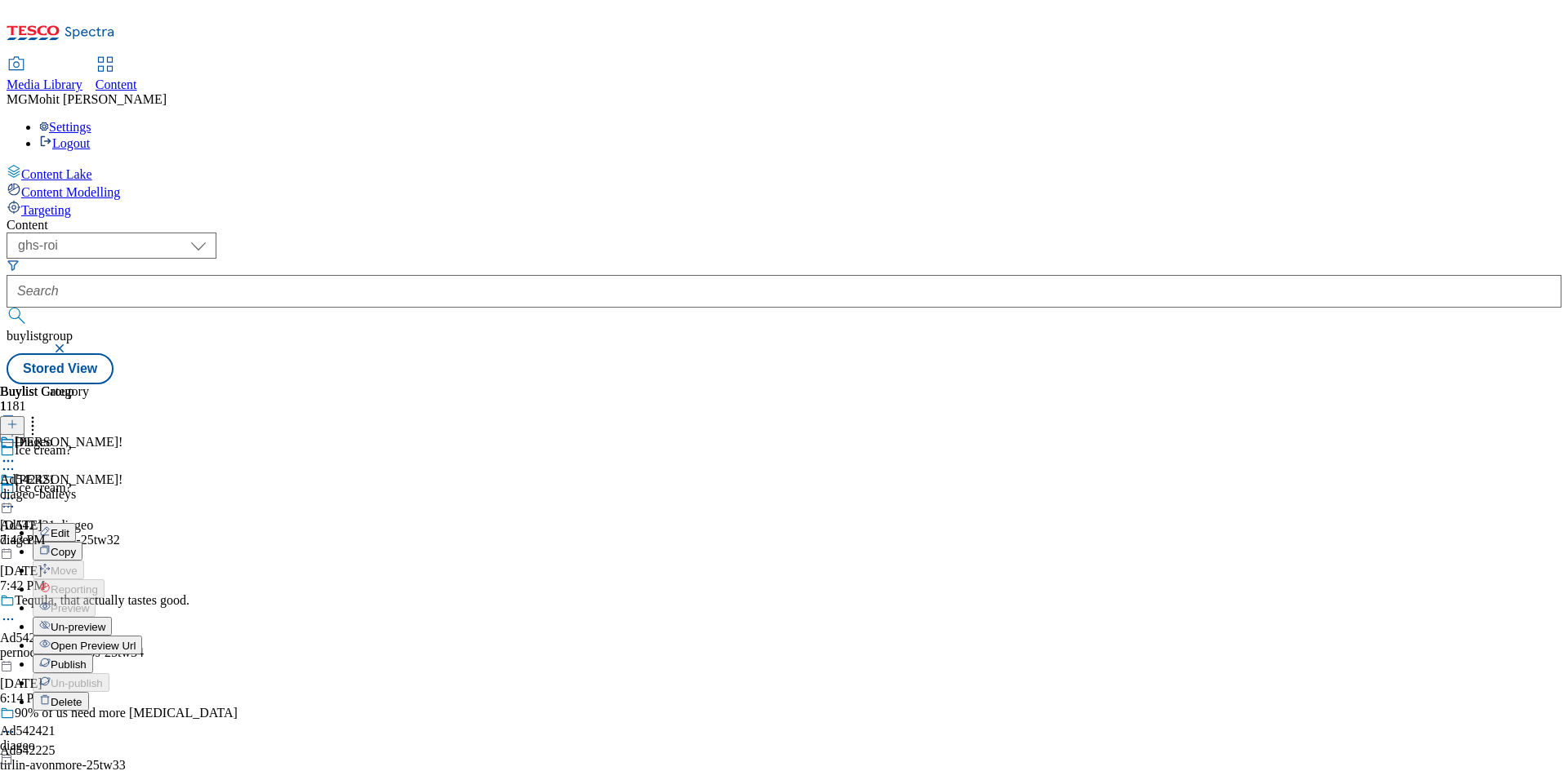
click at [87, 659] on span "Publish" at bounding box center [68, 665] width 35 height 12
